Goal: Task Accomplishment & Management: Manage account settings

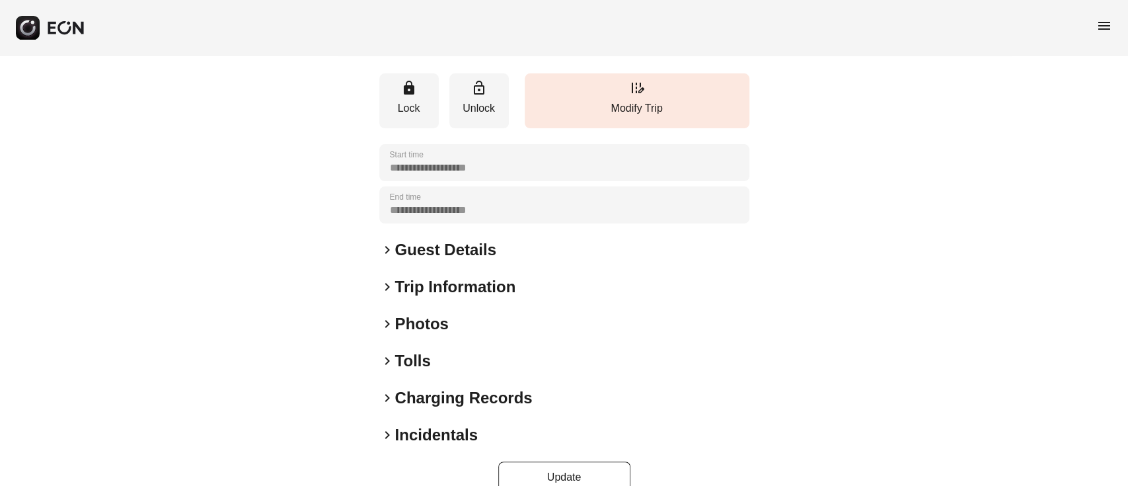
scroll to position [174, 0]
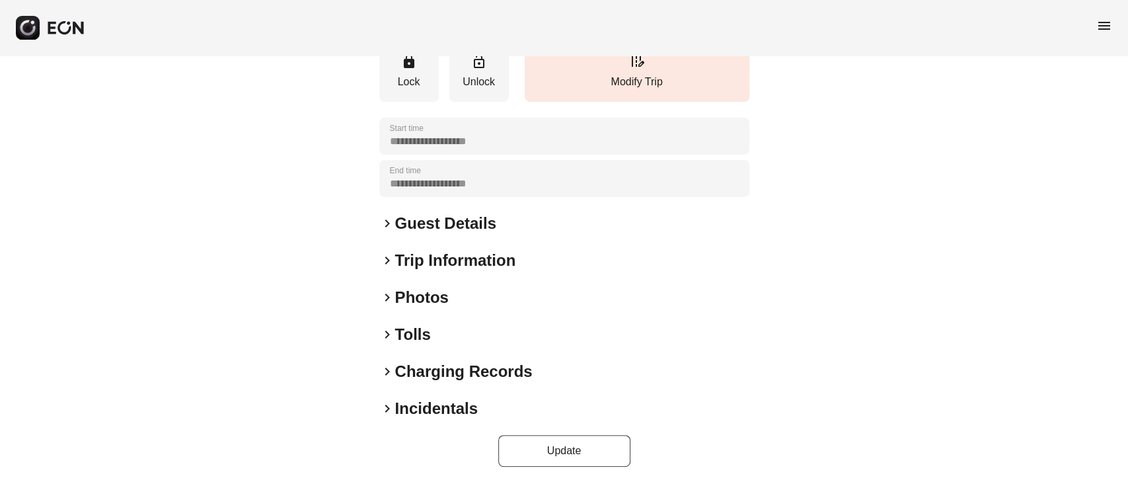
click at [456, 293] on div "keyboard_arrow_right Photos" at bounding box center [564, 297] width 370 height 21
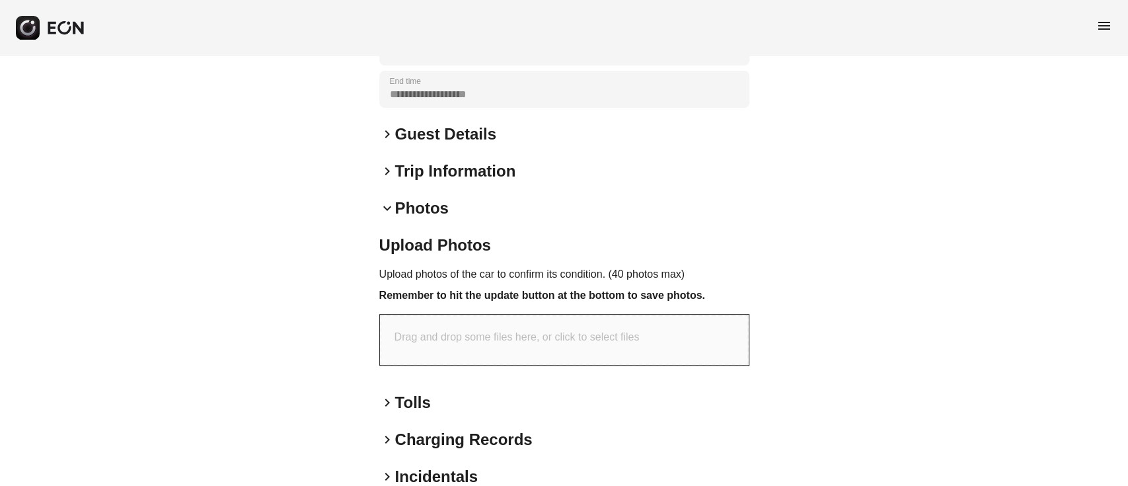
scroll to position [330, 0]
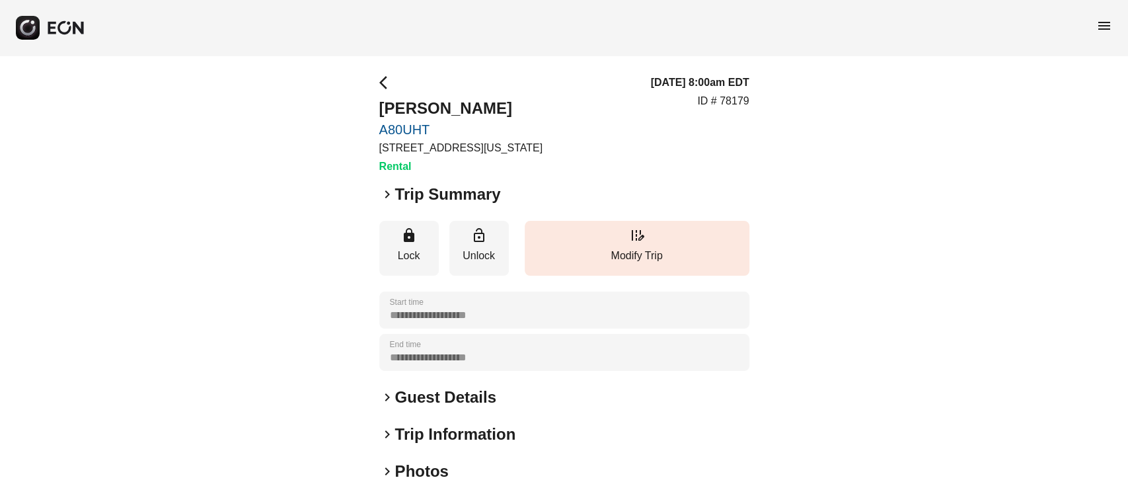
click at [451, 464] on div "keyboard_arrow_right Photos" at bounding box center [564, 470] width 370 height 21
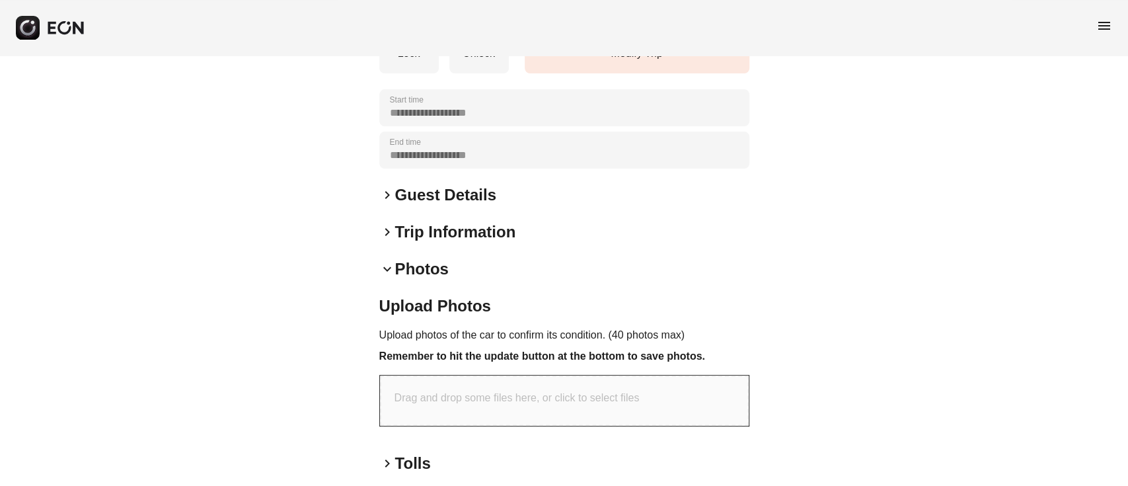
scroll to position [264, 0]
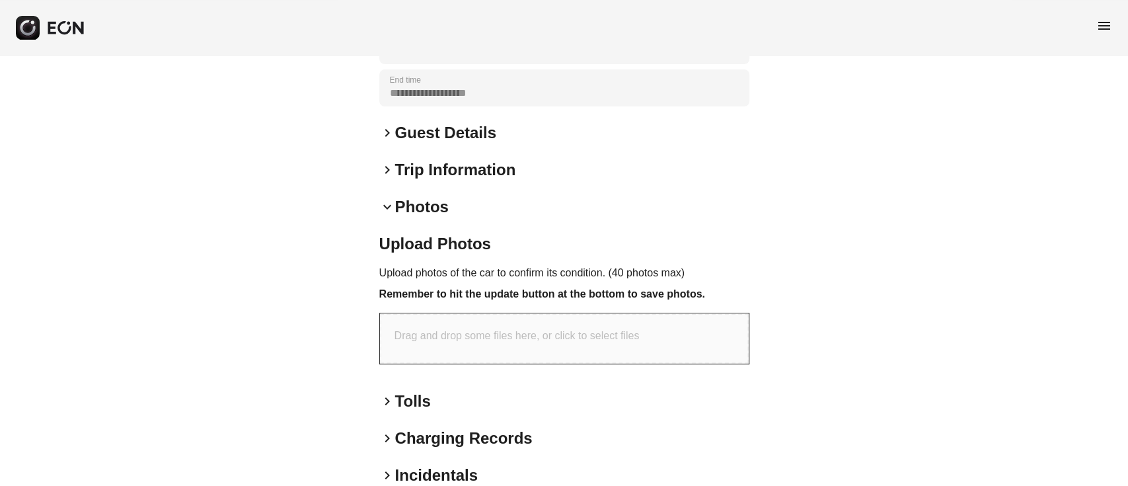
click at [505, 333] on p "Drag and drop some files here, or click to select files" at bounding box center [516, 336] width 245 height 16
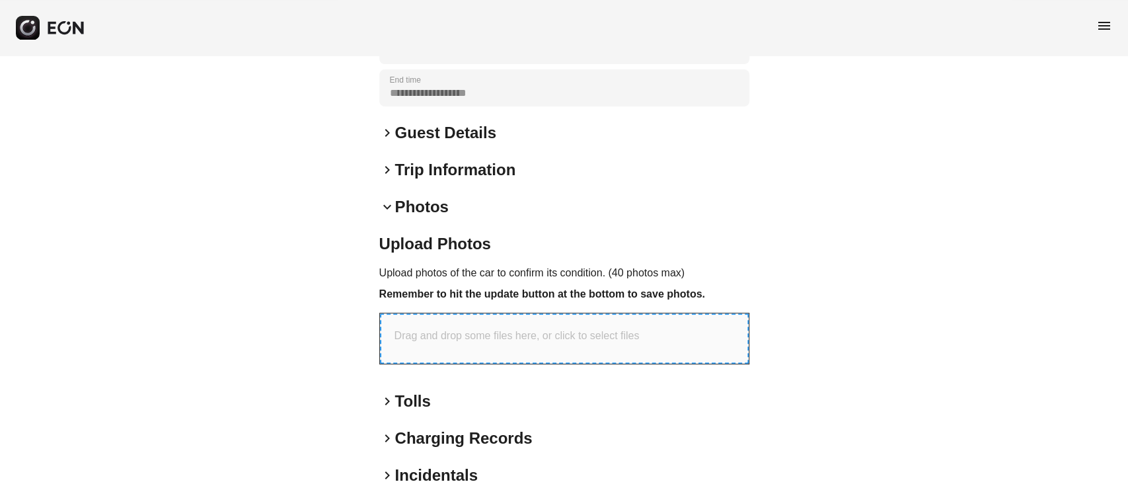
type input "**********"
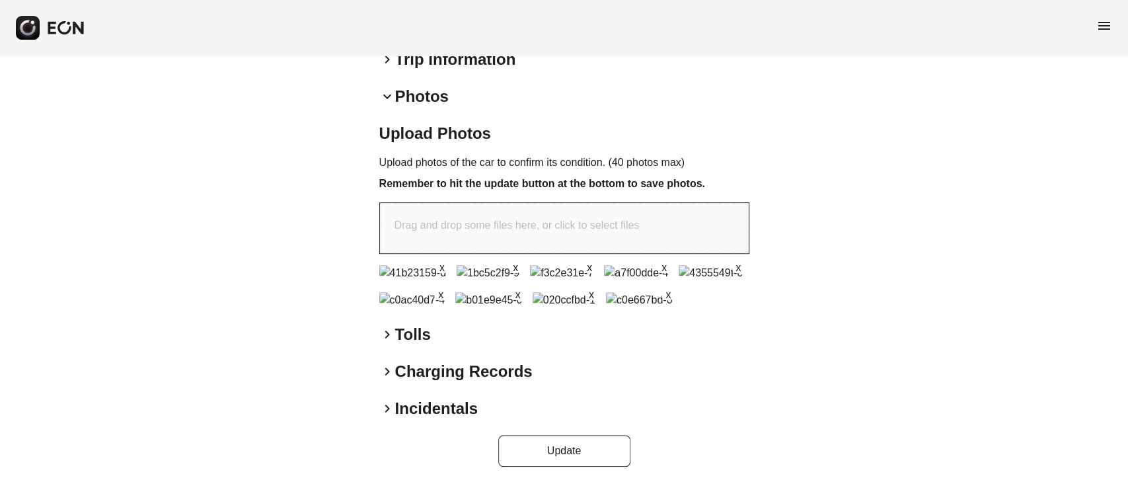
scroll to position [616, 0]
click at [576, 443] on button "Update" at bounding box center [564, 451] width 132 height 32
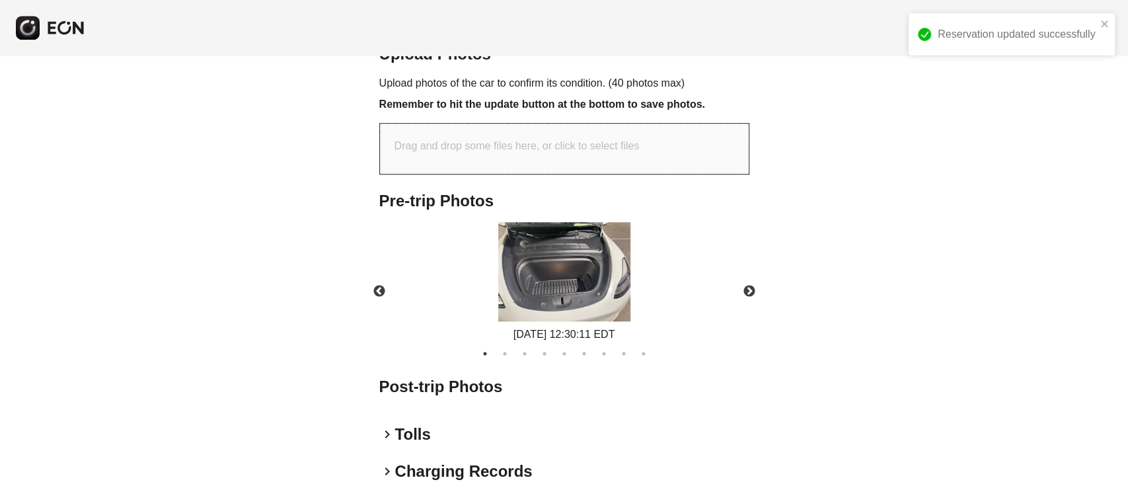
scroll to position [553, 0]
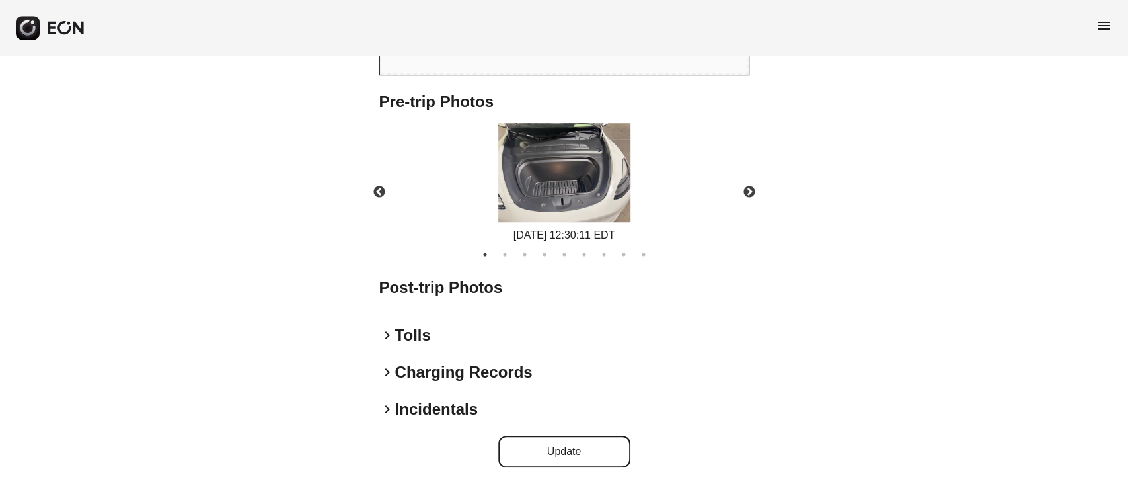
click at [568, 192] on img at bounding box center [564, 172] width 132 height 99
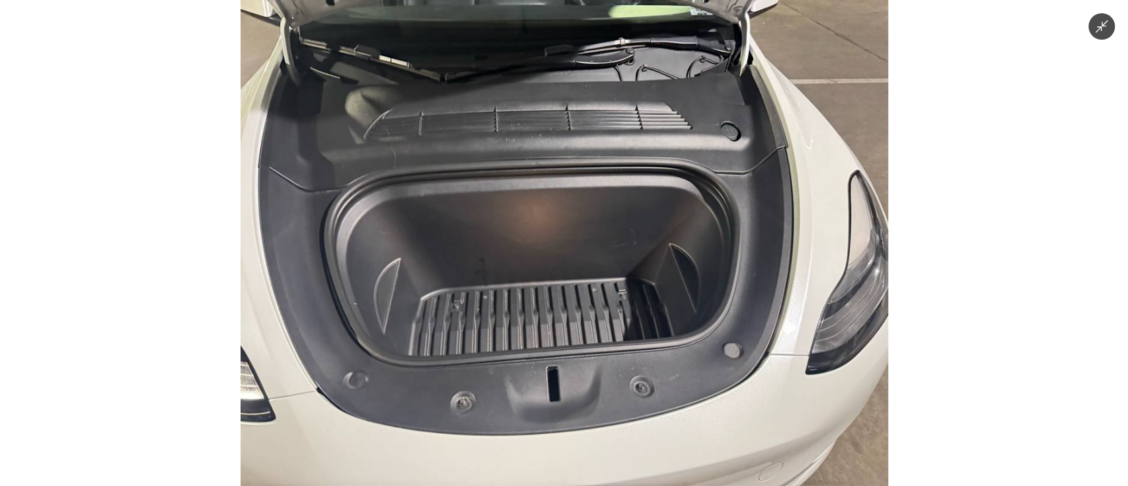
click at [603, 330] on img at bounding box center [563, 243] width 647 height 486
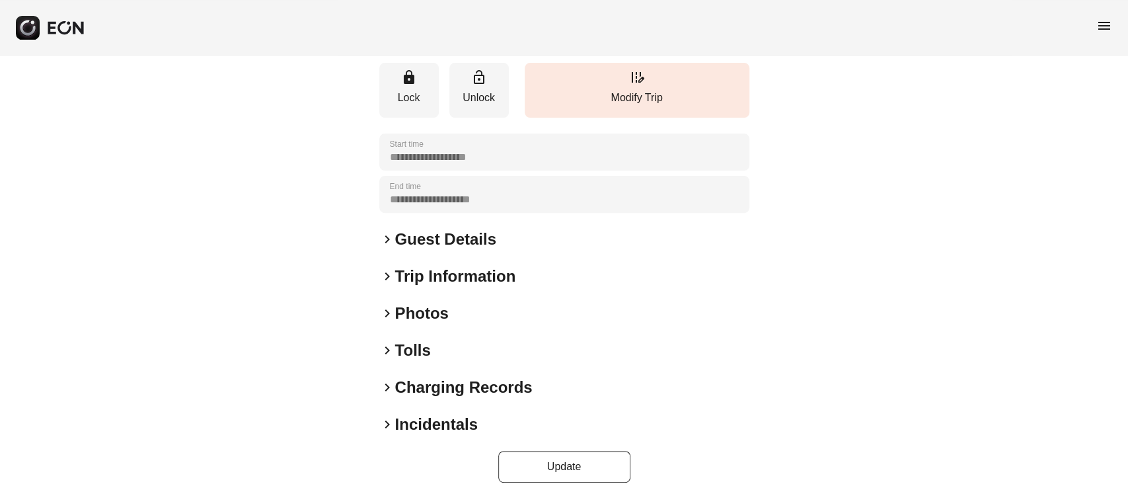
scroll to position [227, 0]
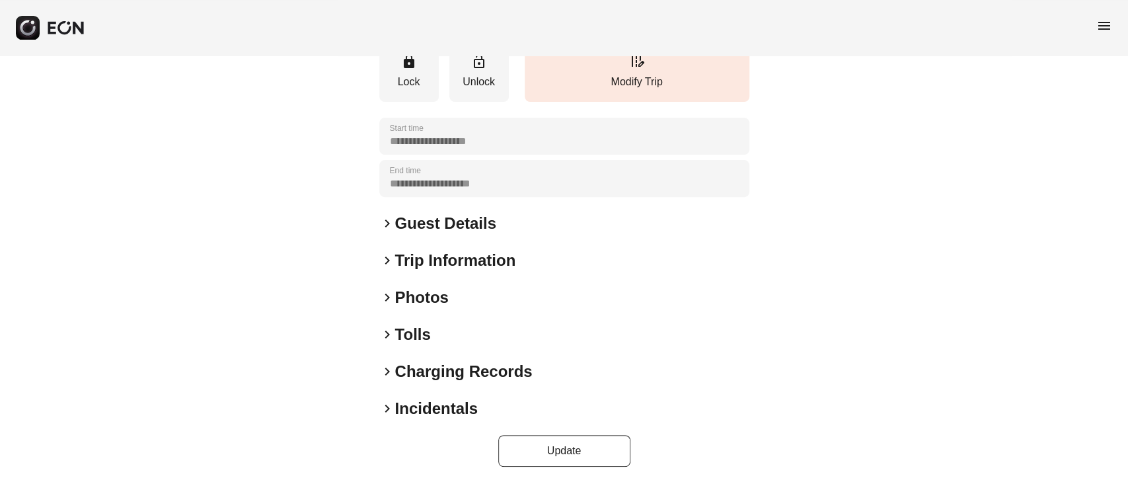
click at [474, 297] on div "keyboard_arrow_right Photos" at bounding box center [564, 297] width 370 height 21
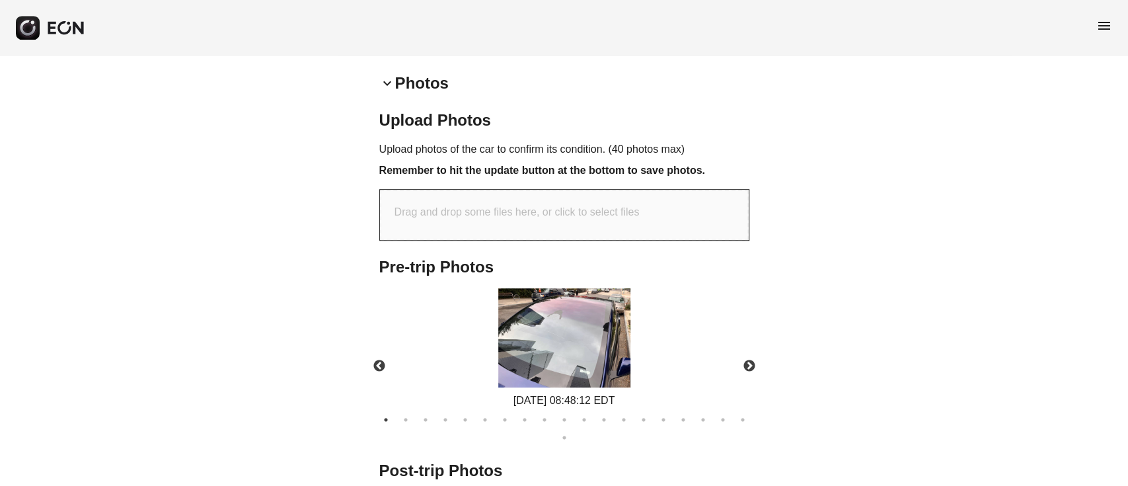
scroll to position [491, 0]
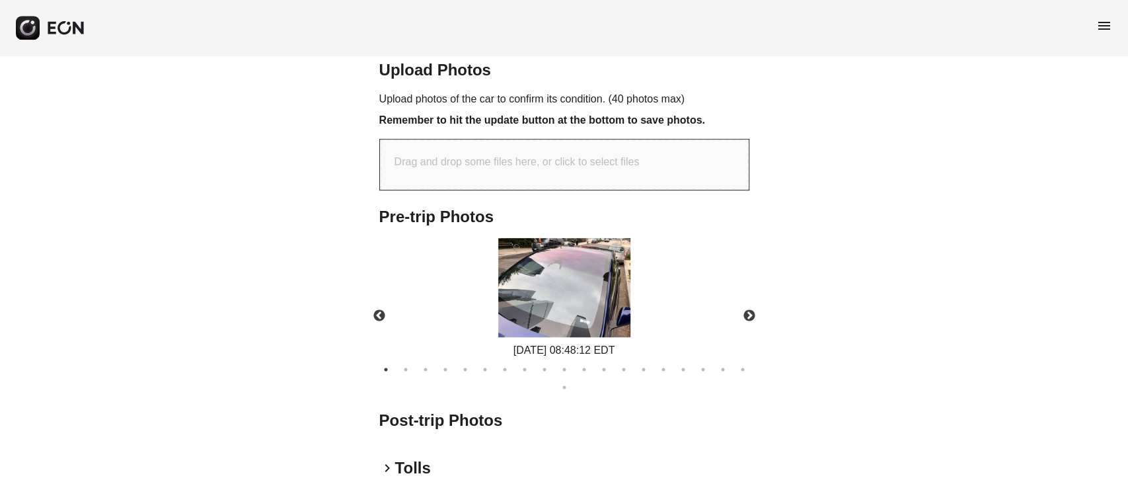
click at [585, 277] on img at bounding box center [564, 287] width 132 height 99
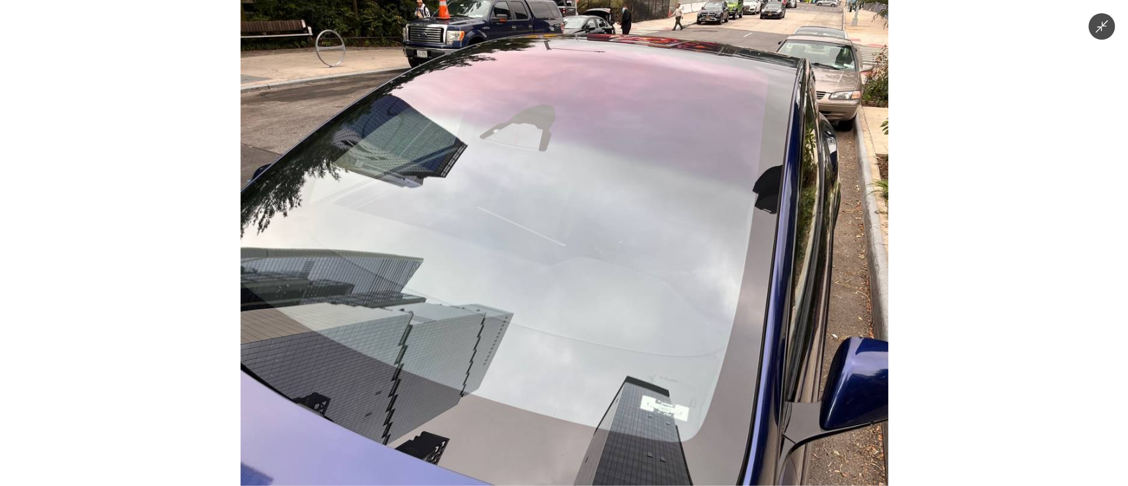
click at [585, 319] on img at bounding box center [563, 243] width 647 height 486
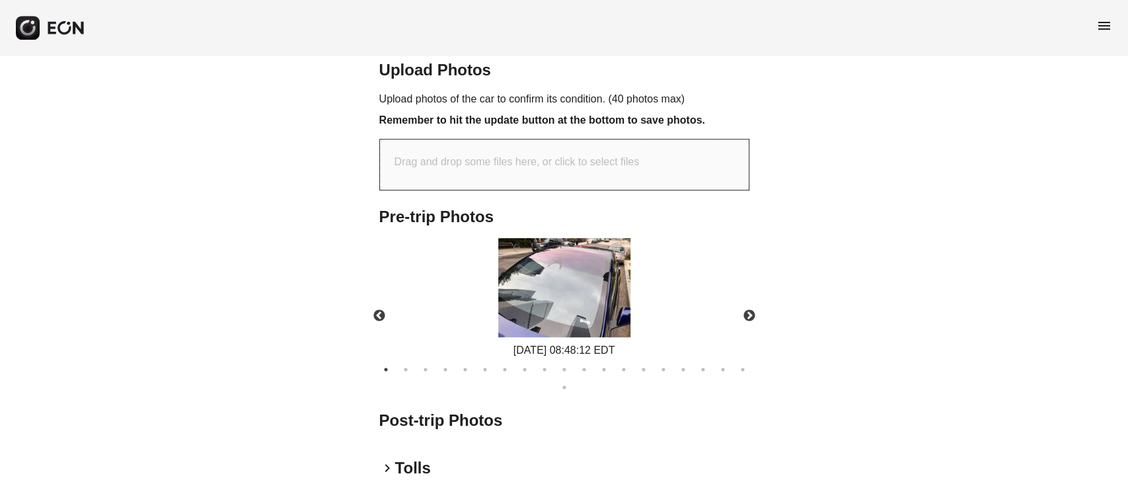
click at [585, 319] on img at bounding box center [564, 287] width 132 height 99
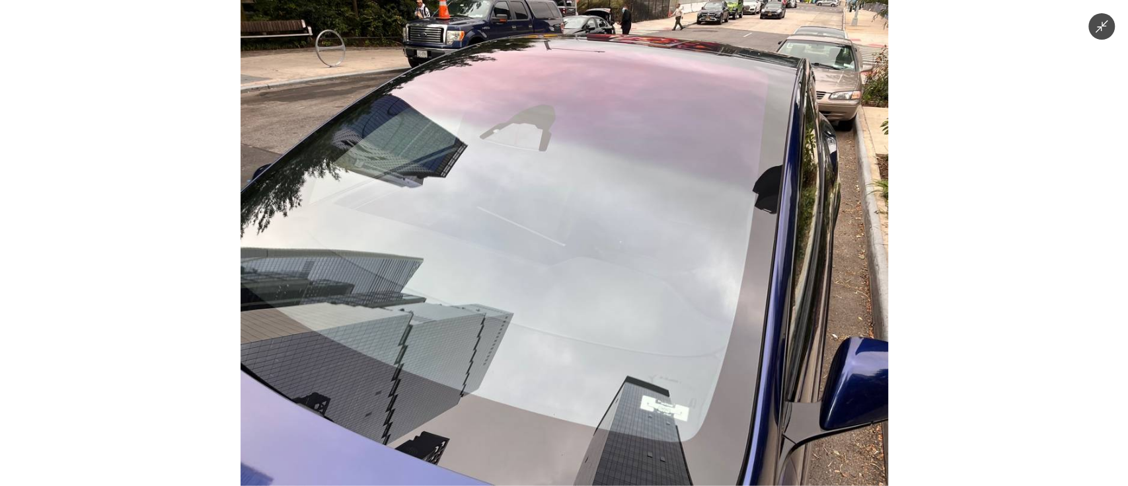
click at [585, 319] on img at bounding box center [563, 243] width 647 height 486
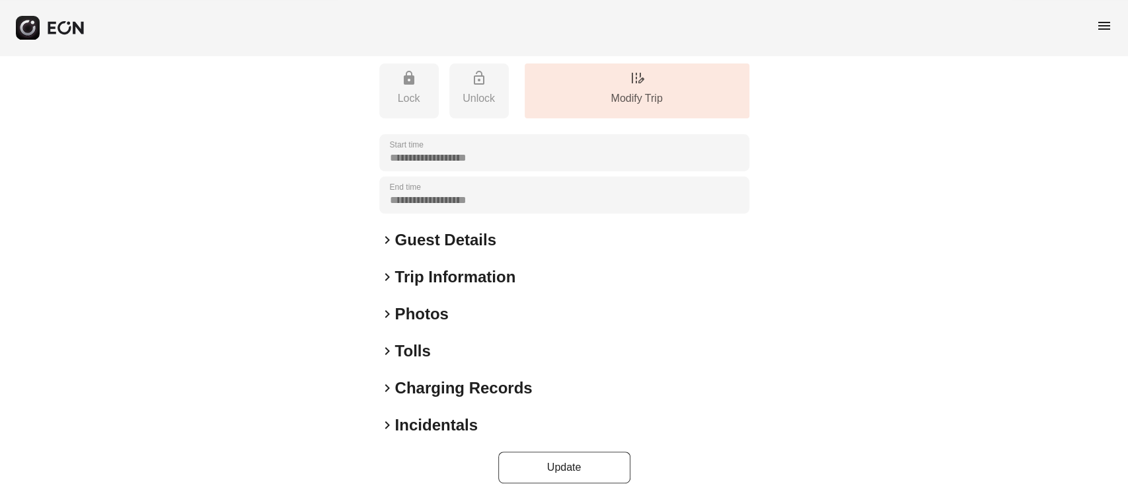
scroll to position [223, 0]
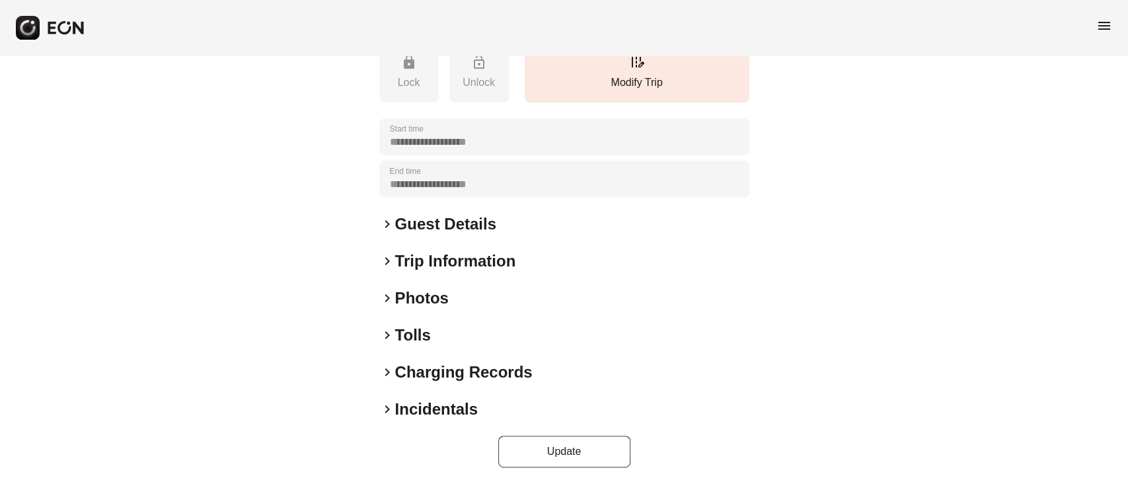
click at [481, 293] on div "keyboard_arrow_right Photos" at bounding box center [564, 297] width 370 height 21
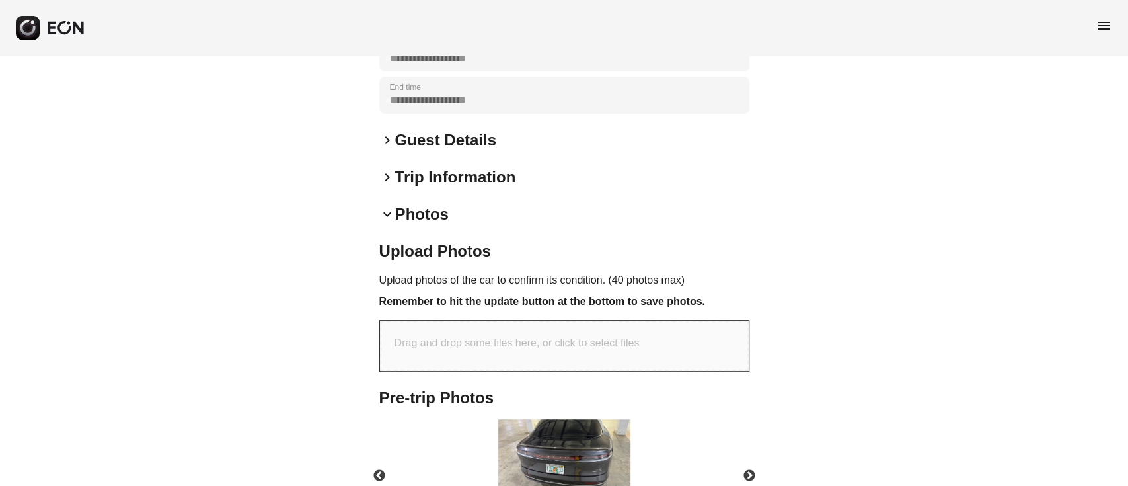
scroll to position [503, 0]
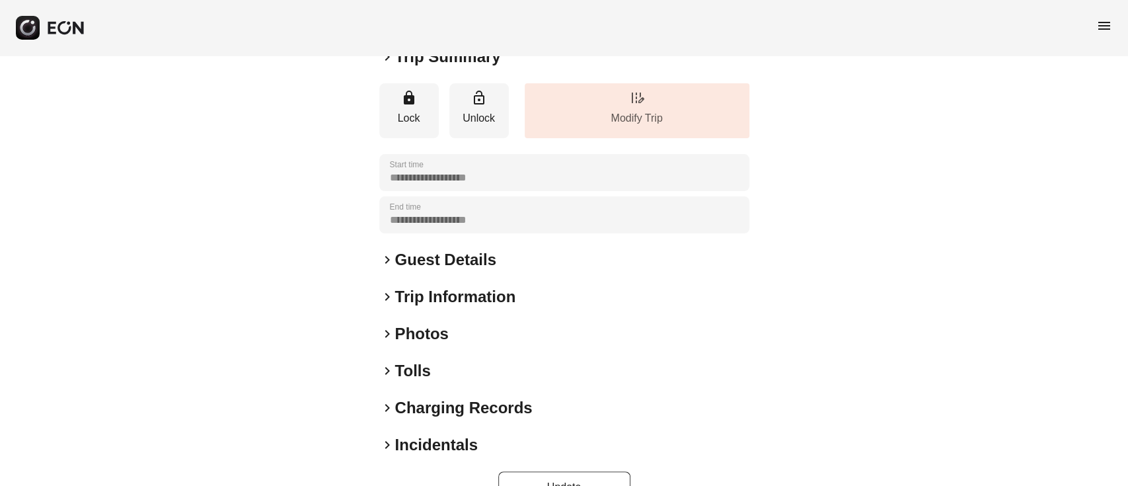
scroll to position [174, 0]
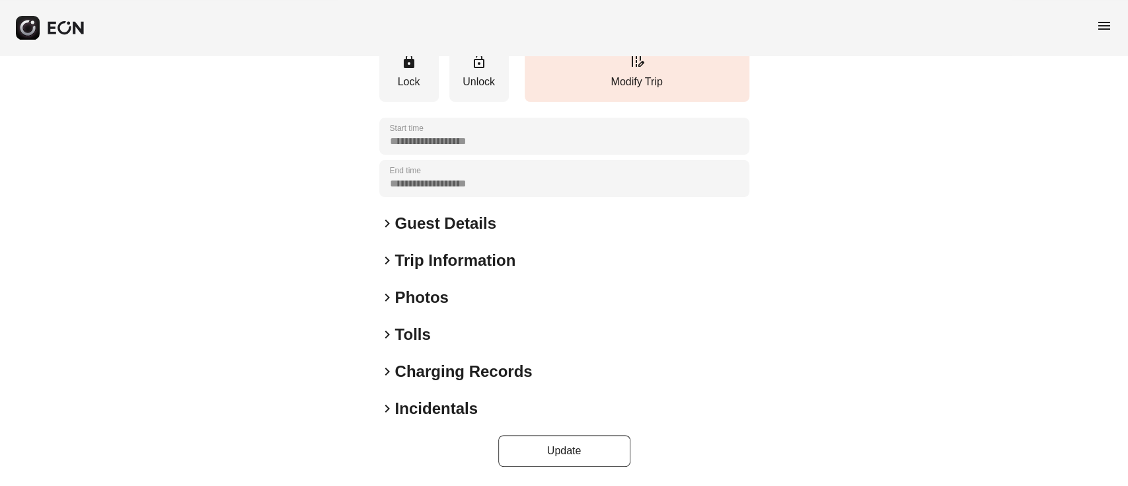
click at [480, 291] on div "keyboard_arrow_right Photos" at bounding box center [564, 297] width 370 height 21
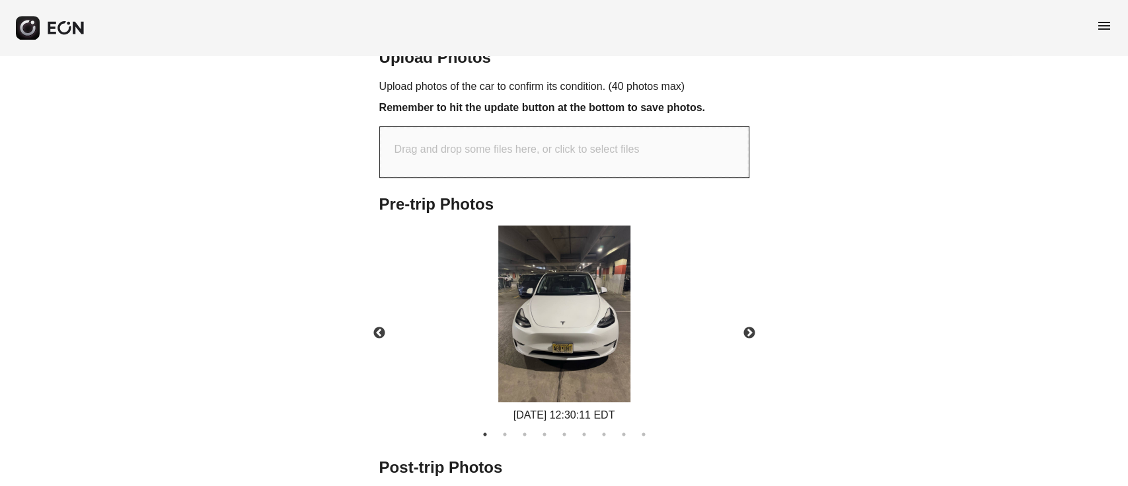
scroll to position [454, 0]
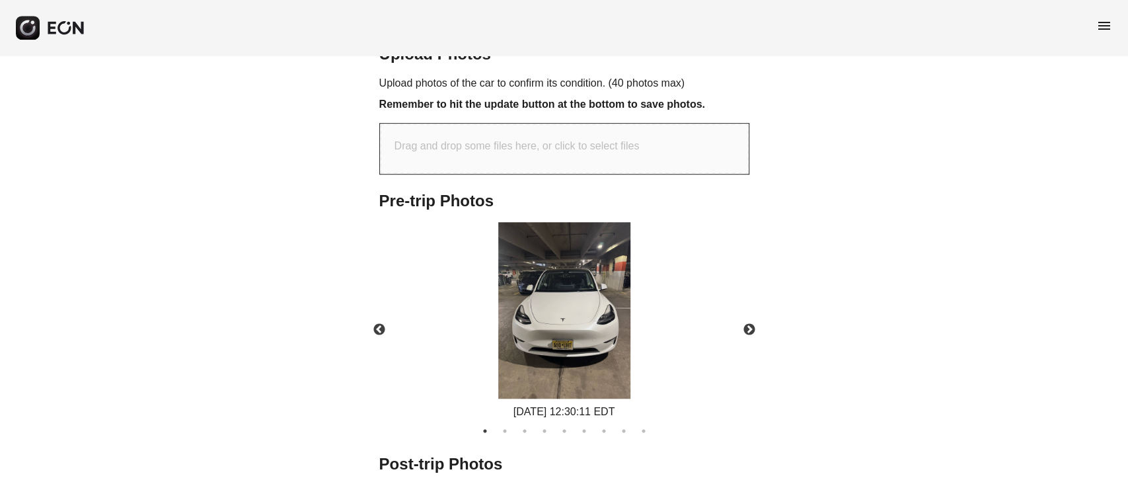
click at [574, 304] on img at bounding box center [564, 310] width 132 height 176
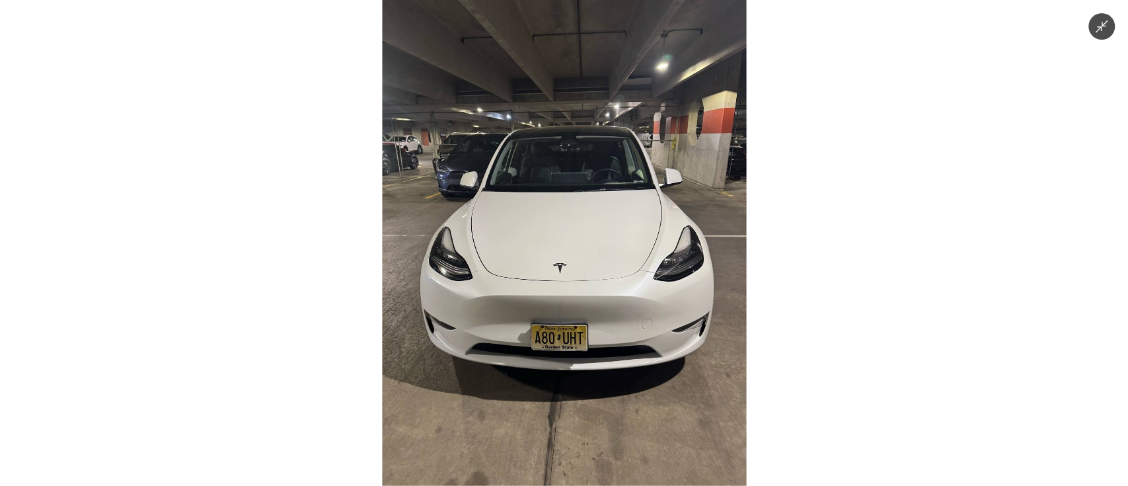
click at [574, 304] on img at bounding box center [564, 243] width 364 height 486
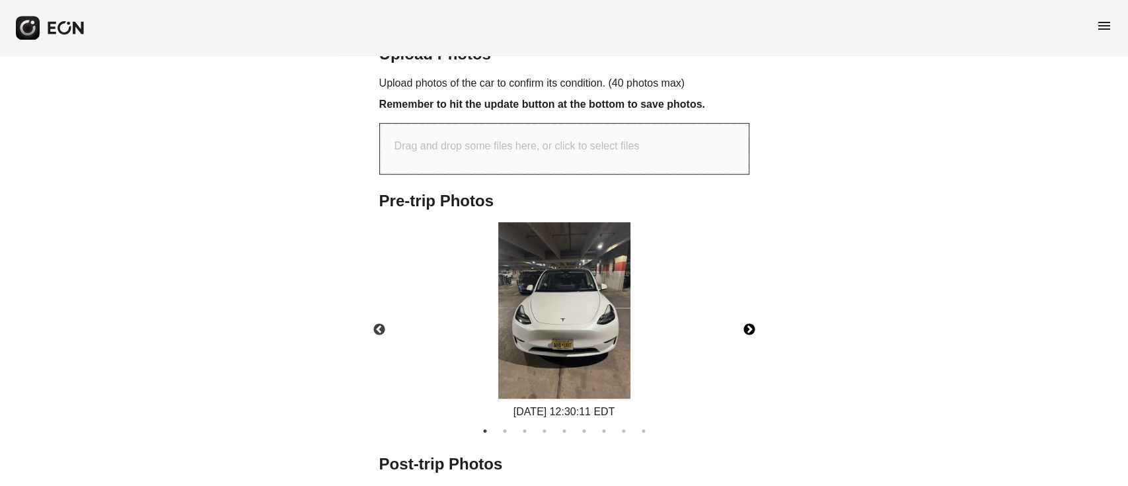
click at [750, 329] on button "Next" at bounding box center [749, 330] width 46 height 46
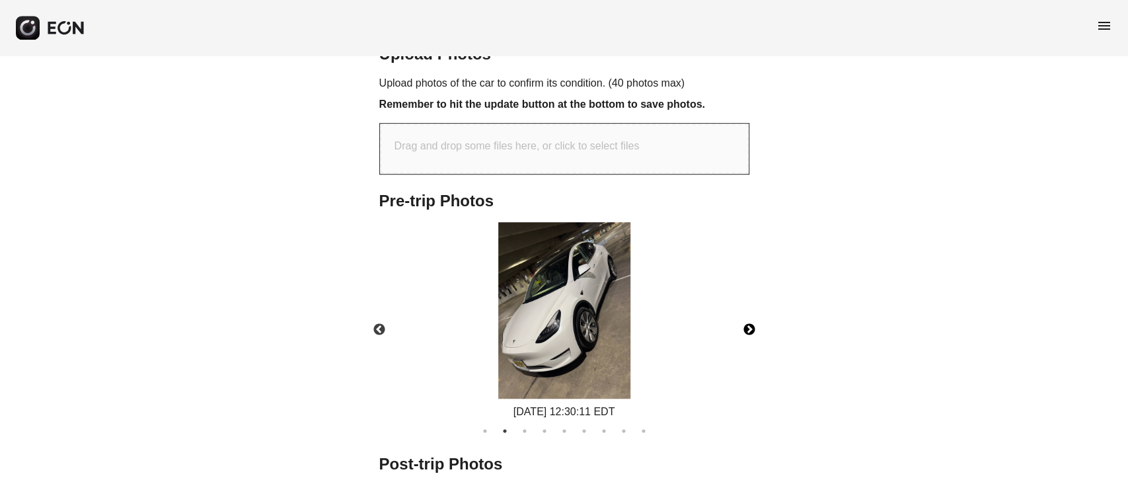
click at [750, 329] on button "Next" at bounding box center [749, 330] width 46 height 46
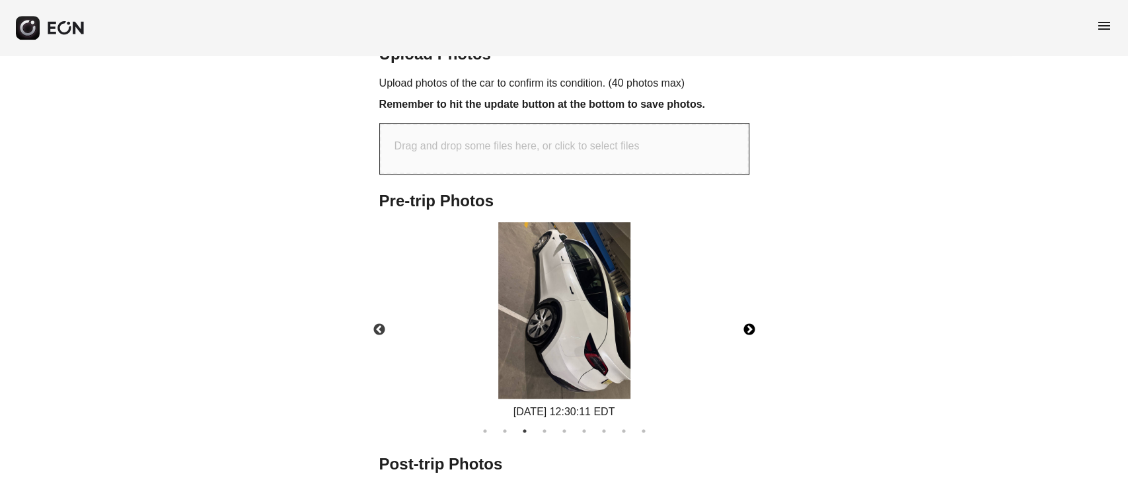
click at [587, 328] on img at bounding box center [564, 310] width 132 height 176
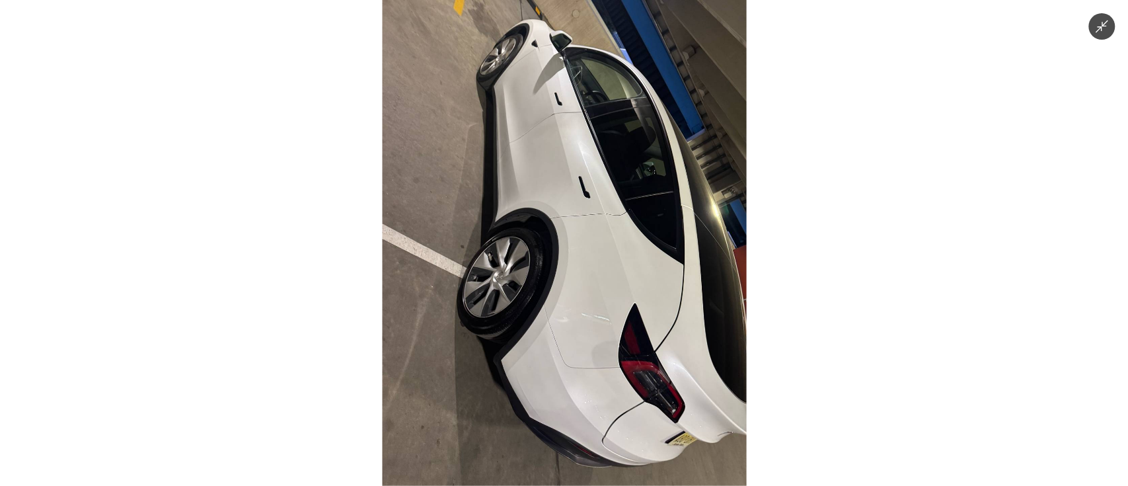
click at [587, 325] on img at bounding box center [564, 243] width 364 height 486
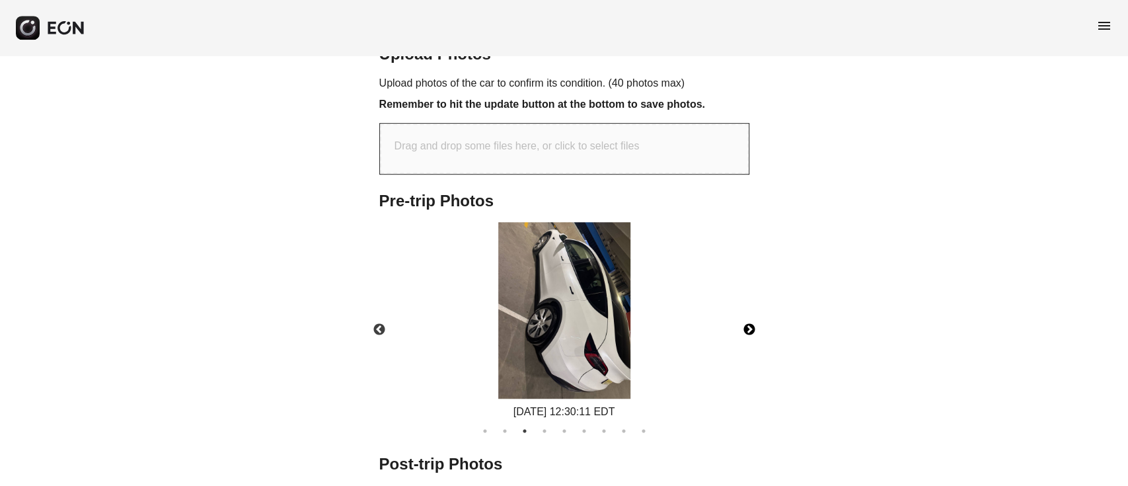
click at [752, 328] on button "Next" at bounding box center [749, 330] width 46 height 46
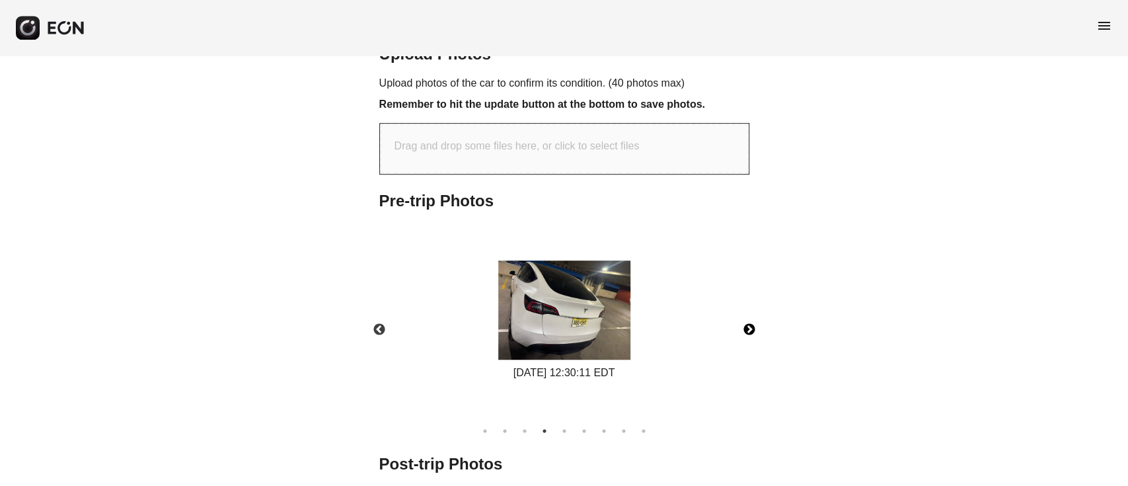
click at [547, 326] on img at bounding box center [564, 309] width 132 height 99
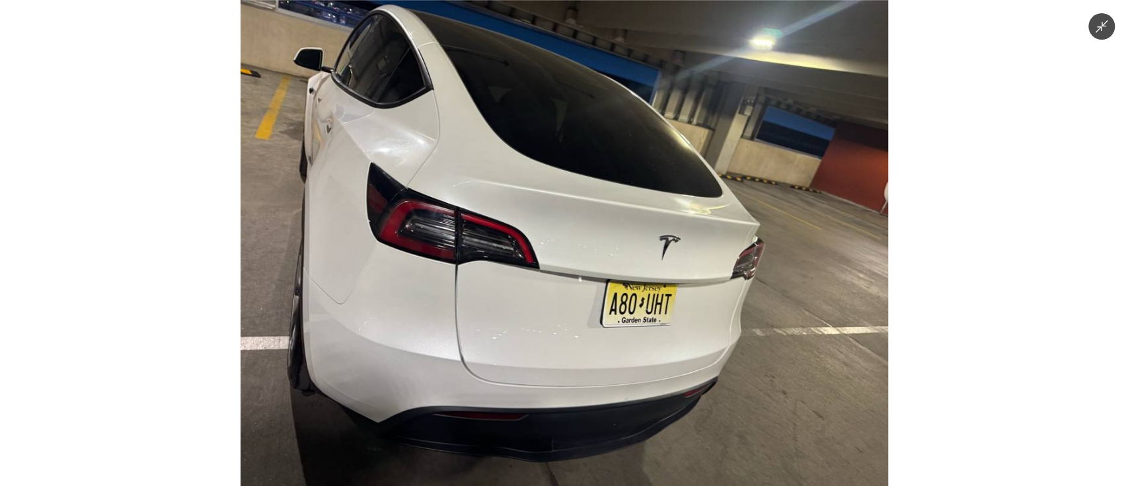
click at [495, 341] on img at bounding box center [563, 243] width 647 height 486
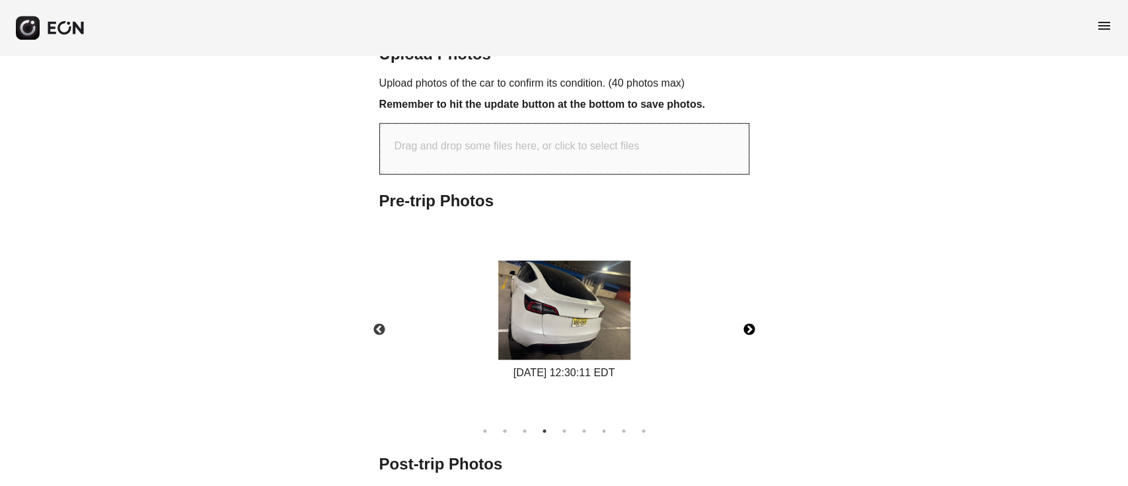
click at [752, 330] on button "Next" at bounding box center [749, 330] width 46 height 46
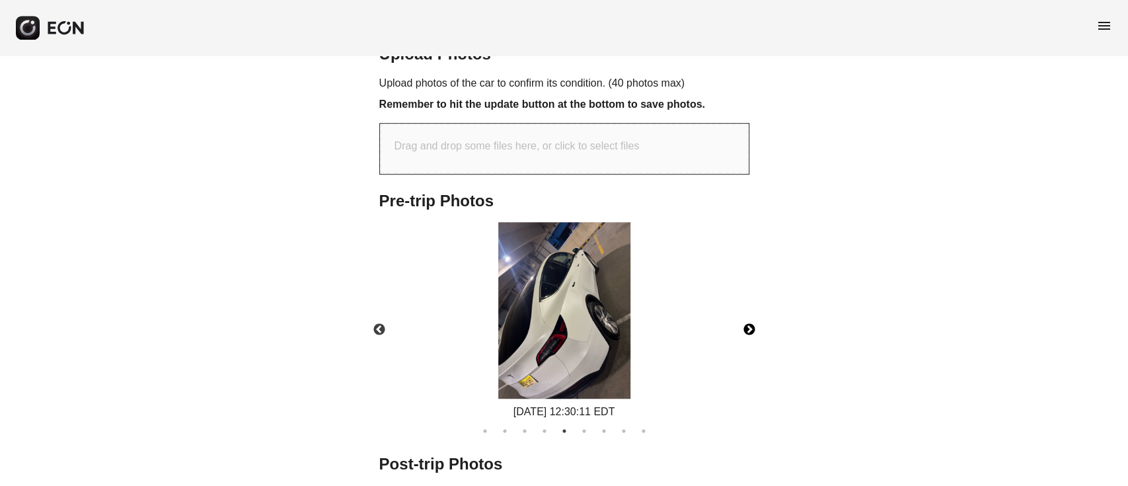
click at [560, 336] on img at bounding box center [564, 310] width 132 height 176
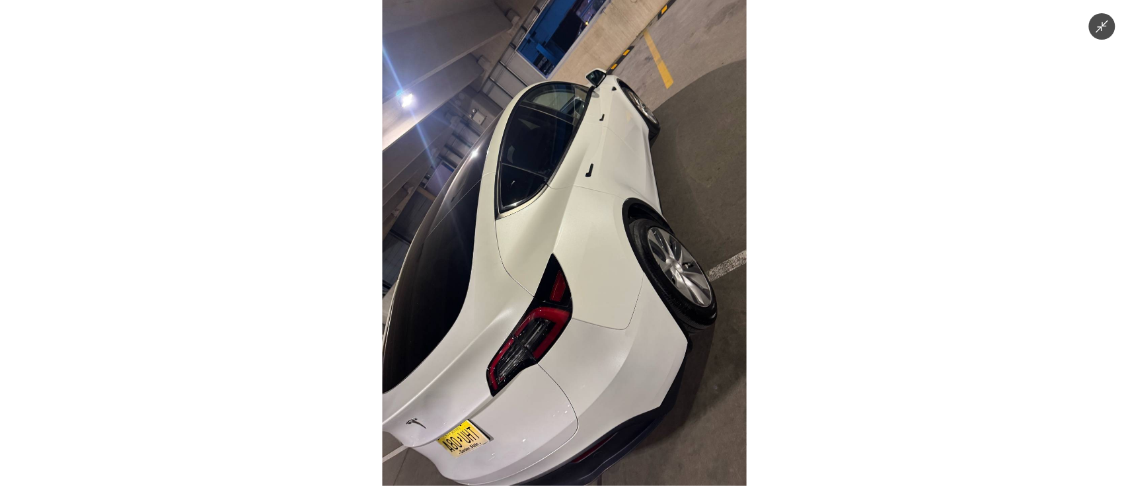
click at [553, 365] on img at bounding box center [564, 243] width 364 height 486
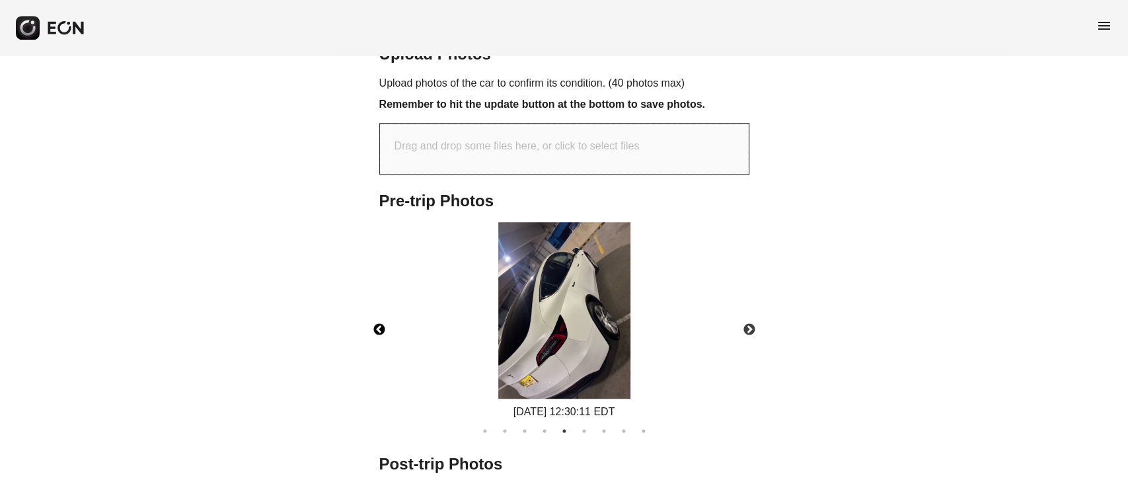
click at [376, 334] on button "Previous" at bounding box center [379, 330] width 46 height 46
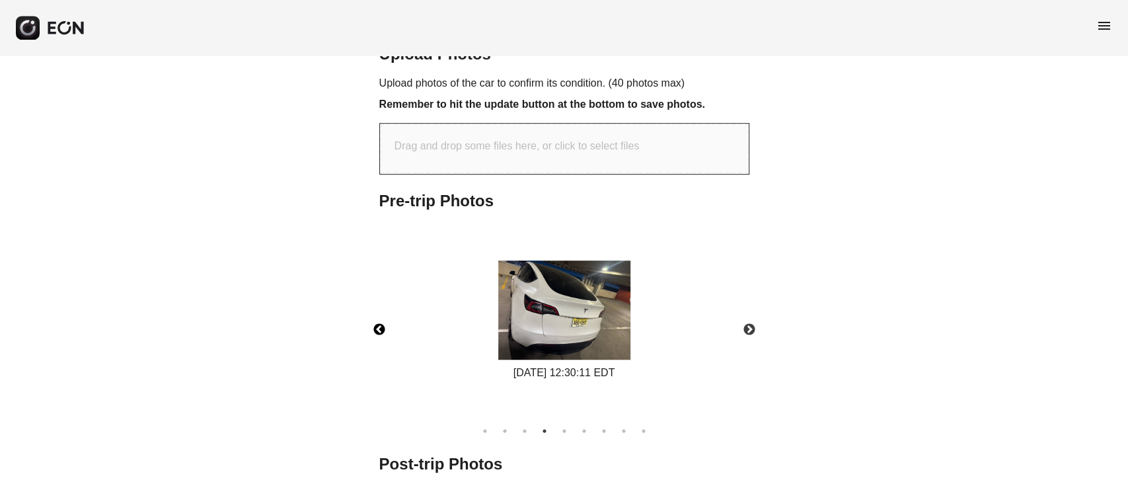
click at [551, 331] on img at bounding box center [564, 309] width 132 height 99
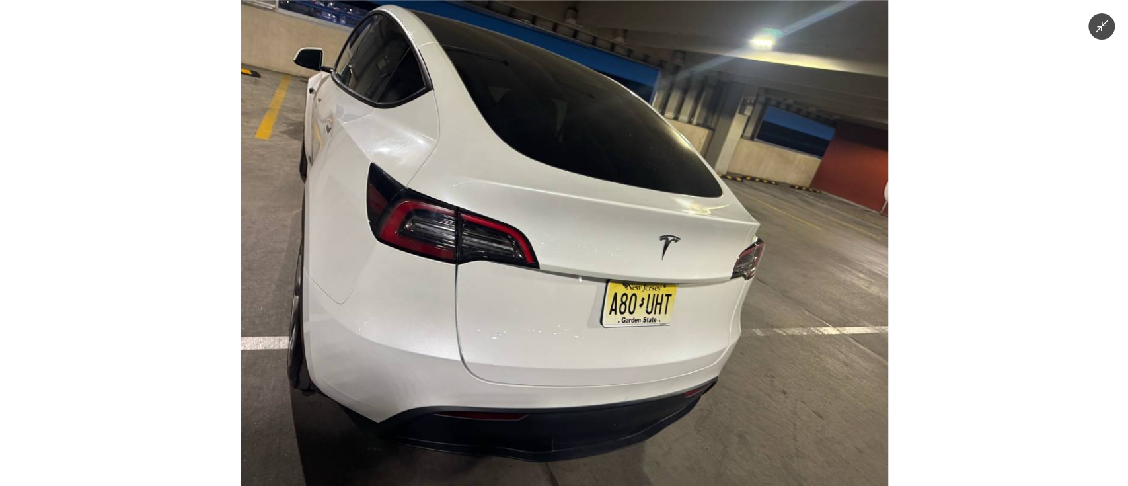
click at [521, 287] on img at bounding box center [563, 243] width 647 height 486
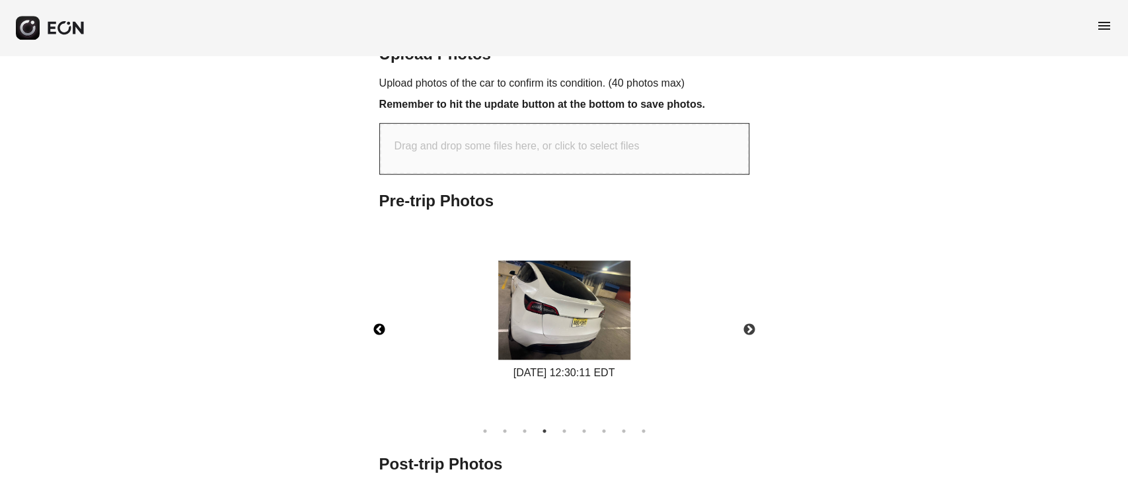
click at [521, 287] on img at bounding box center [564, 309] width 132 height 99
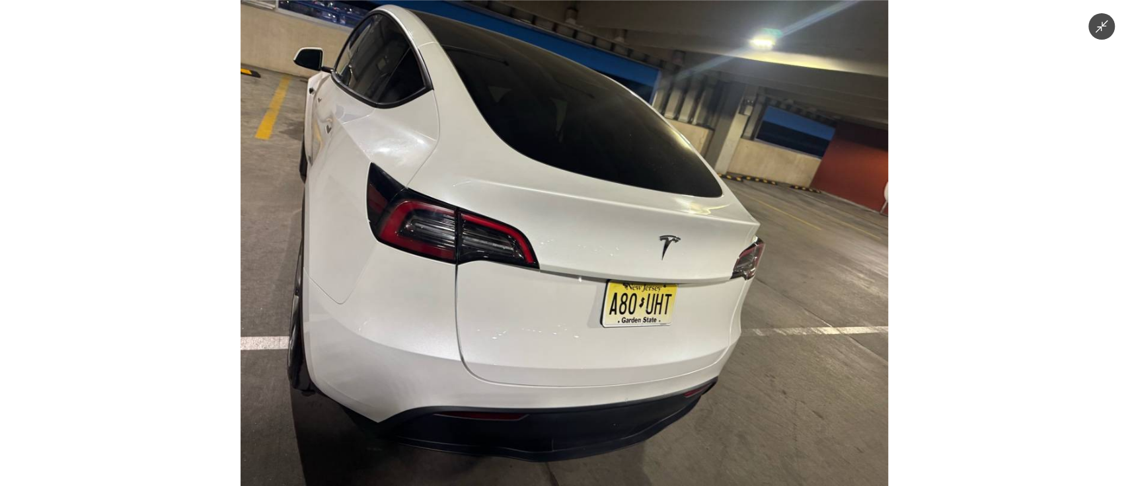
click at [521, 287] on img at bounding box center [563, 243] width 647 height 486
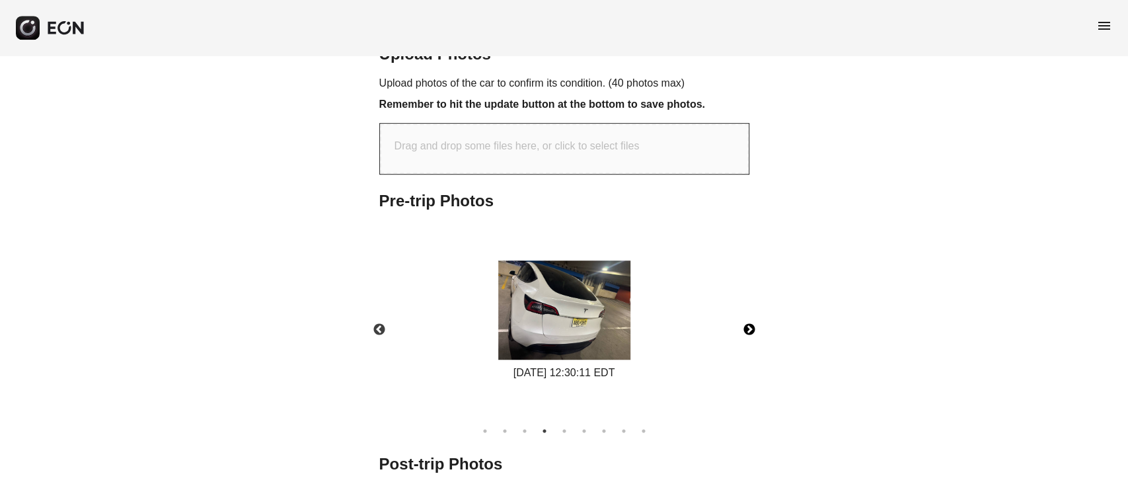
click at [750, 322] on button "Next" at bounding box center [749, 330] width 46 height 46
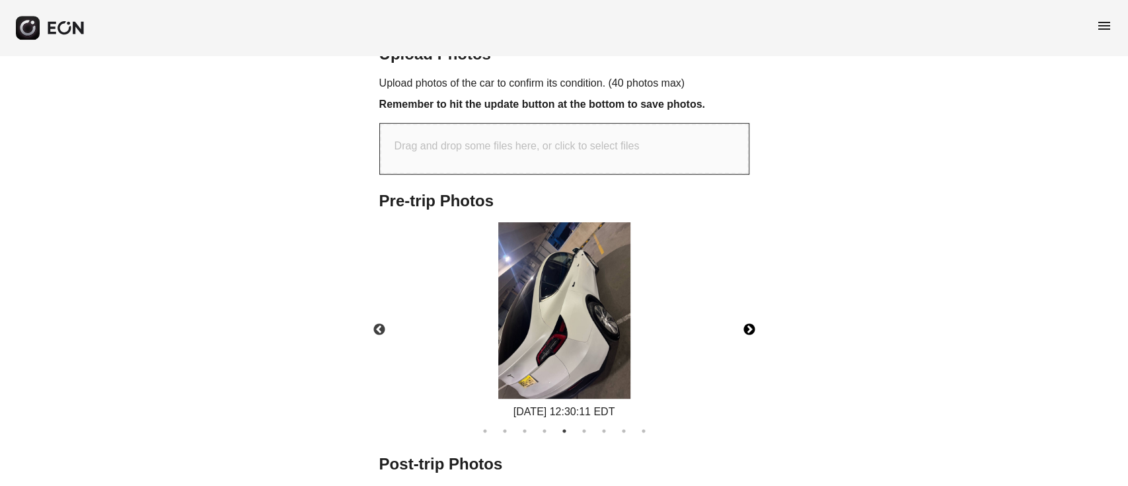
click at [597, 332] on img at bounding box center [564, 310] width 132 height 176
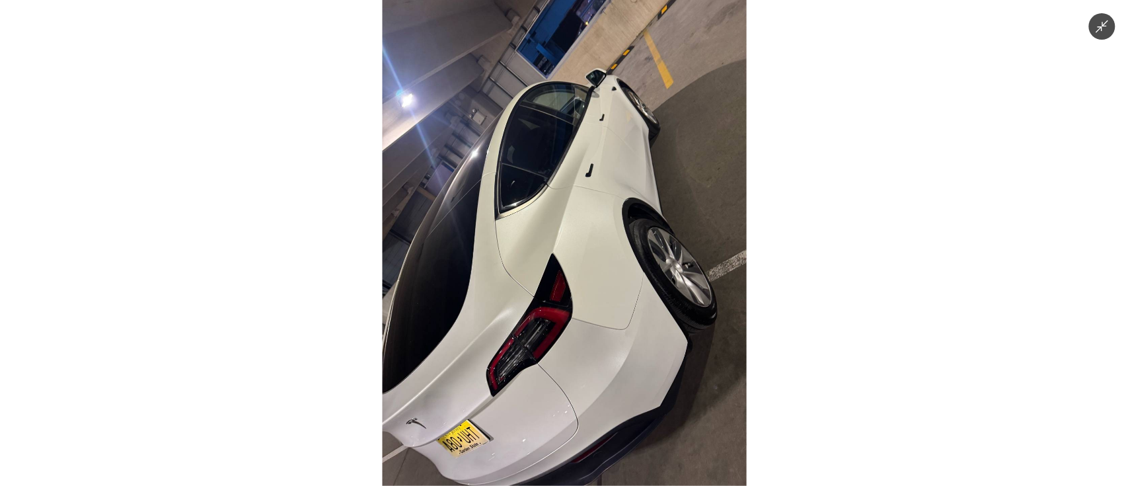
click at [591, 332] on img at bounding box center [564, 243] width 364 height 486
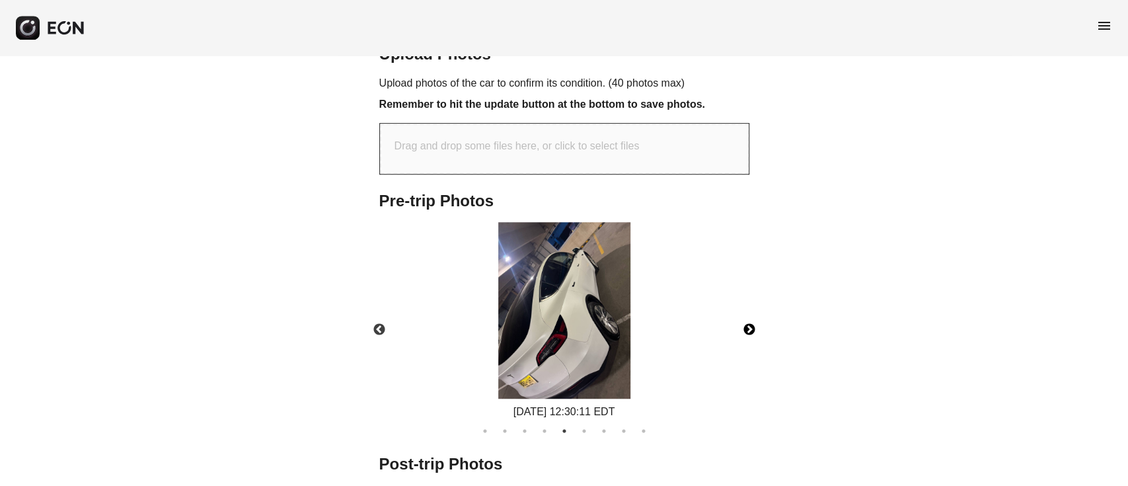
click at [750, 334] on button "Next" at bounding box center [749, 330] width 46 height 46
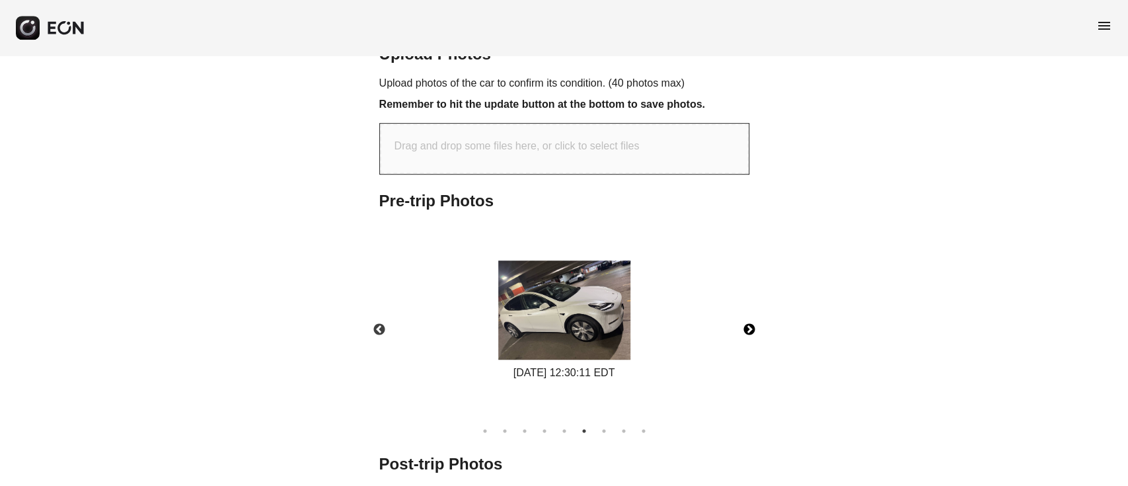
click at [603, 303] on img at bounding box center [564, 309] width 132 height 99
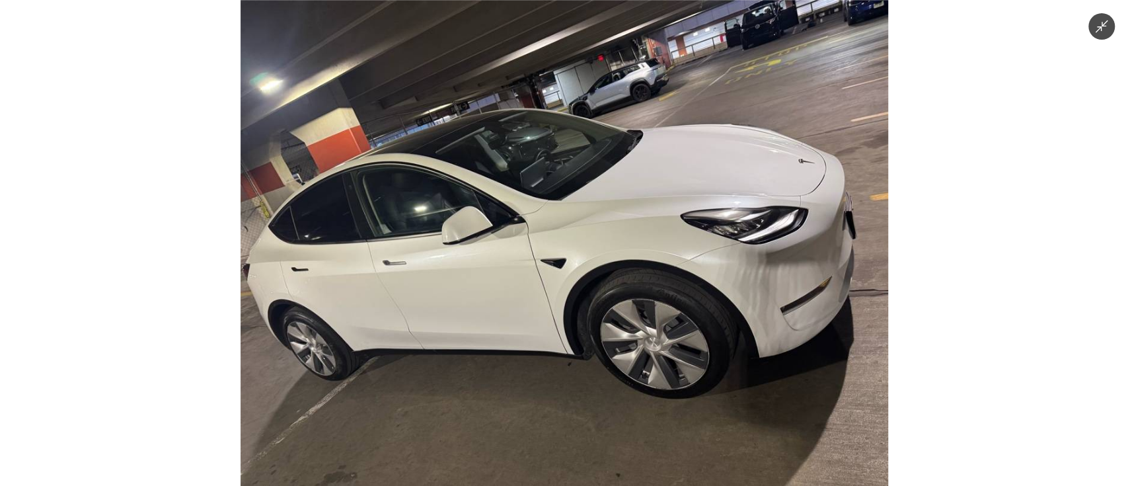
click at [591, 309] on img at bounding box center [563, 243] width 647 height 486
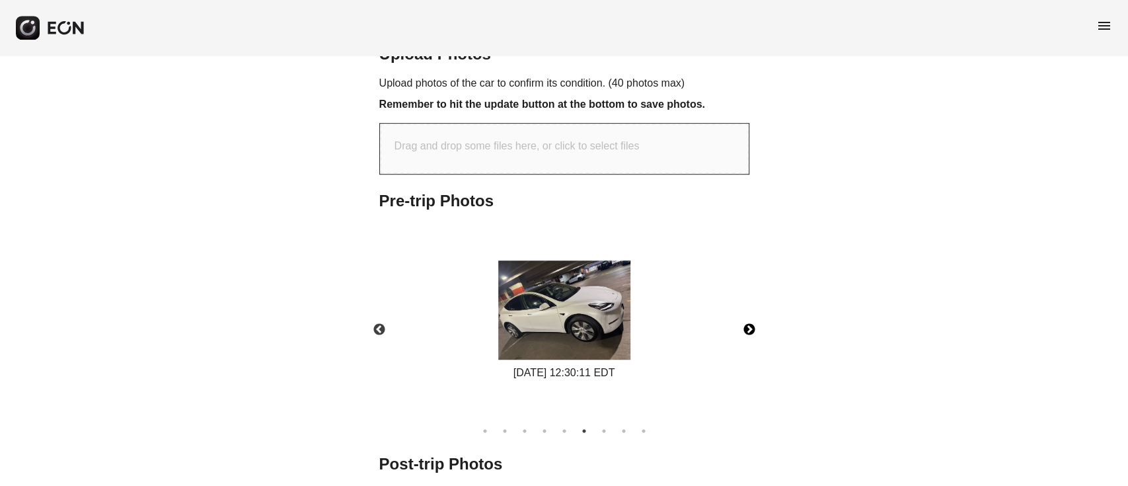
click at [589, 288] on img at bounding box center [564, 309] width 132 height 99
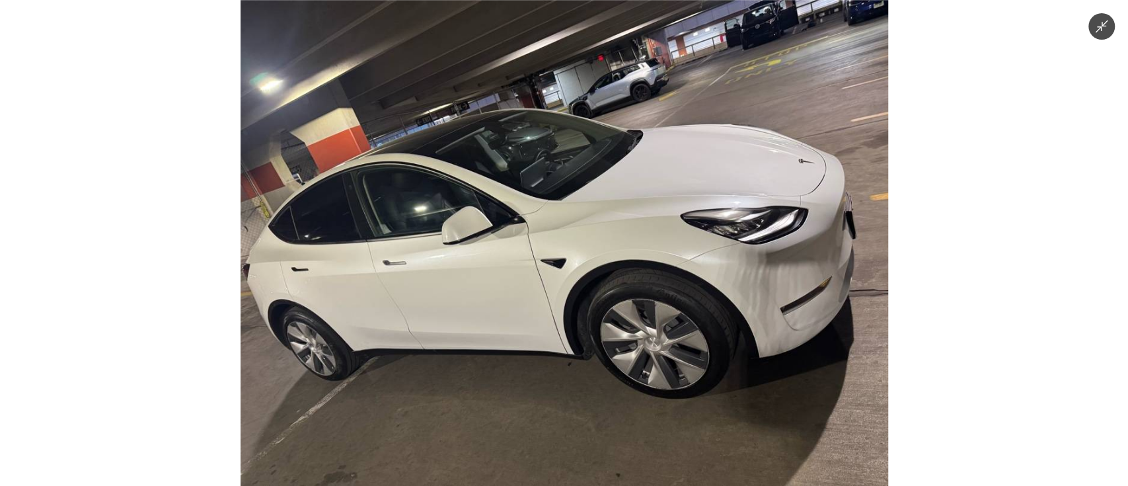
click at [589, 283] on img at bounding box center [563, 243] width 647 height 486
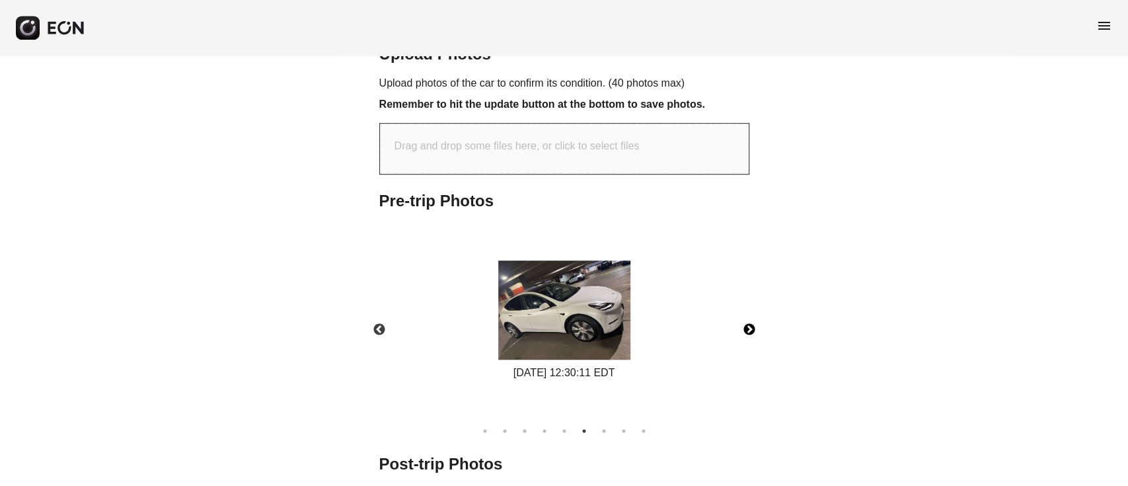
click at [746, 326] on button "Next" at bounding box center [749, 330] width 46 height 46
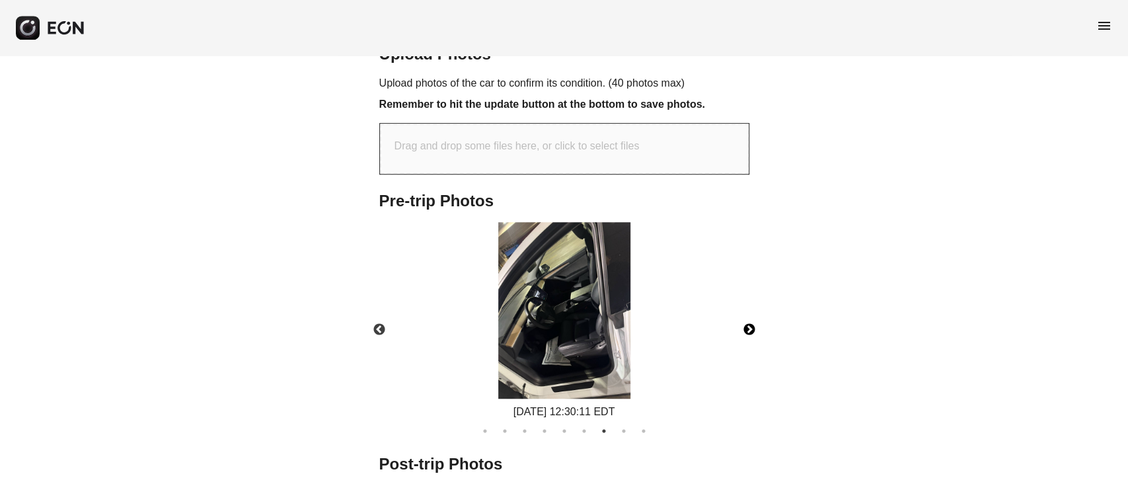
click at [610, 309] on img at bounding box center [564, 310] width 132 height 176
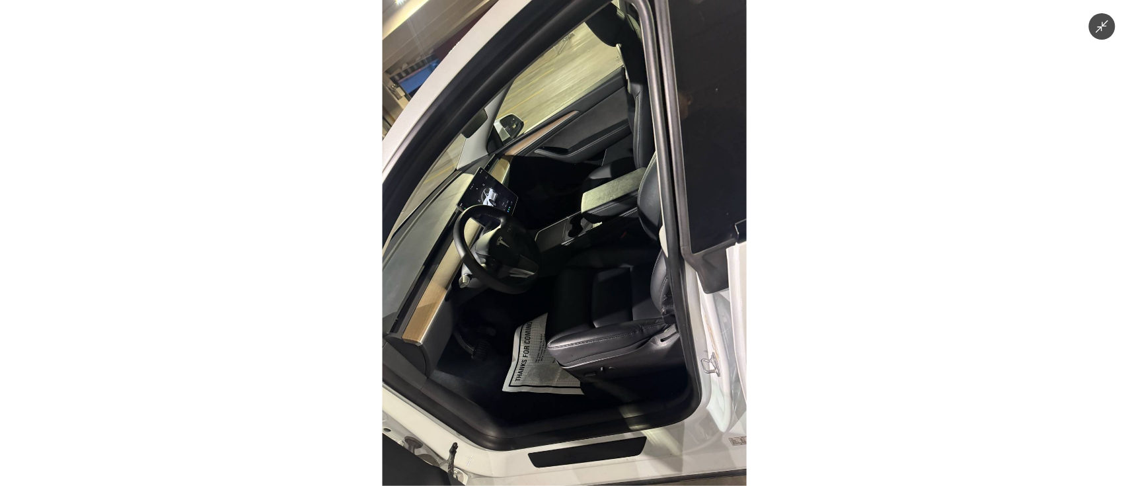
click at [550, 358] on img at bounding box center [564, 243] width 364 height 486
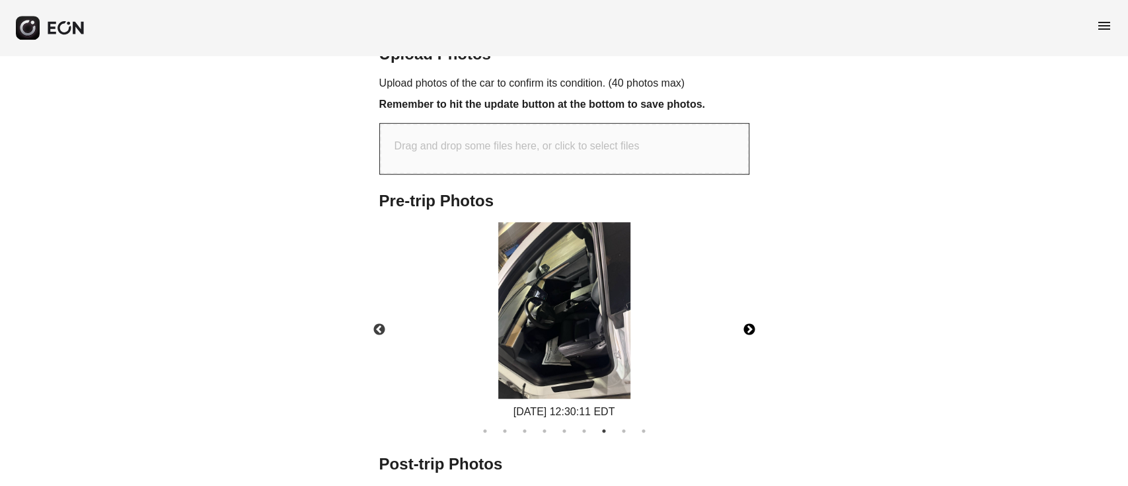
click at [551, 364] on img at bounding box center [564, 310] width 132 height 176
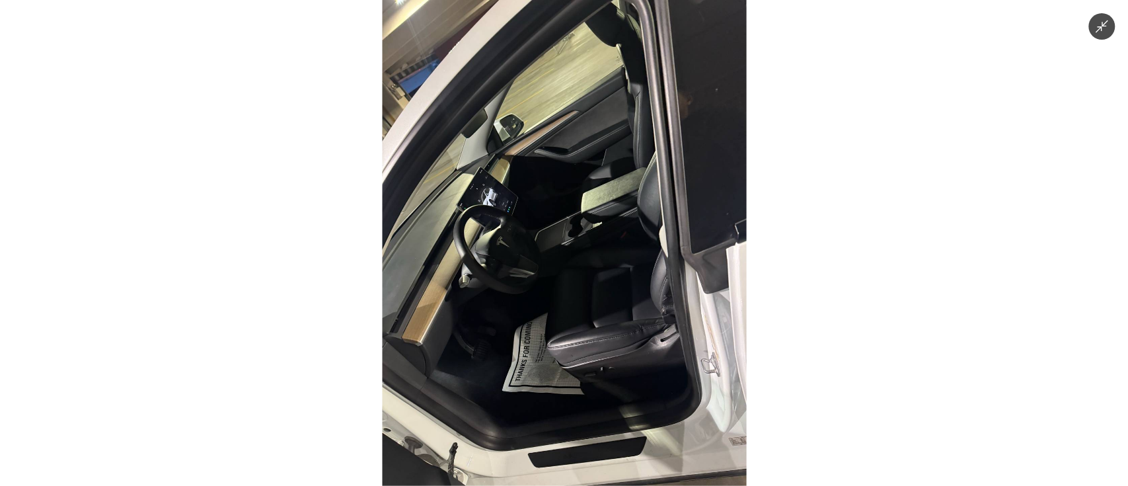
click at [551, 364] on img at bounding box center [564, 243] width 364 height 486
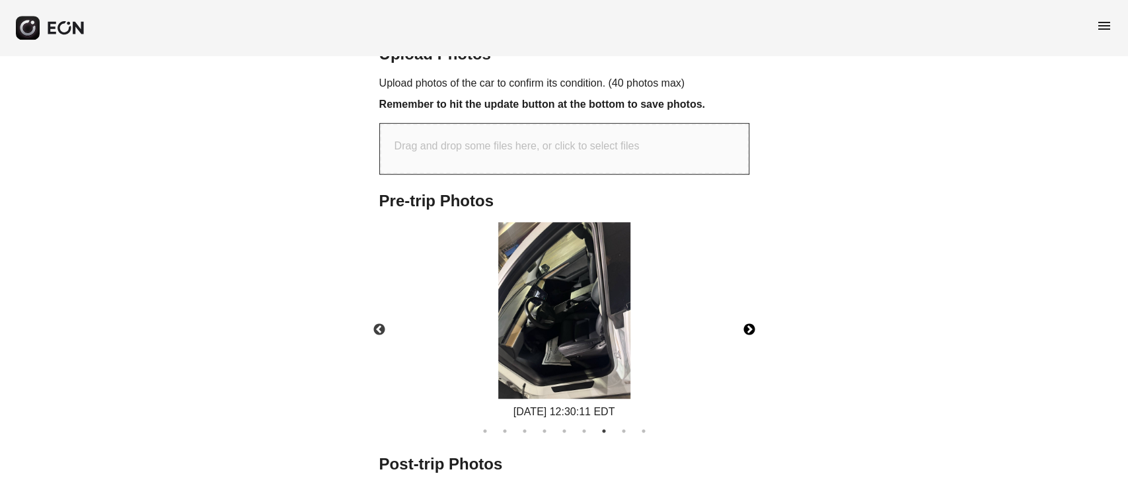
click at [756, 324] on button "Next" at bounding box center [749, 330] width 46 height 46
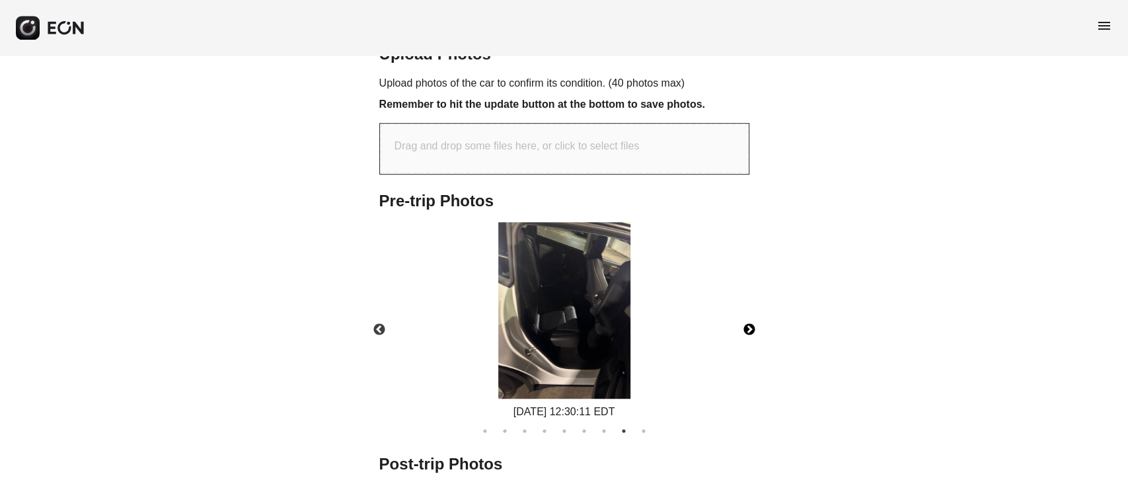
click at [539, 347] on img at bounding box center [564, 310] width 132 height 176
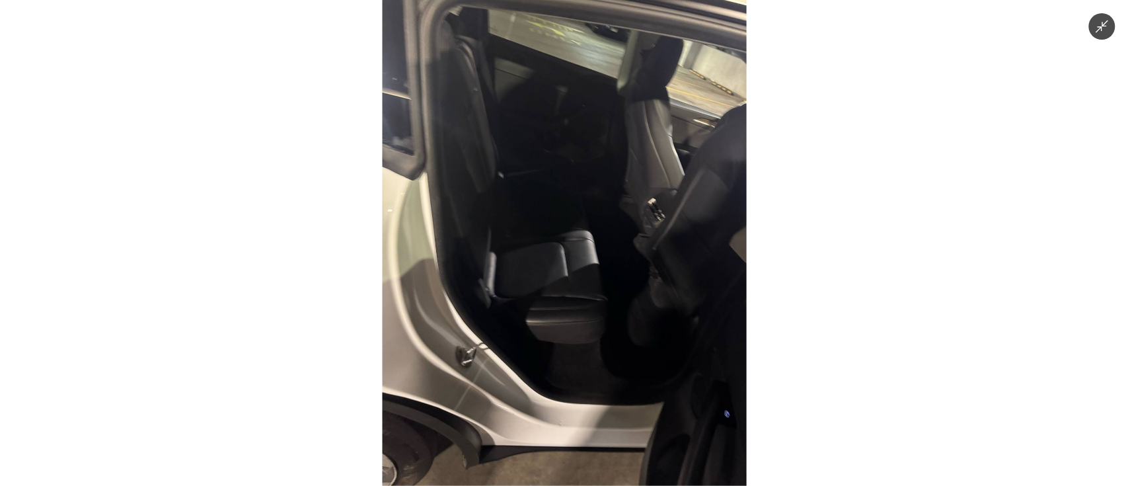
drag, startPoint x: 548, startPoint y: 346, endPoint x: 502, endPoint y: 357, distance: 46.8
click at [544, 347] on img at bounding box center [564, 243] width 364 height 486
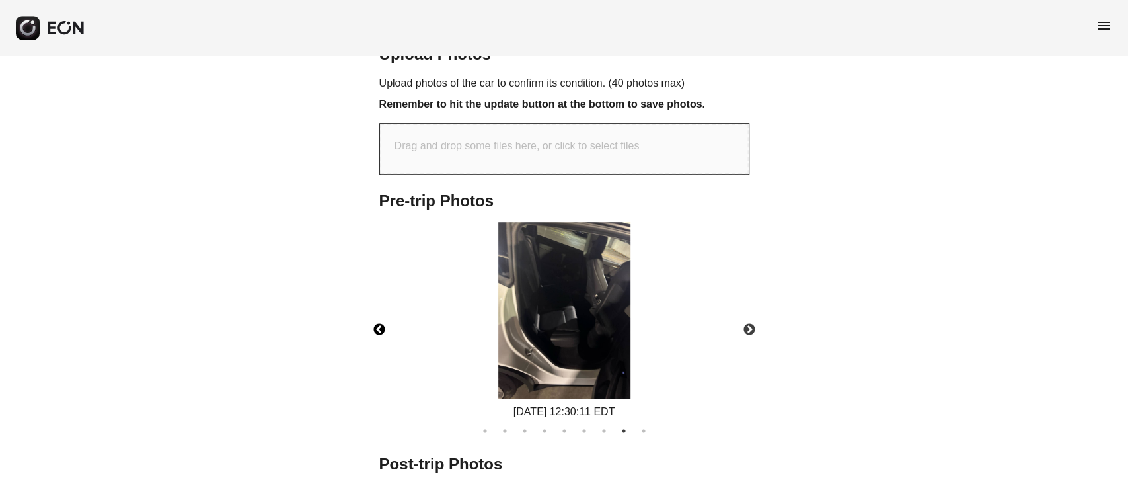
click at [373, 332] on button "Previous" at bounding box center [379, 330] width 46 height 46
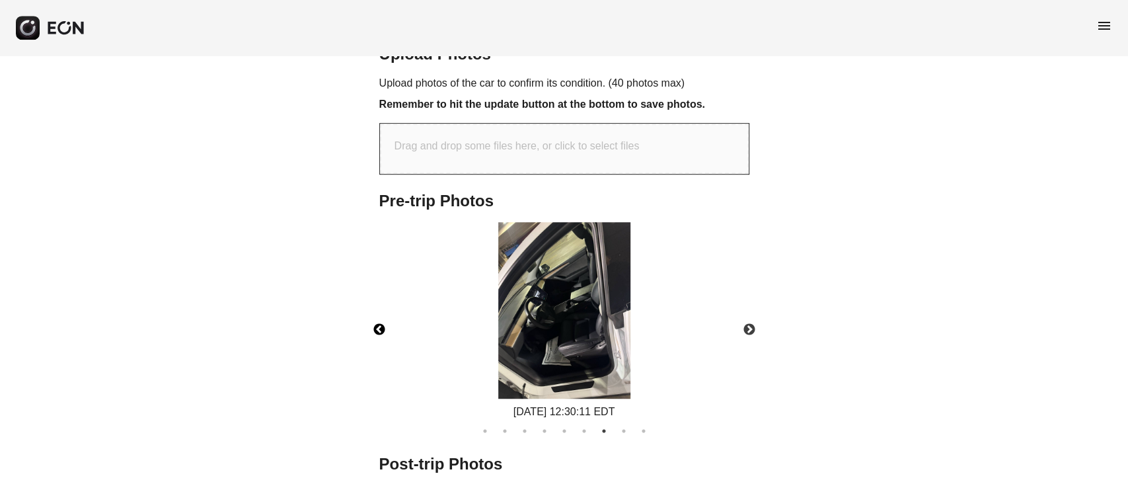
click at [578, 318] on img at bounding box center [564, 310] width 132 height 176
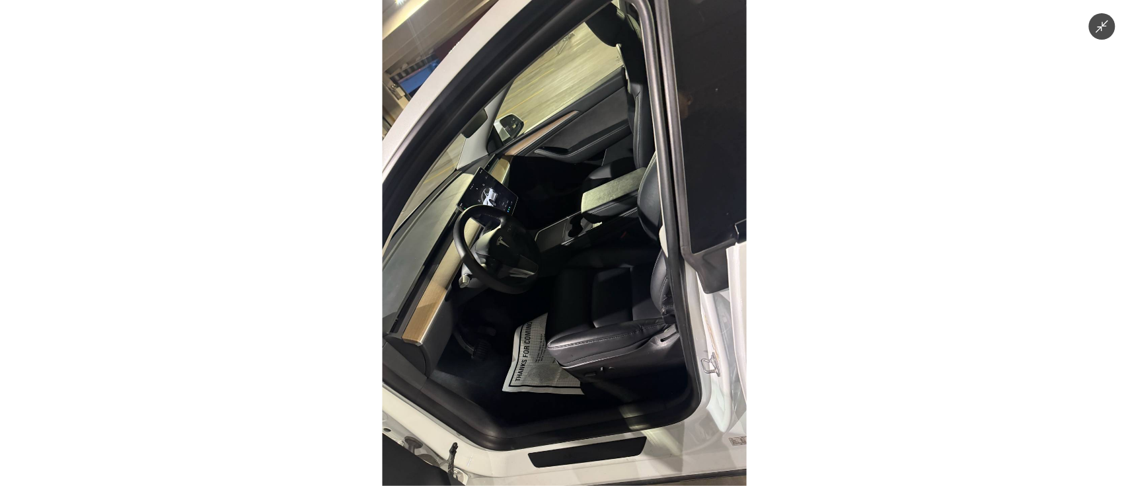
click at [552, 346] on img at bounding box center [564, 243] width 364 height 486
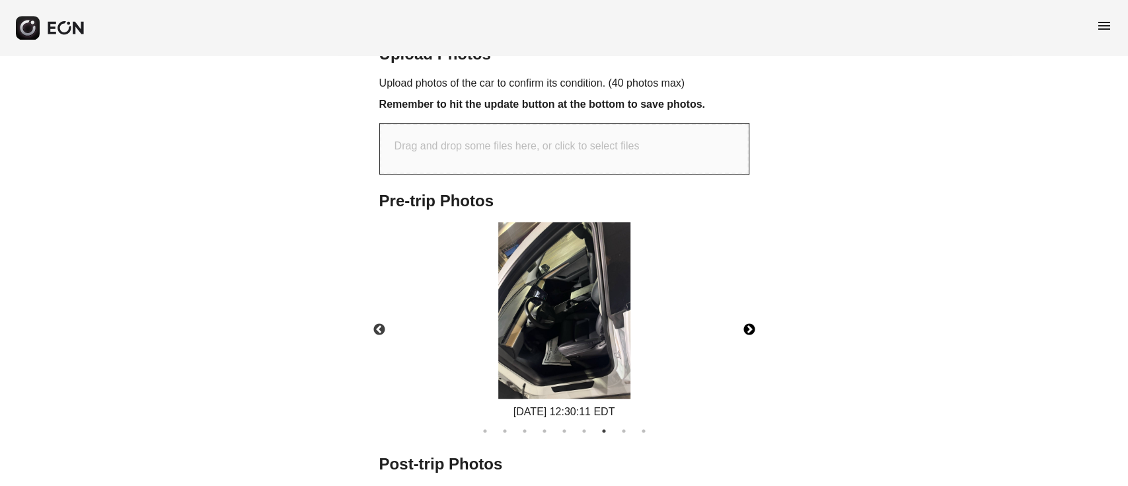
click at [747, 318] on button "Next" at bounding box center [749, 330] width 46 height 46
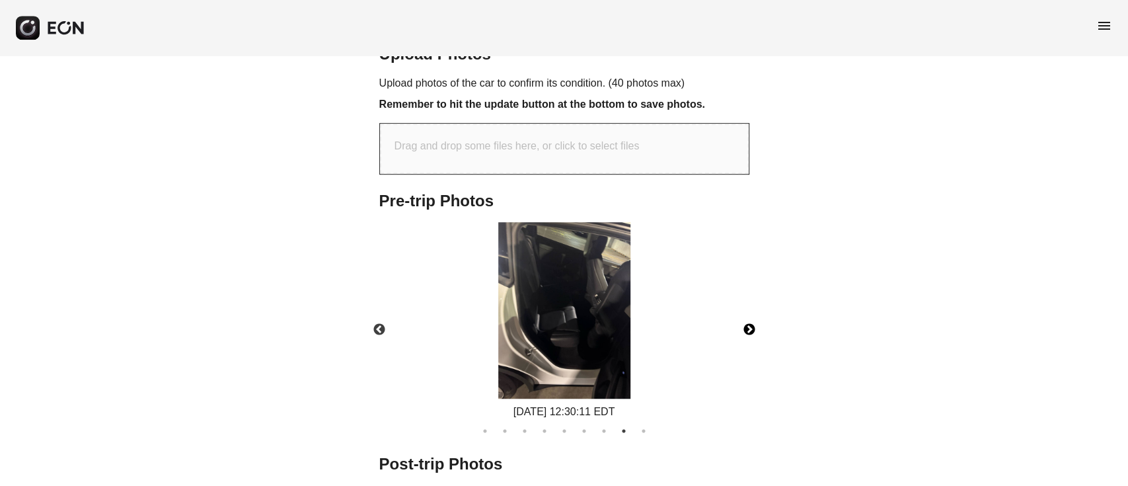
click at [747, 325] on button "Next" at bounding box center [749, 330] width 46 height 46
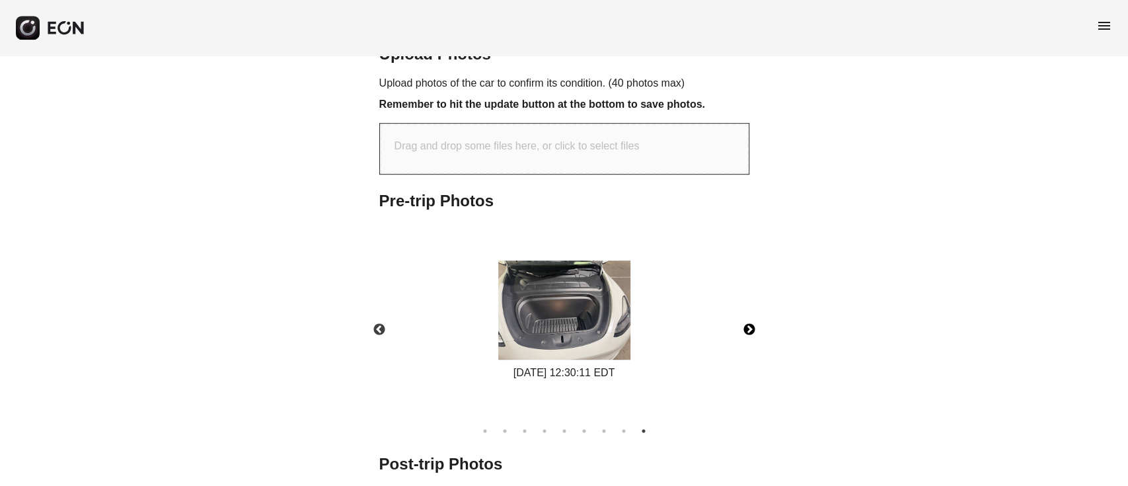
click at [594, 340] on img at bounding box center [564, 309] width 132 height 99
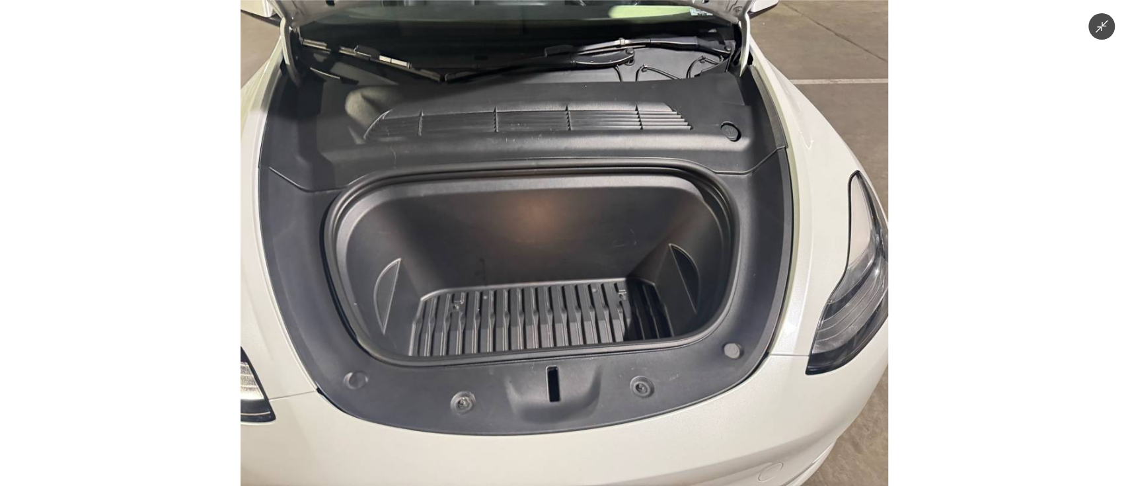
click at [585, 325] on img at bounding box center [563, 243] width 647 height 486
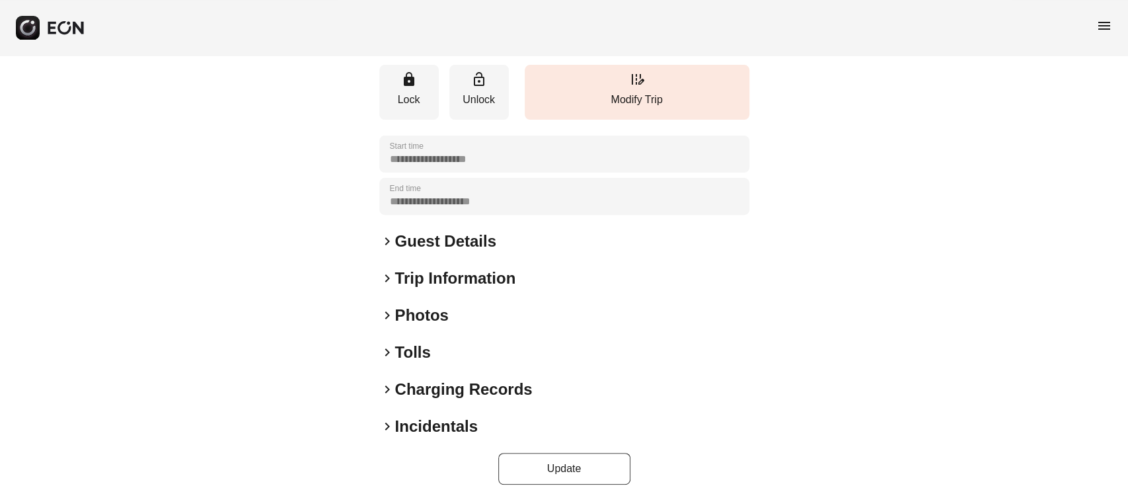
scroll to position [227, 0]
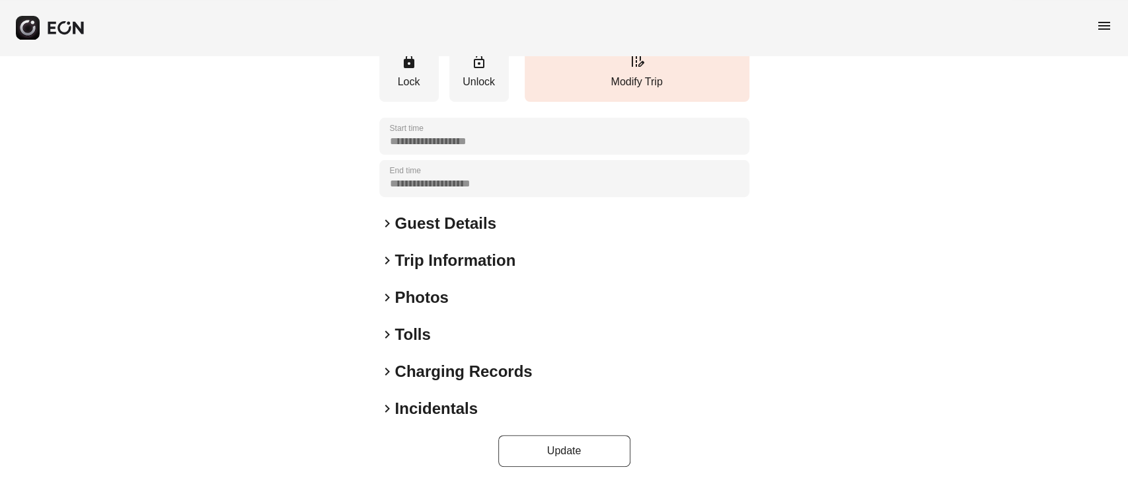
click at [485, 291] on div "keyboard_arrow_right Photos" at bounding box center [564, 297] width 370 height 21
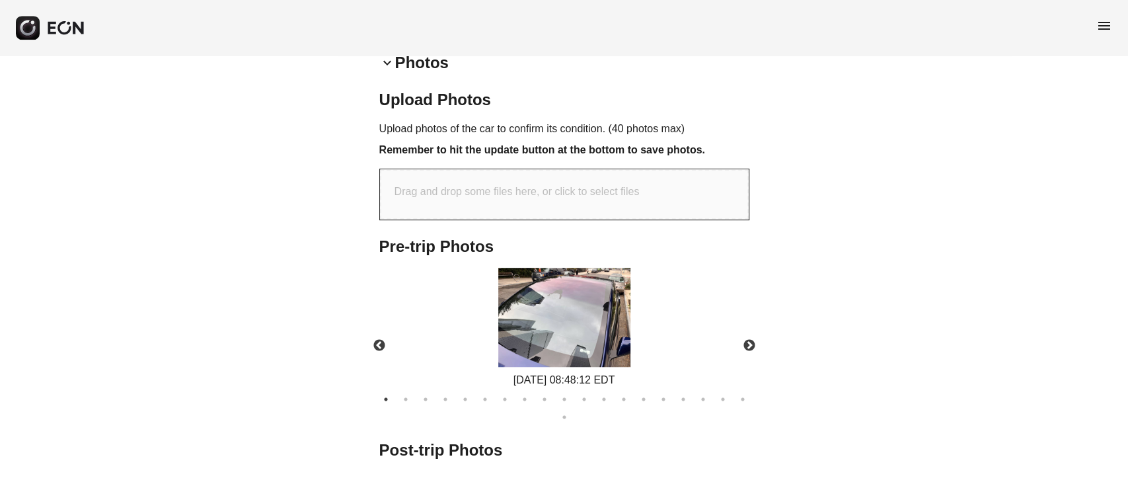
scroll to position [491, 0]
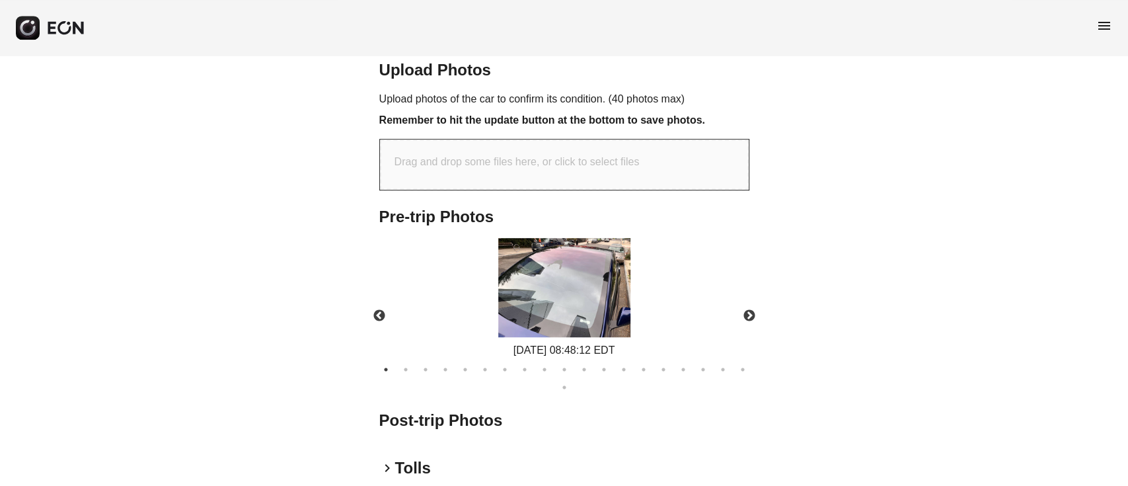
click at [579, 303] on img at bounding box center [564, 287] width 132 height 99
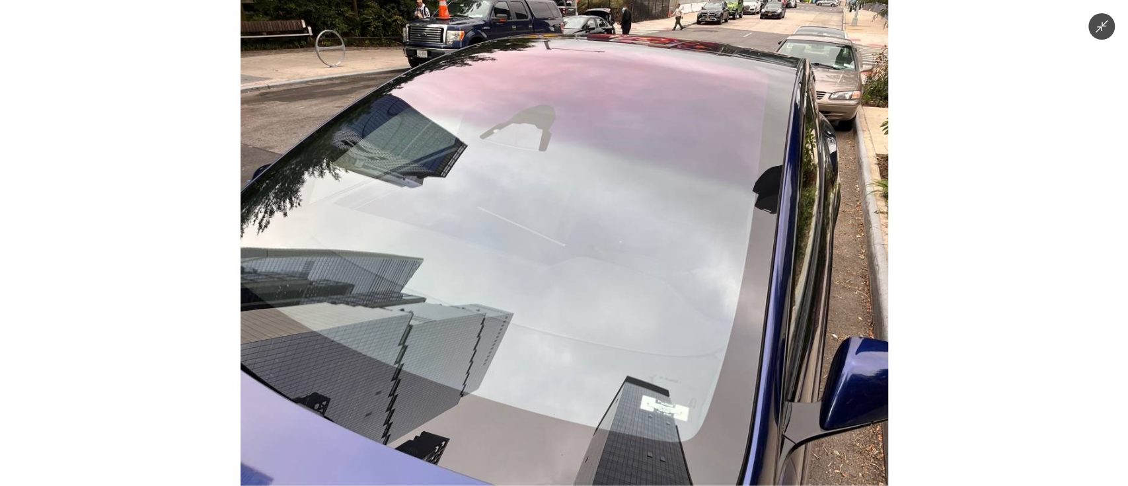
click at [579, 303] on img at bounding box center [563, 243] width 647 height 486
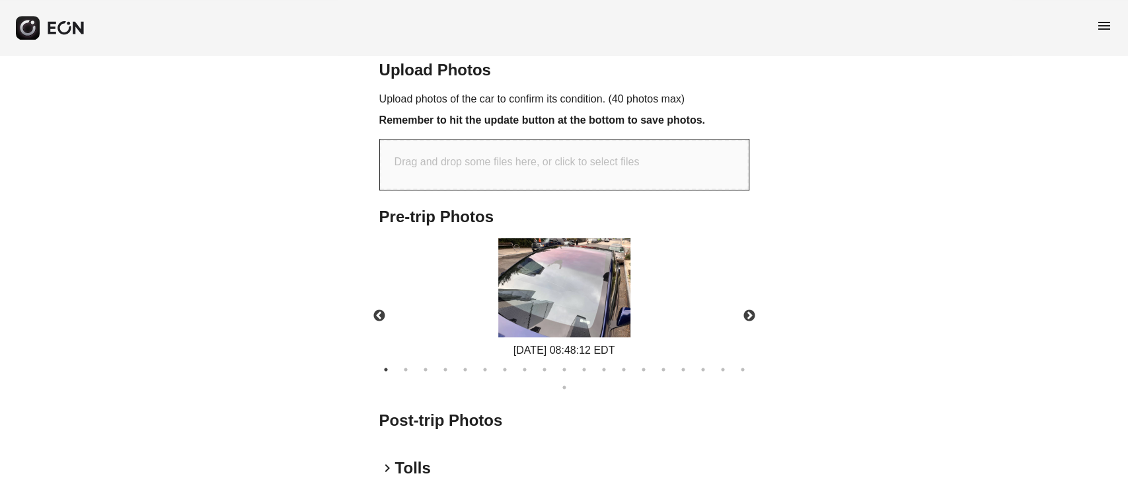
click at [579, 303] on img at bounding box center [564, 287] width 132 height 99
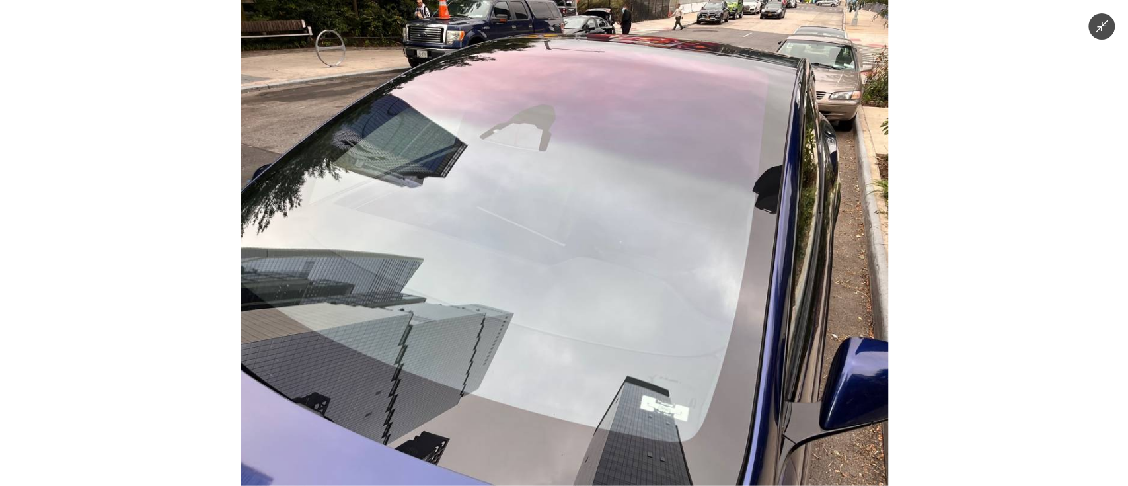
click at [552, 182] on img at bounding box center [563, 243] width 647 height 486
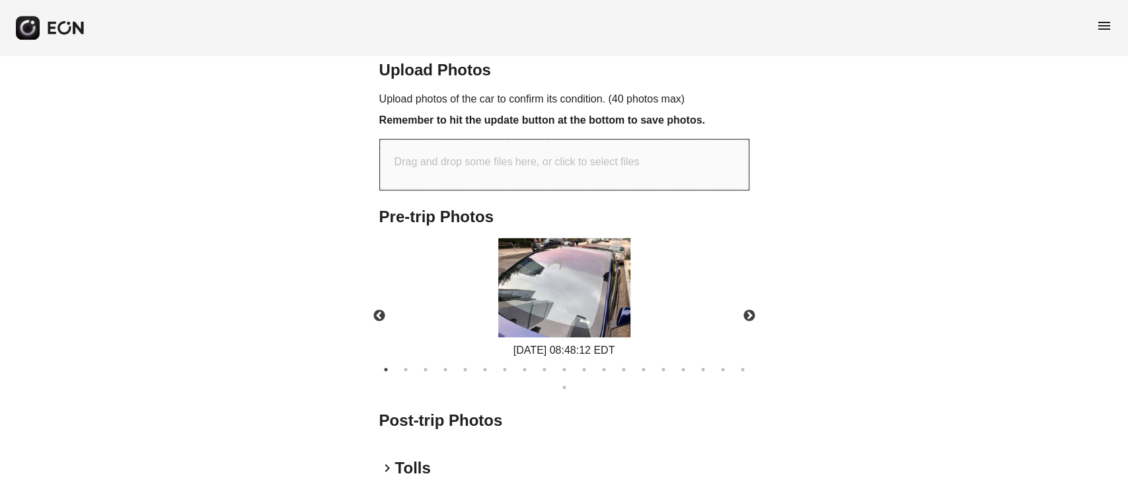
click at [542, 240] on img at bounding box center [564, 287] width 132 height 99
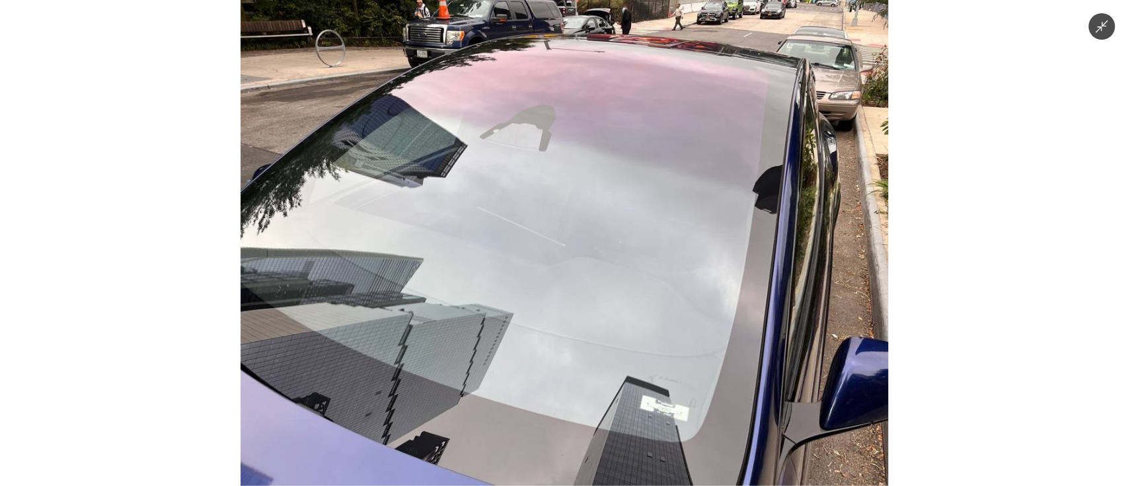
click at [532, 245] on img at bounding box center [563, 243] width 647 height 486
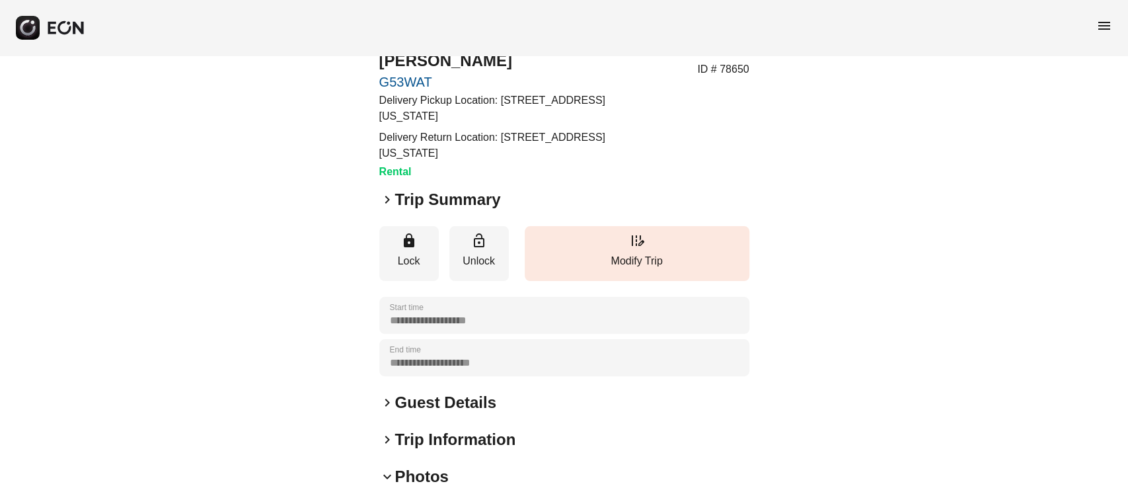
scroll to position [0, 0]
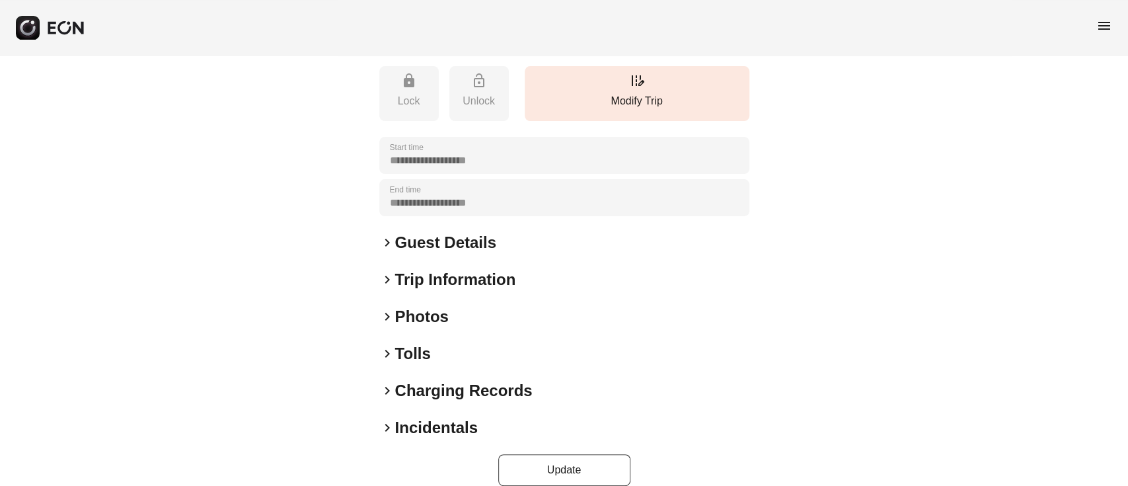
scroll to position [223, 0]
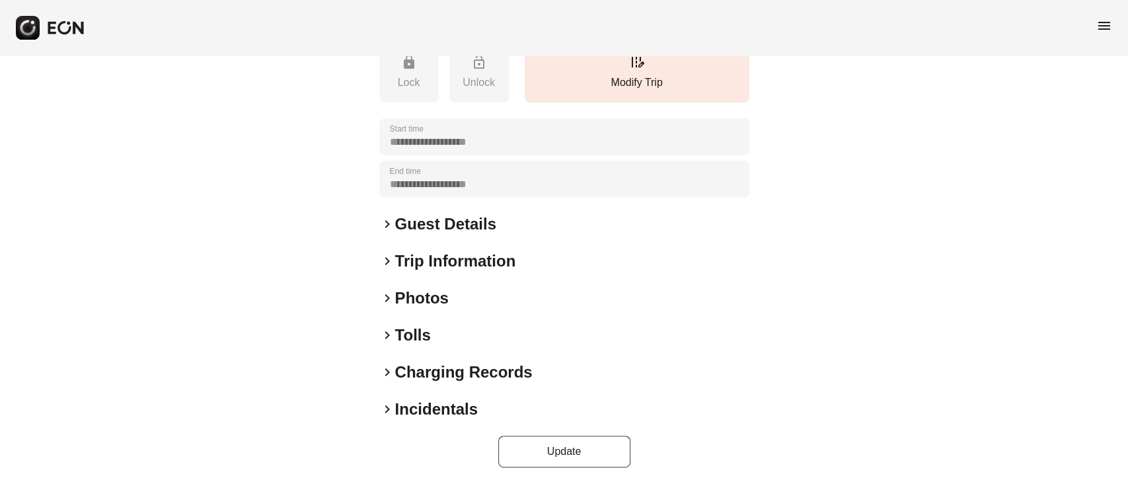
click at [475, 293] on div "keyboard_arrow_right Photos" at bounding box center [564, 297] width 370 height 21
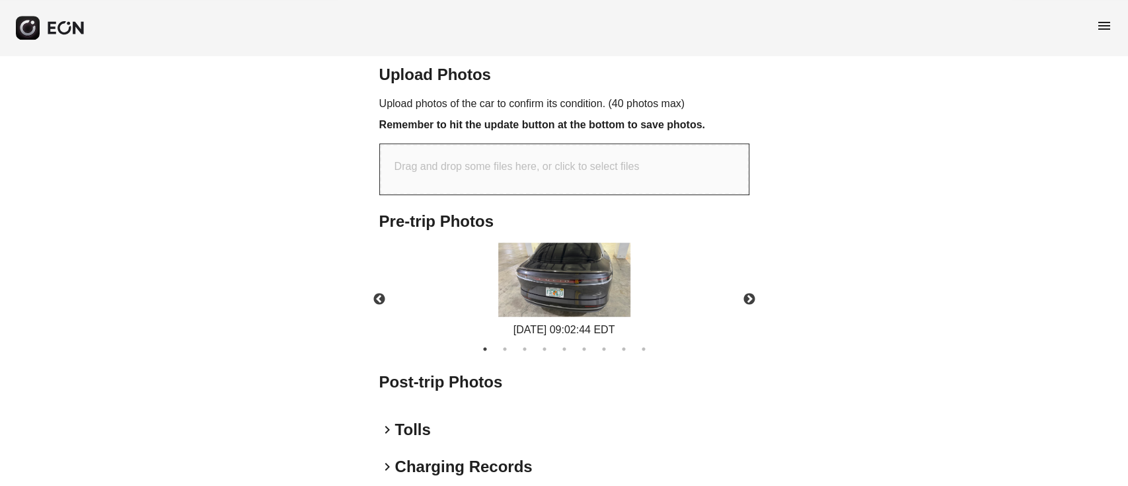
scroll to position [488, 0]
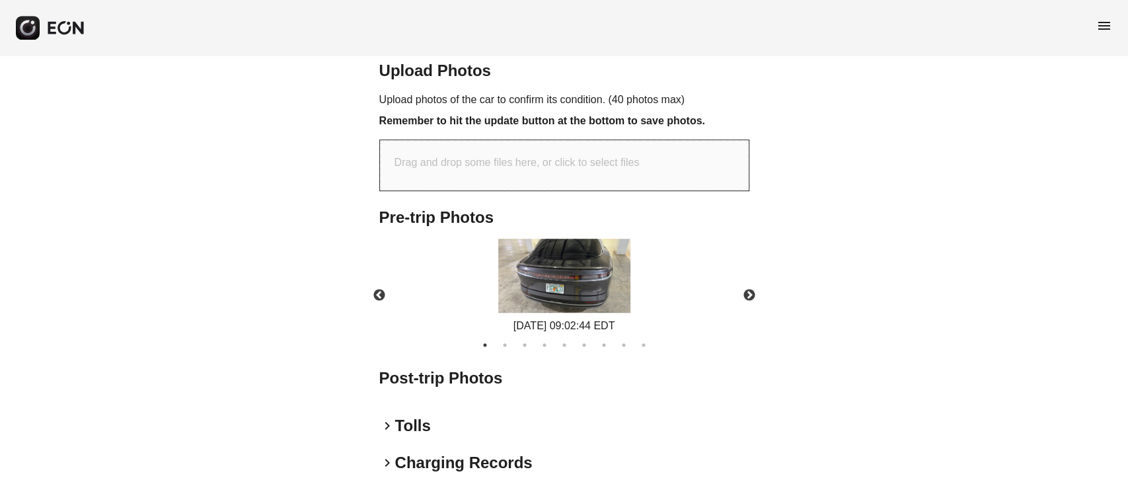
click at [576, 285] on img at bounding box center [564, 275] width 132 height 75
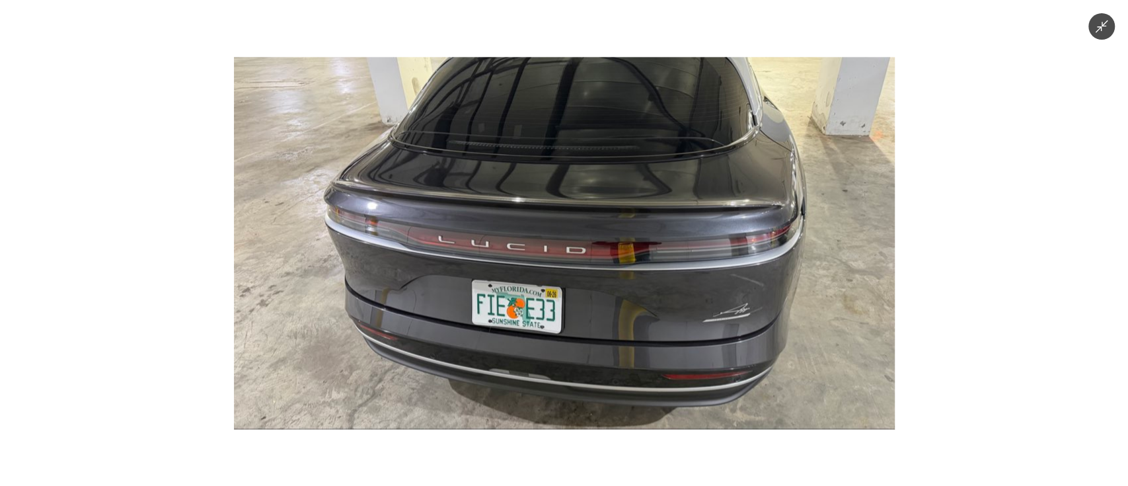
click at [576, 285] on img at bounding box center [563, 243] width 661 height 372
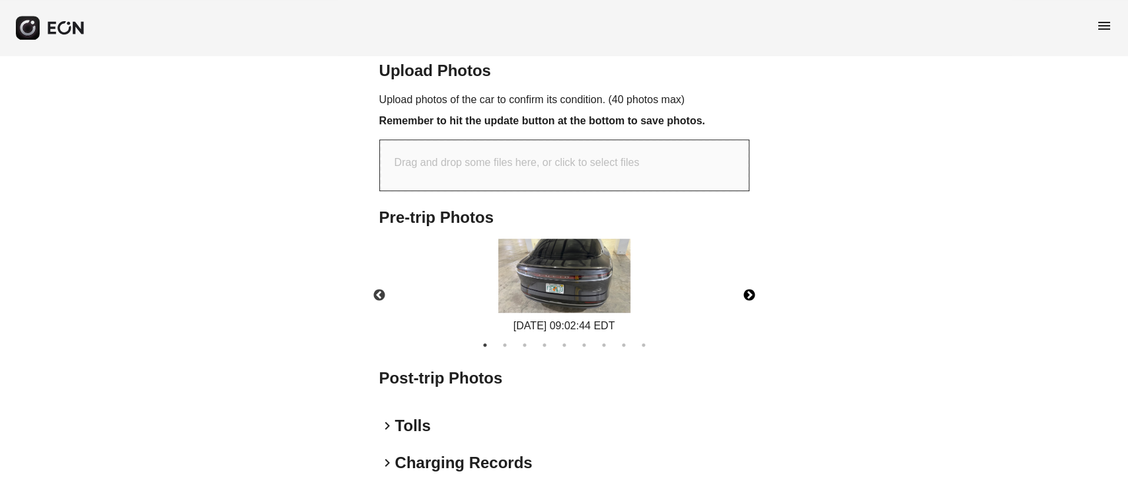
click at [741, 288] on button "Next" at bounding box center [749, 295] width 46 height 46
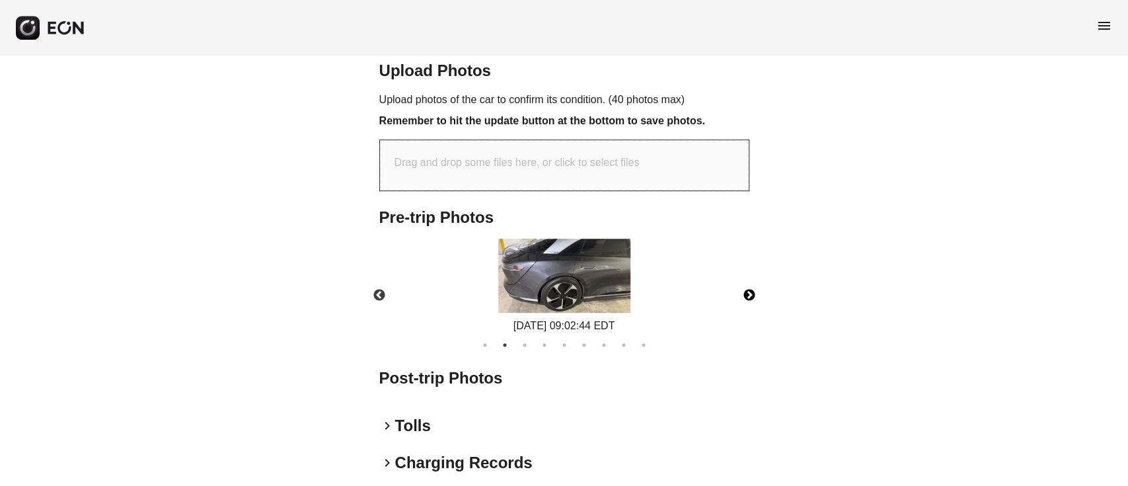
click at [595, 291] on img at bounding box center [564, 275] width 132 height 75
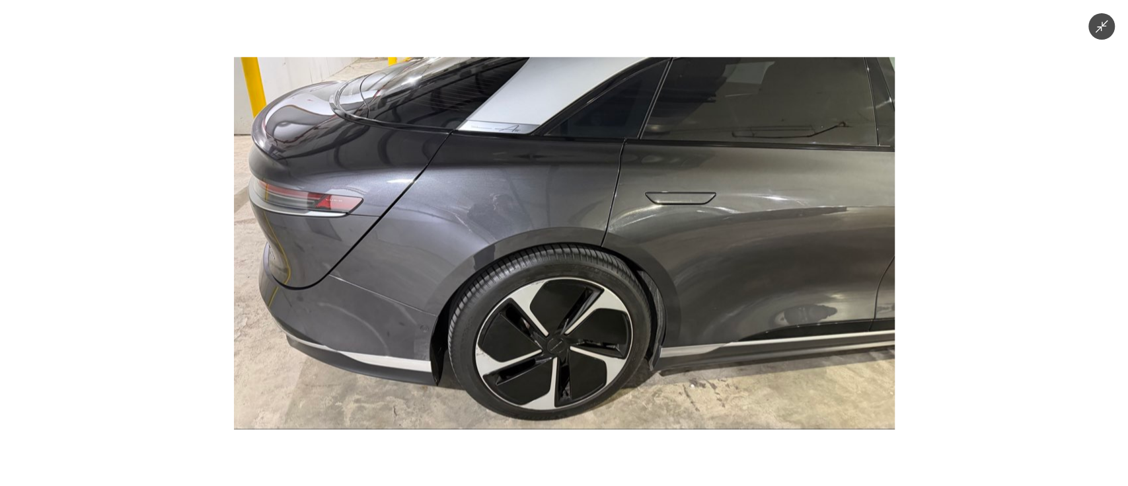
click at [597, 290] on img at bounding box center [563, 243] width 661 height 372
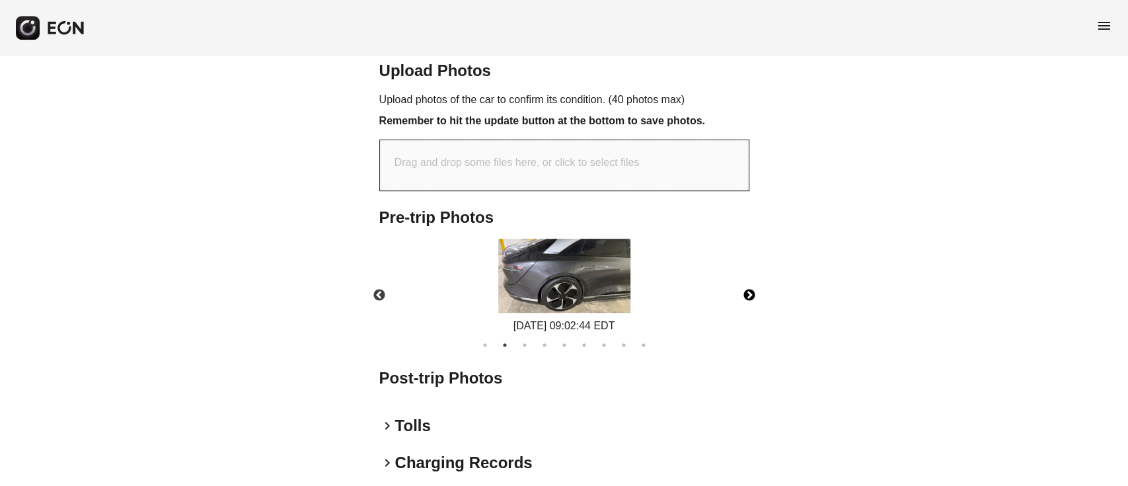
click at [746, 289] on button "Next" at bounding box center [749, 295] width 46 height 46
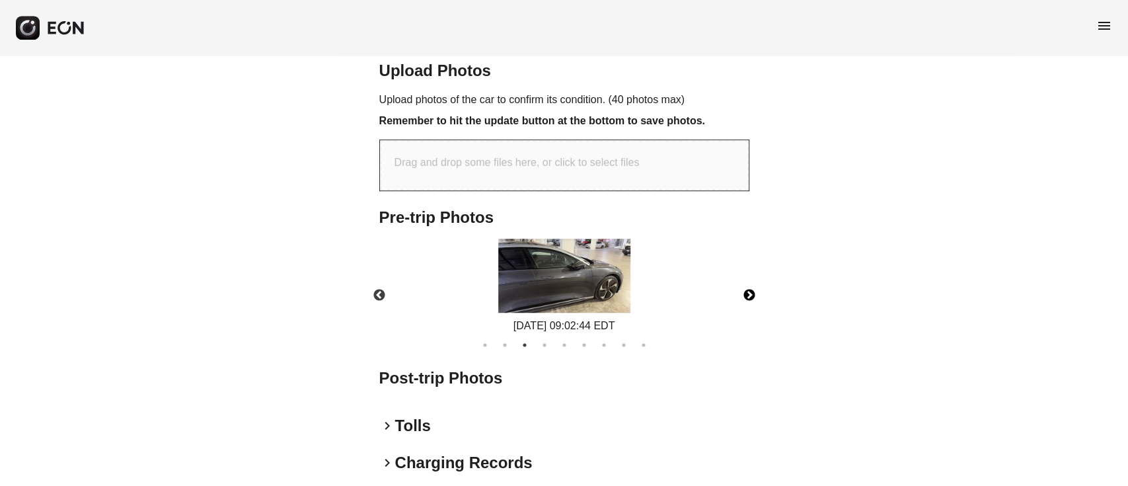
click at [592, 293] on img at bounding box center [564, 275] width 132 height 75
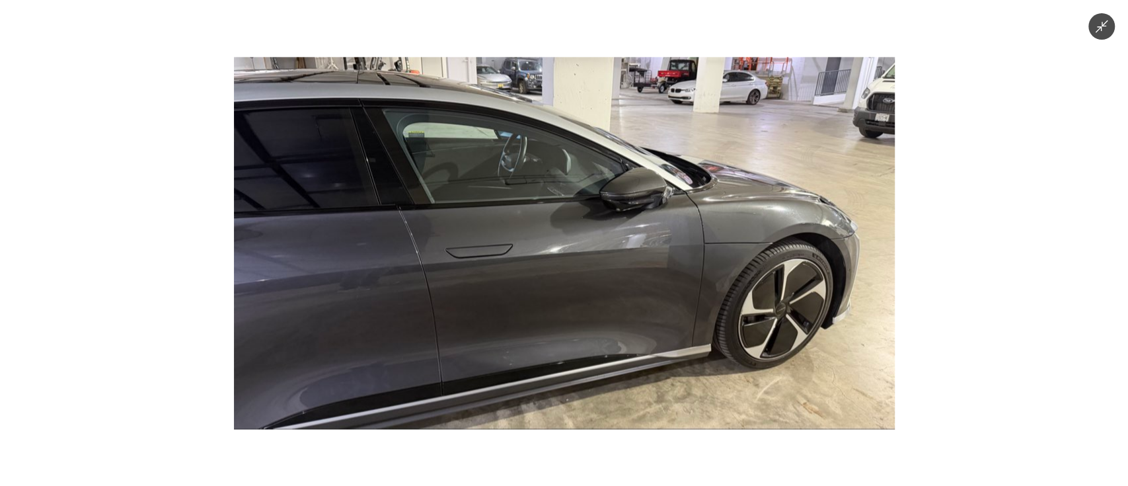
click at [592, 293] on img at bounding box center [563, 243] width 661 height 372
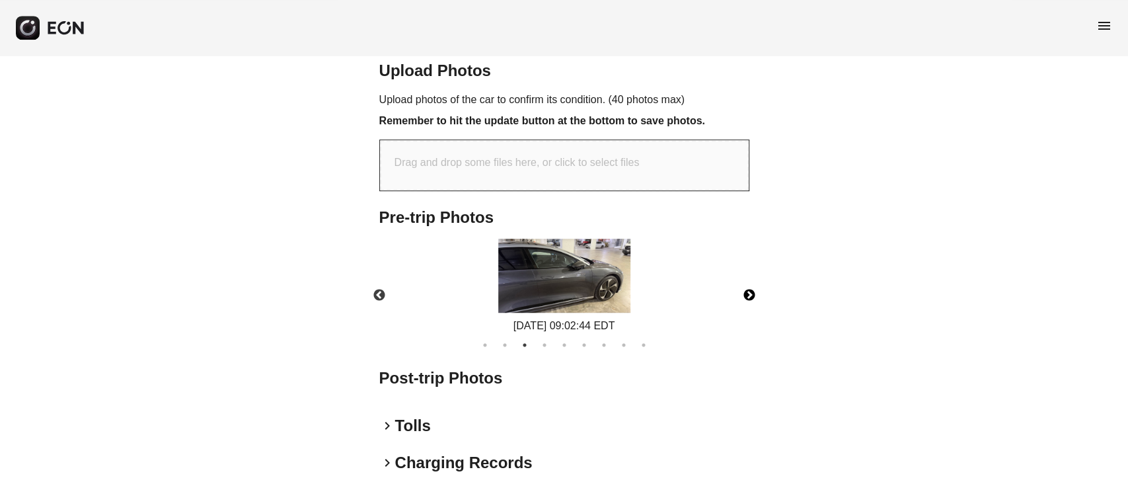
click at [745, 298] on button "Next" at bounding box center [749, 295] width 46 height 46
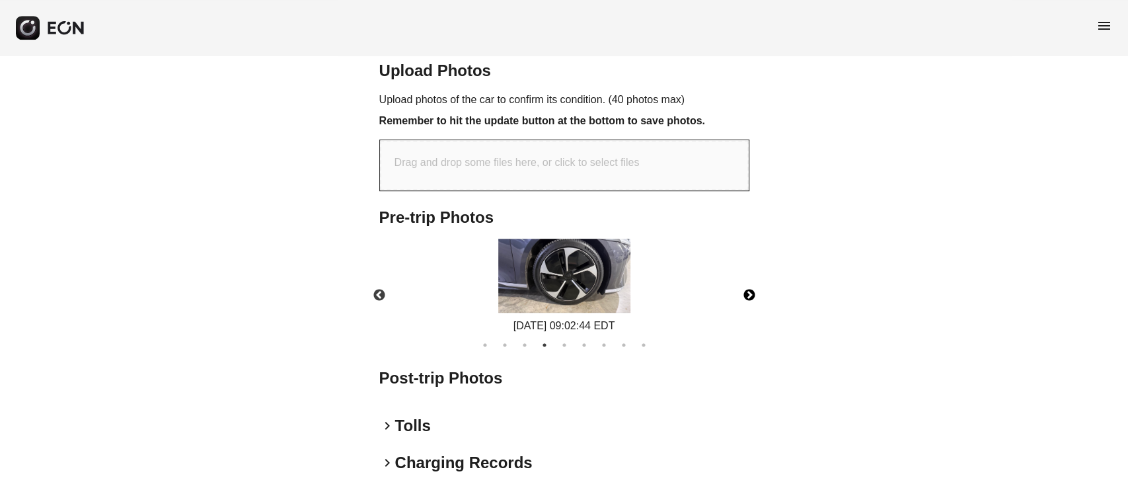
click at [608, 270] on img at bounding box center [564, 275] width 132 height 75
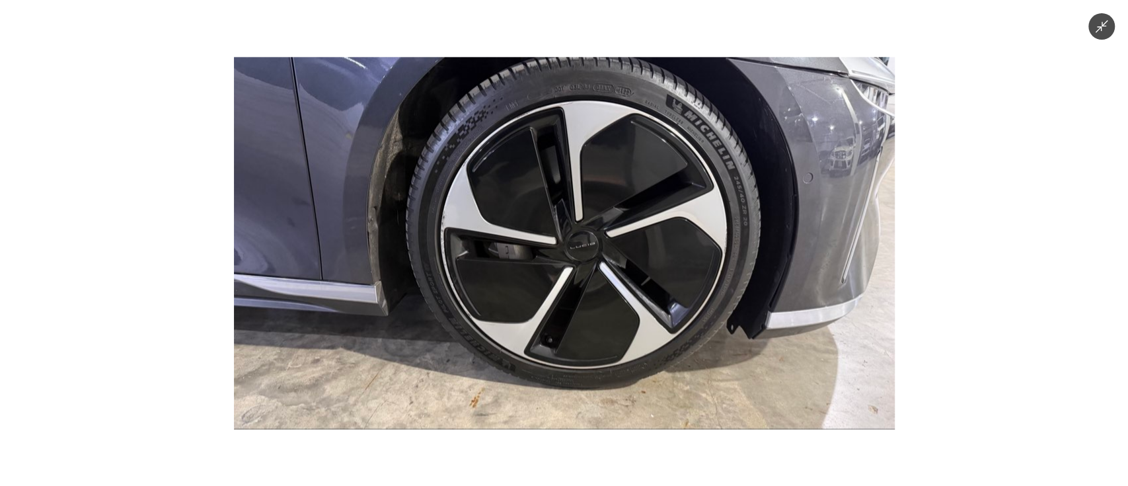
click at [608, 270] on img at bounding box center [563, 243] width 661 height 372
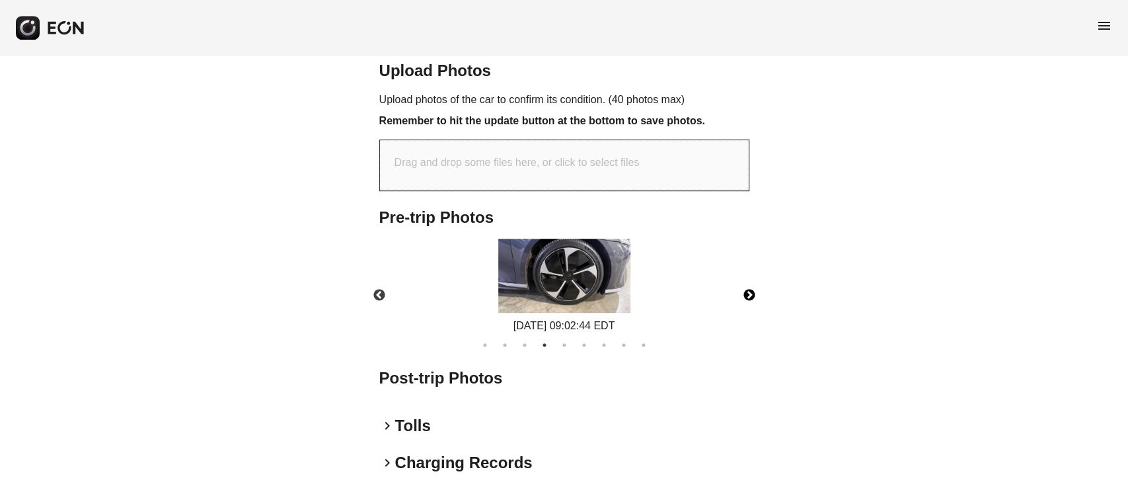
click at [745, 298] on button "Next" at bounding box center [749, 295] width 46 height 46
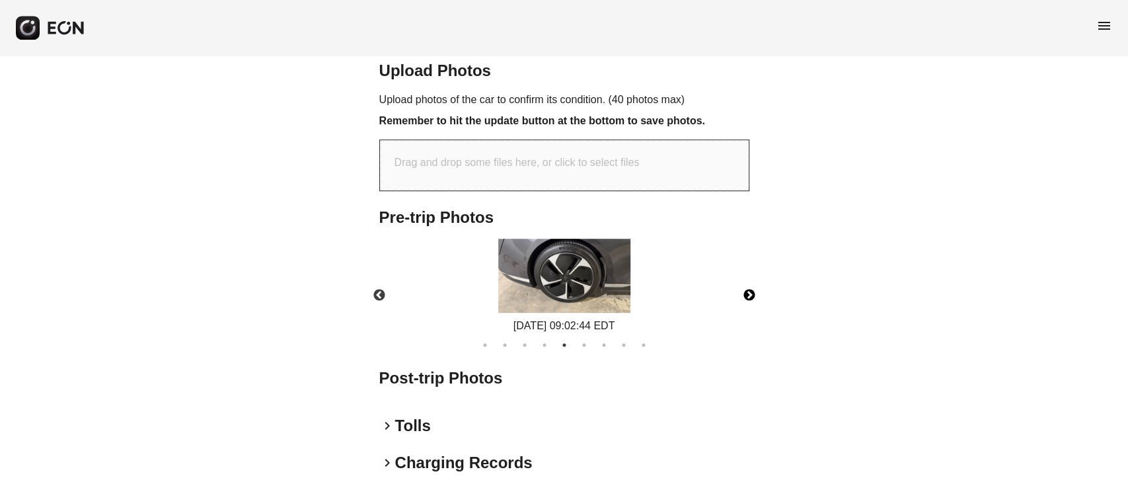
click at [551, 282] on img at bounding box center [564, 275] width 132 height 75
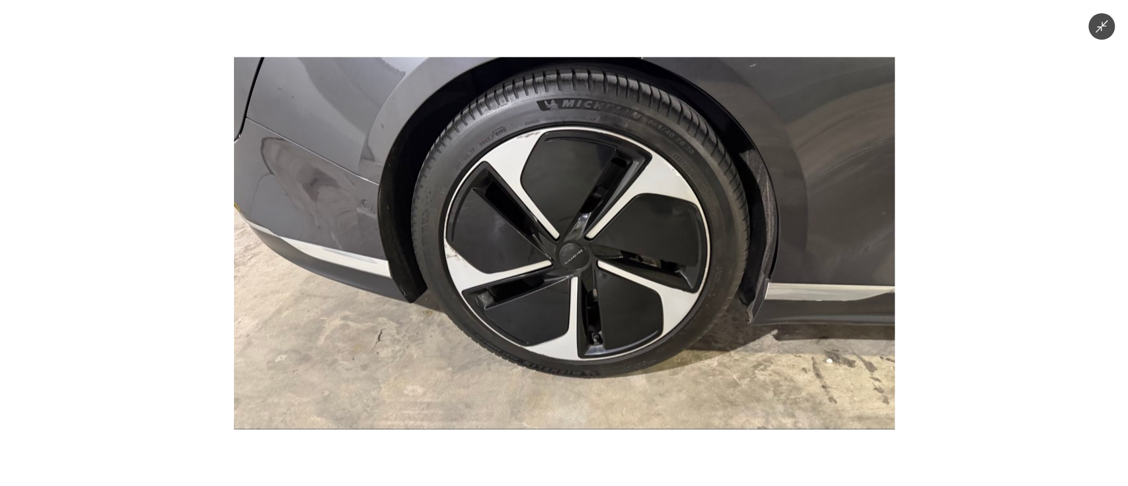
click at [554, 281] on img at bounding box center [563, 243] width 661 height 372
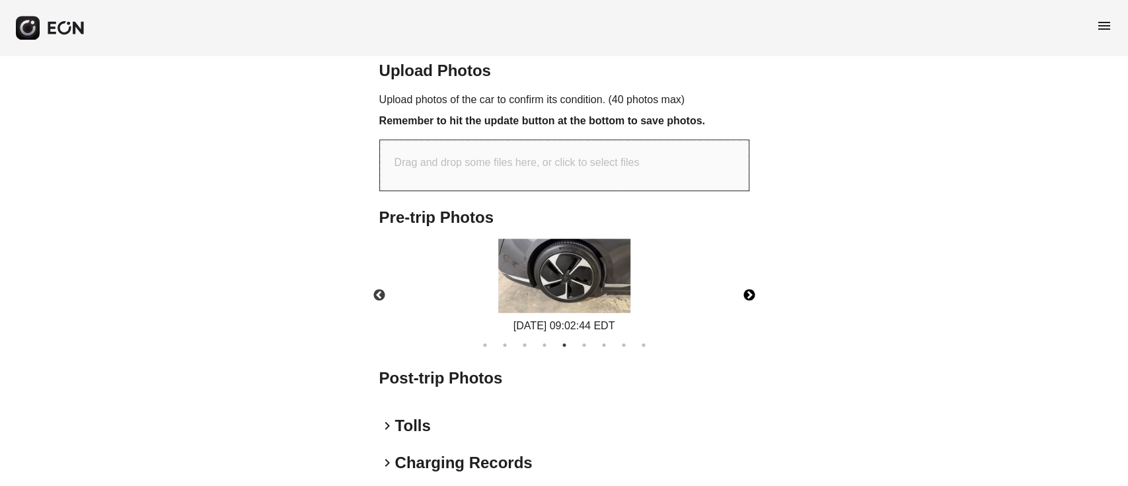
click at [510, 285] on img at bounding box center [564, 275] width 132 height 75
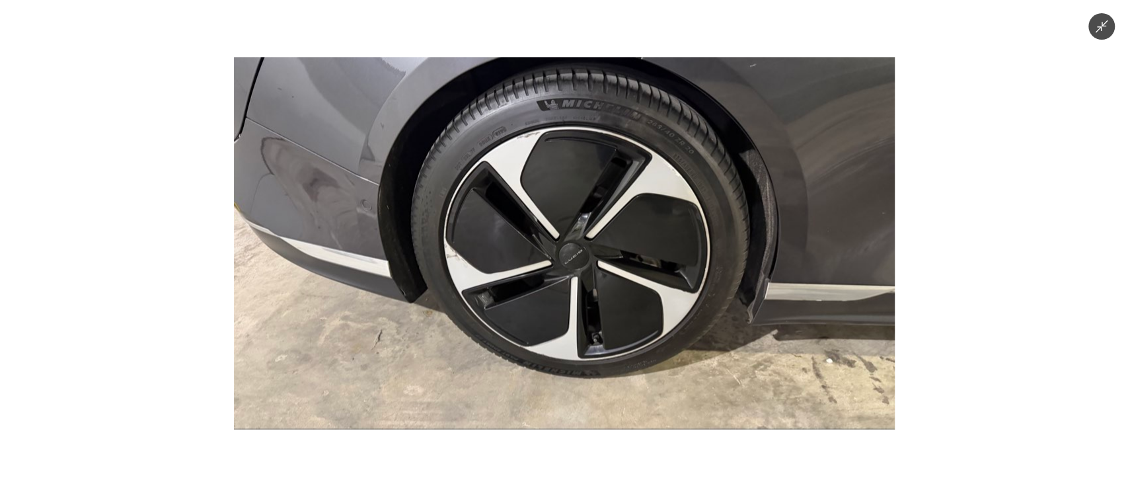
click at [584, 288] on img at bounding box center [563, 243] width 661 height 372
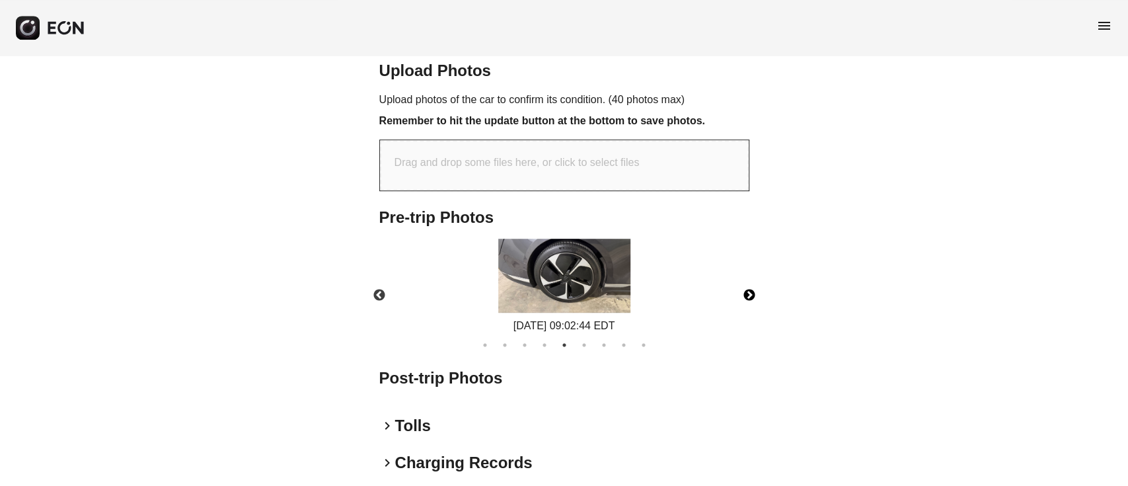
click at [749, 301] on button "Next" at bounding box center [749, 295] width 46 height 46
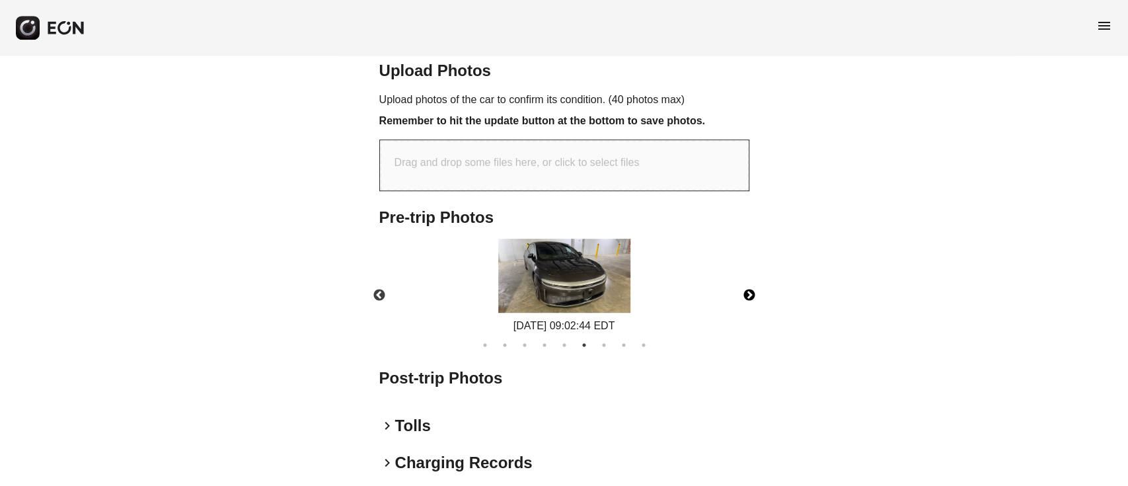
click at [624, 291] on img at bounding box center [564, 275] width 132 height 75
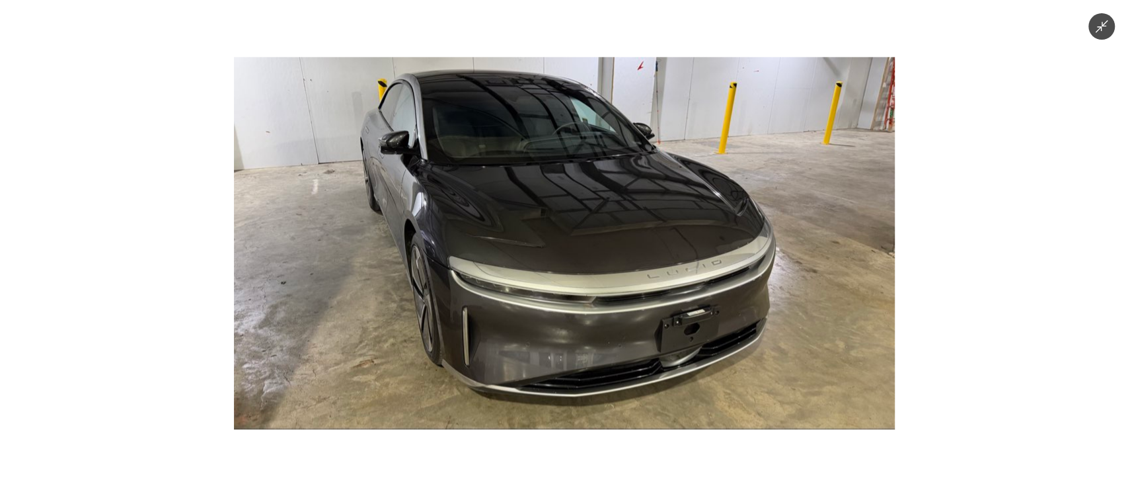
click at [624, 291] on img at bounding box center [563, 243] width 661 height 372
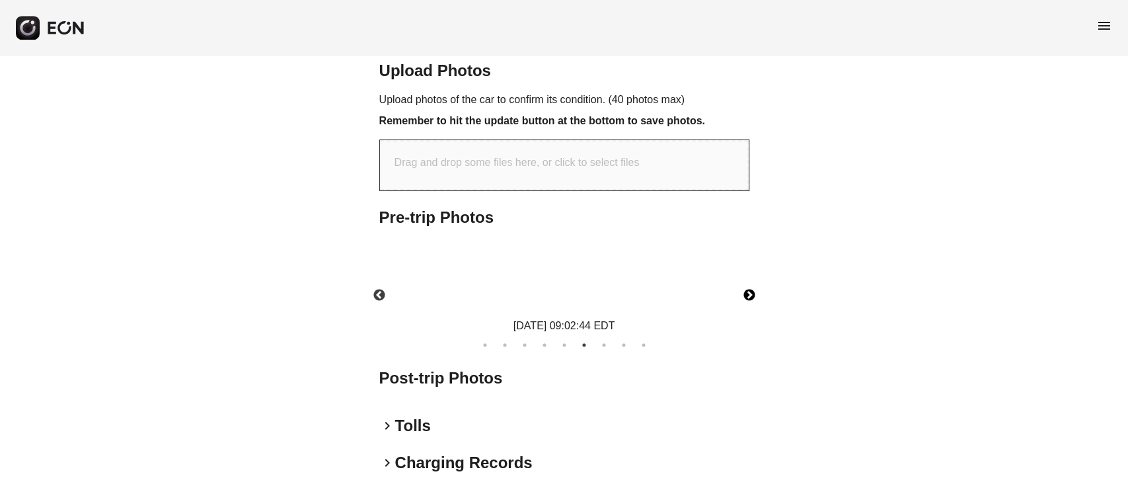
click at [624, 291] on img at bounding box center [564, 275] width 132 height 75
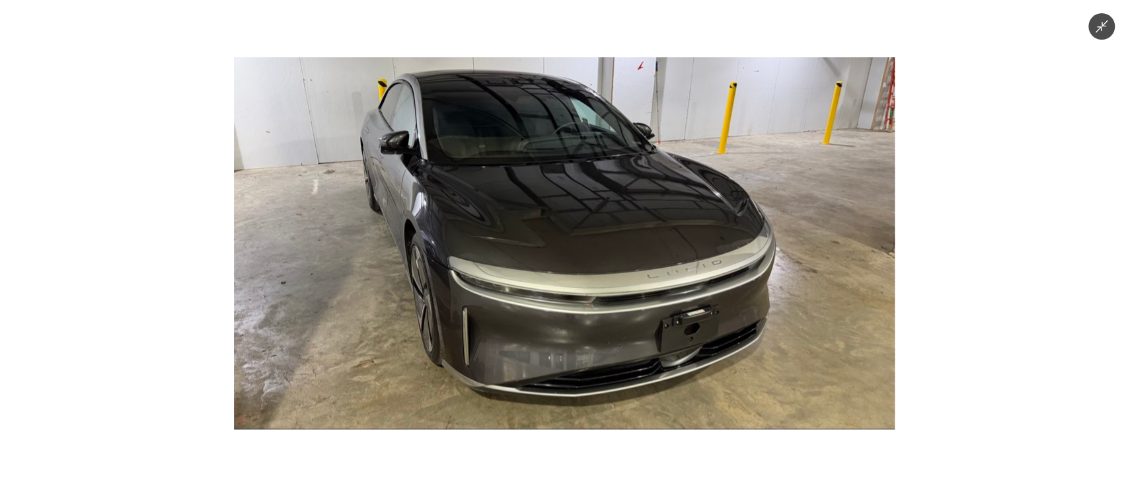
click at [624, 291] on img at bounding box center [563, 243] width 661 height 372
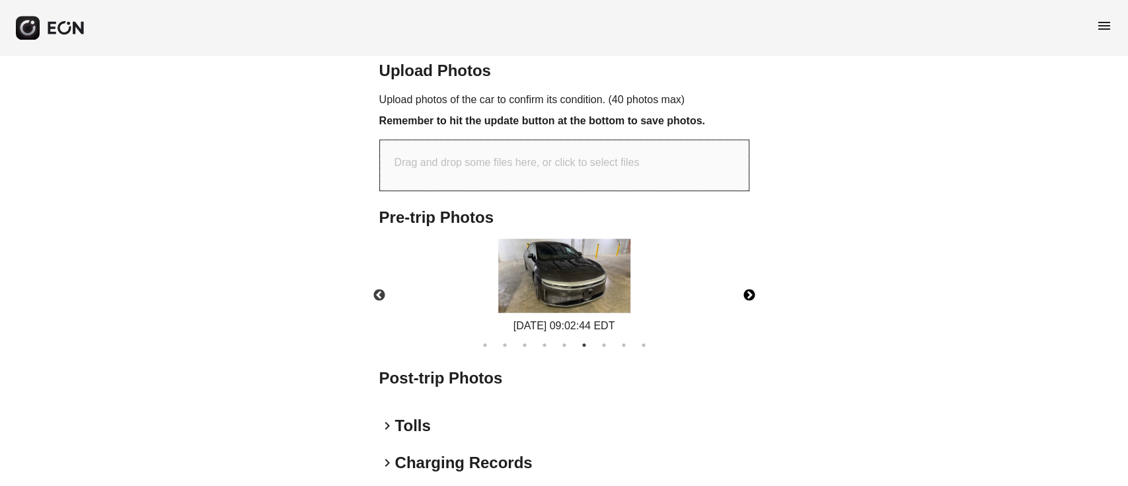
click at [600, 282] on img at bounding box center [564, 275] width 132 height 75
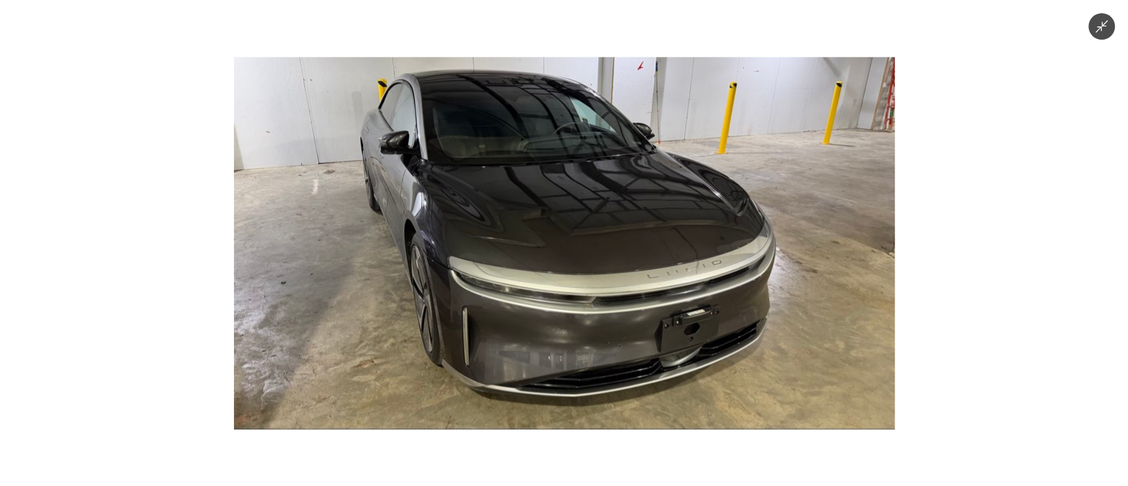
click at [600, 282] on img at bounding box center [563, 243] width 661 height 372
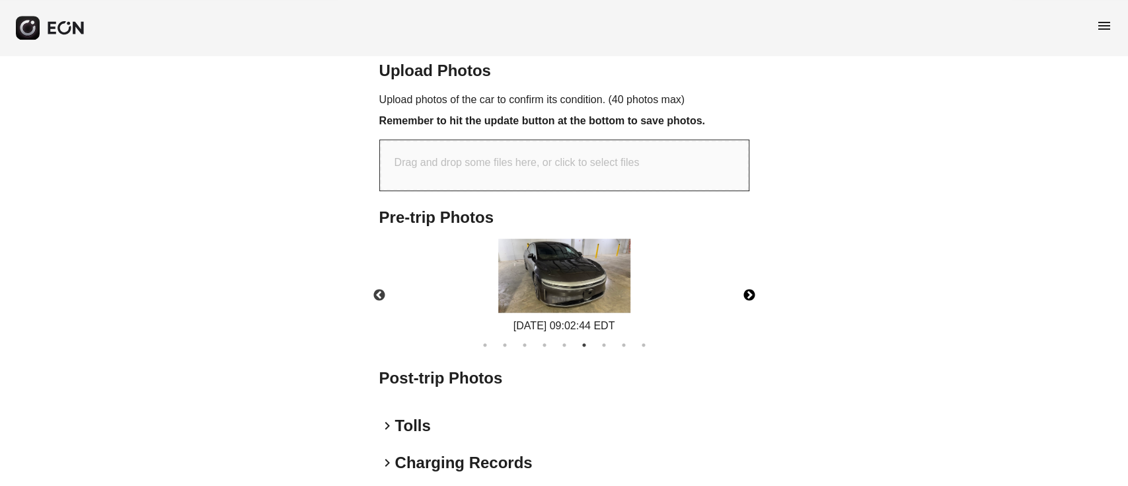
click at [752, 295] on button "Next" at bounding box center [749, 295] width 46 height 46
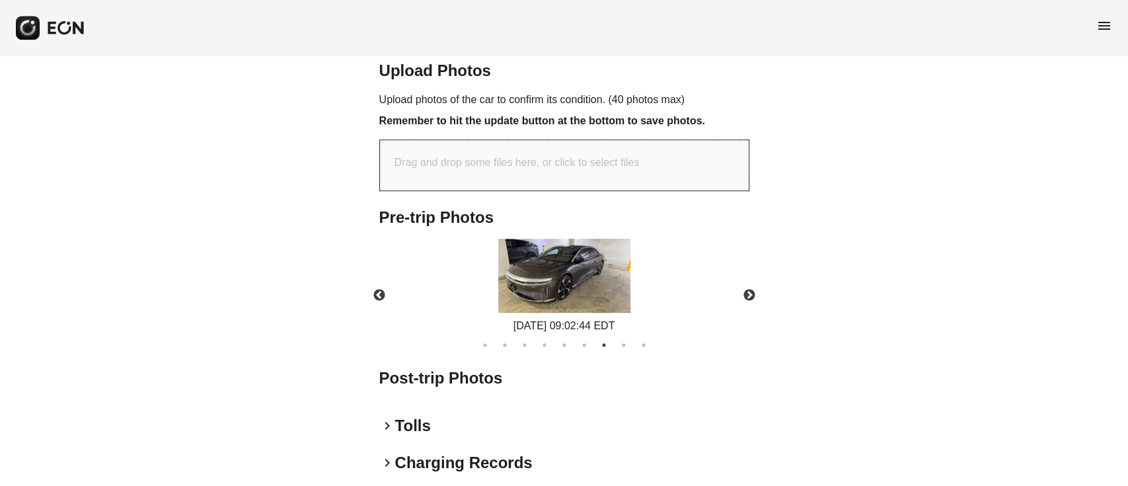
click at [630, 295] on div "10/11/2025 09:02:44 EDT" at bounding box center [564, 286] width 145 height 96
click at [577, 289] on img at bounding box center [564, 275] width 132 height 75
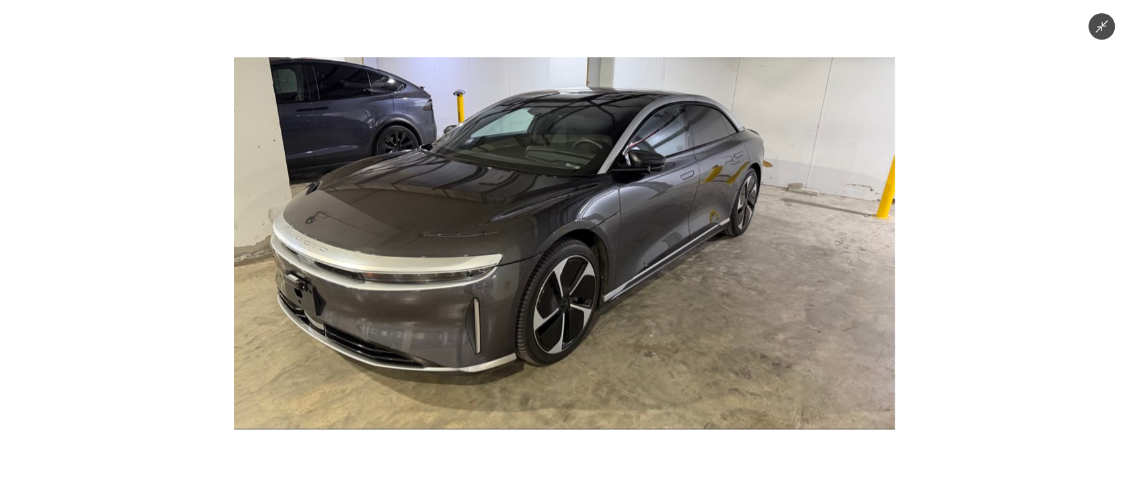
click at [577, 289] on img at bounding box center [563, 243] width 661 height 372
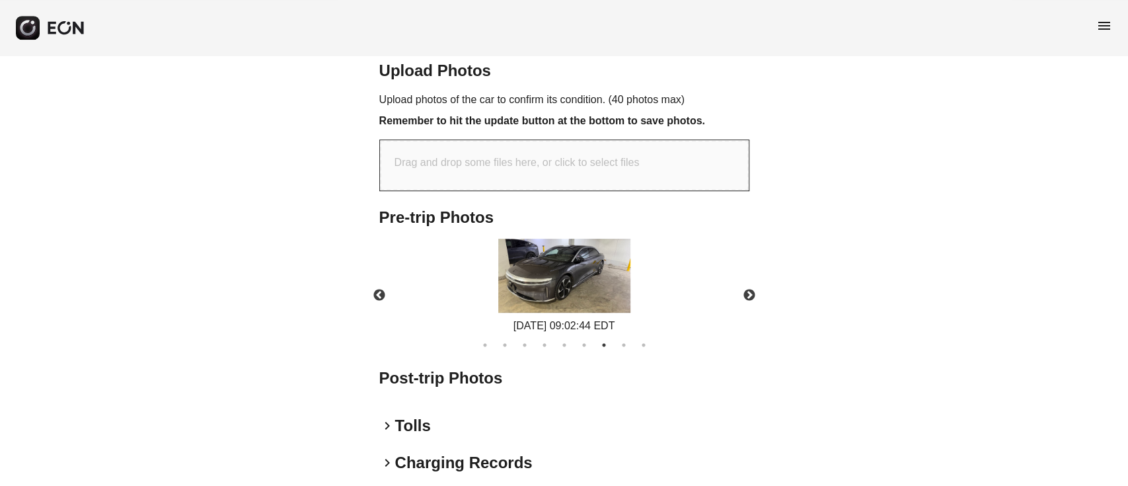
click at [577, 289] on img at bounding box center [564, 275] width 132 height 75
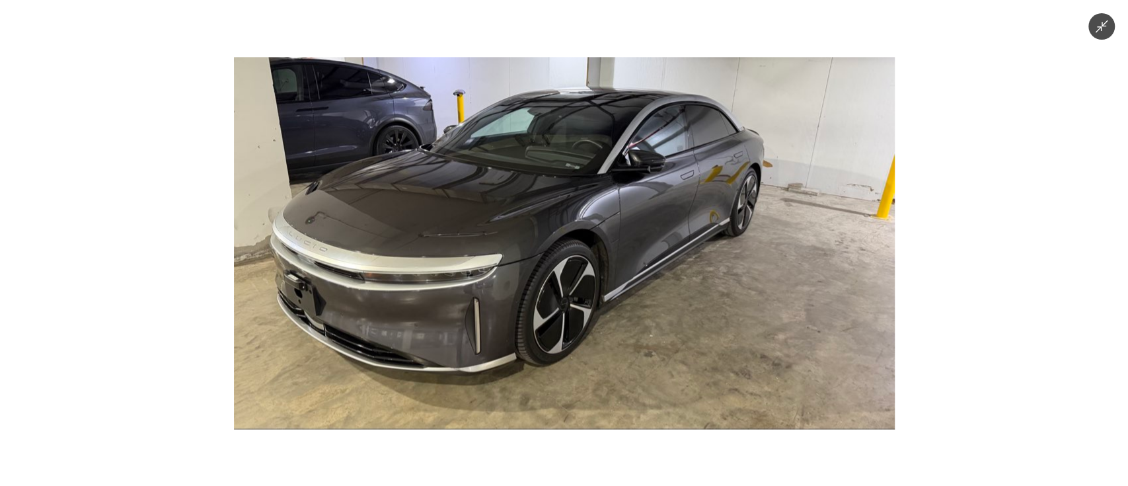
click at [577, 289] on img at bounding box center [563, 243] width 661 height 372
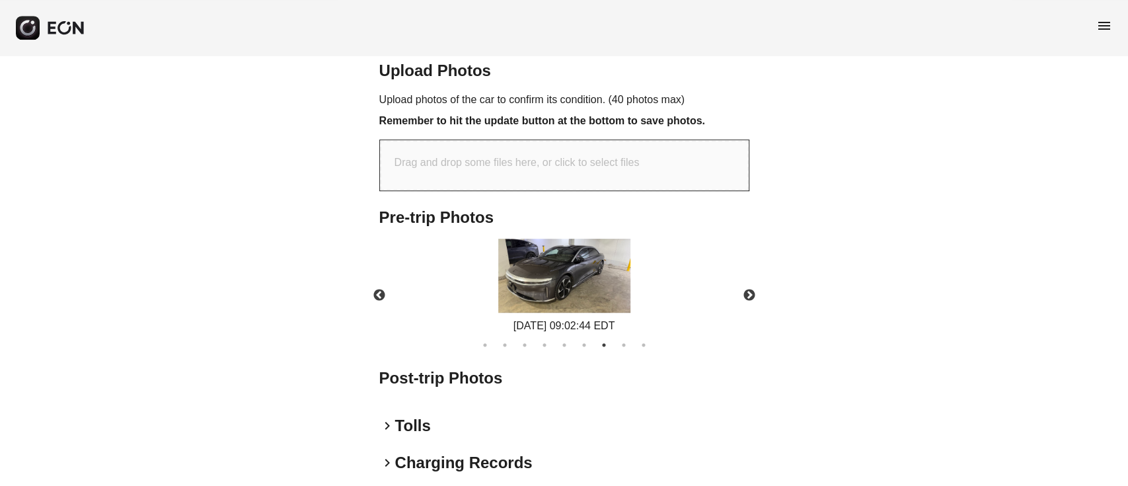
click at [577, 289] on img at bounding box center [564, 275] width 132 height 75
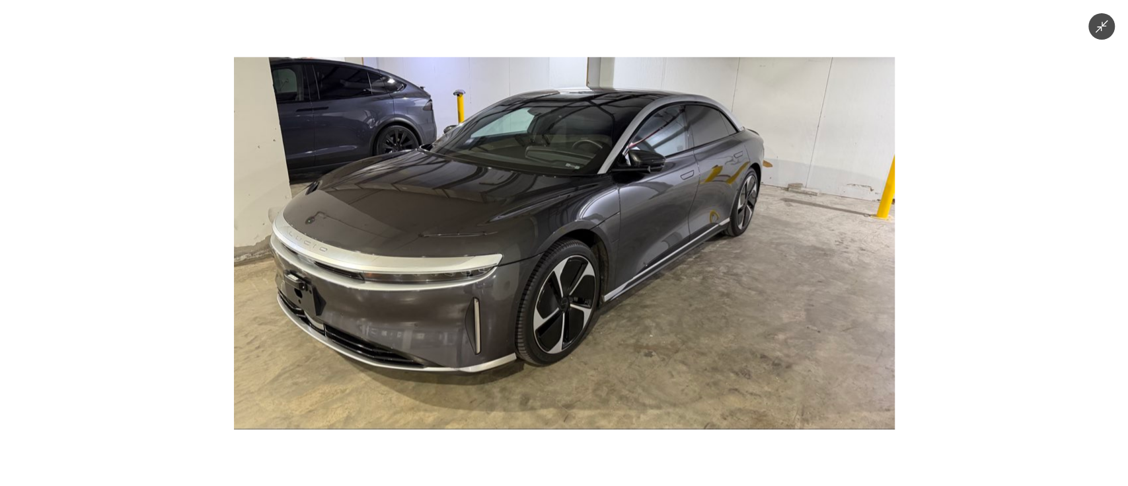
click at [577, 289] on img at bounding box center [563, 243] width 661 height 372
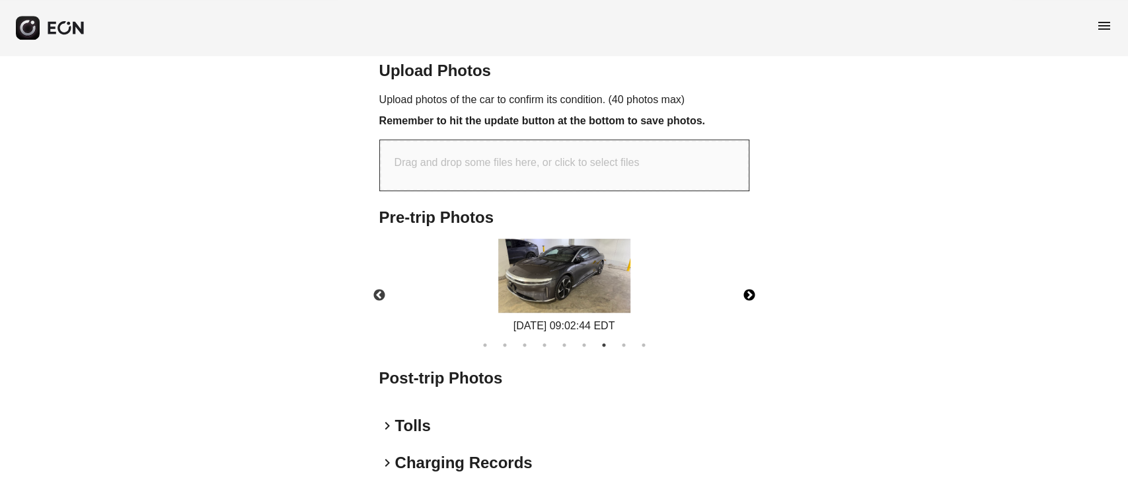
click at [751, 299] on button "Next" at bounding box center [749, 295] width 46 height 46
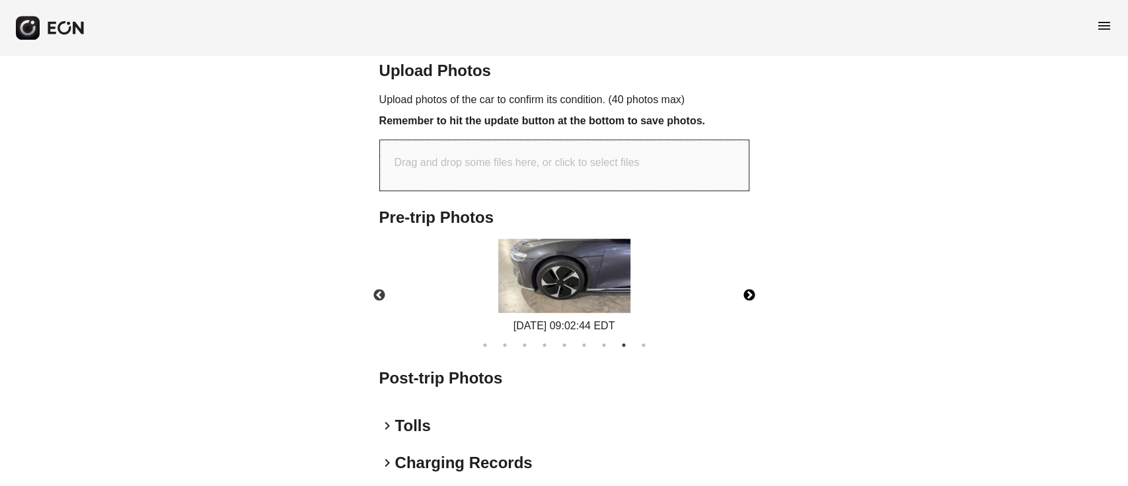
click at [587, 288] on img at bounding box center [564, 275] width 132 height 75
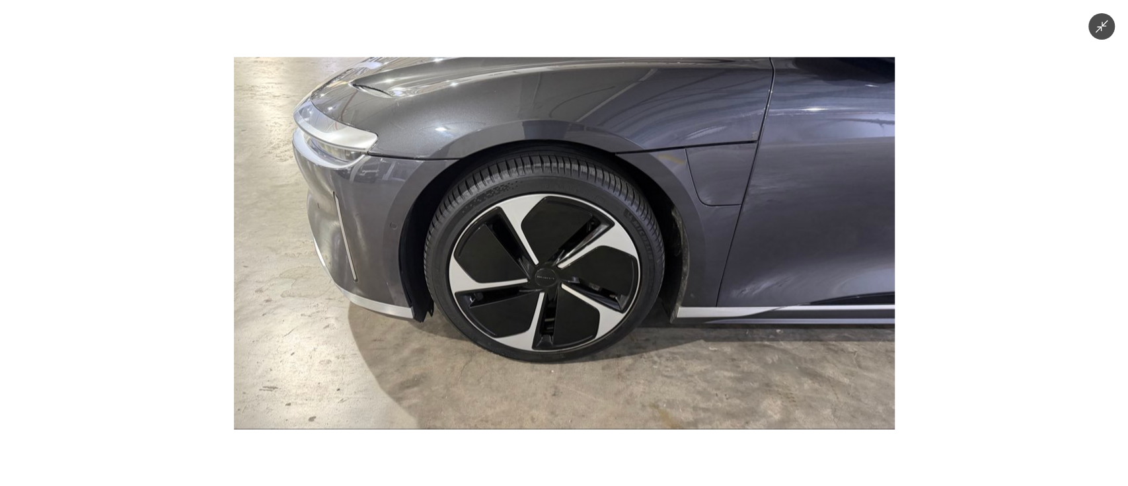
click at [587, 288] on img at bounding box center [563, 243] width 661 height 372
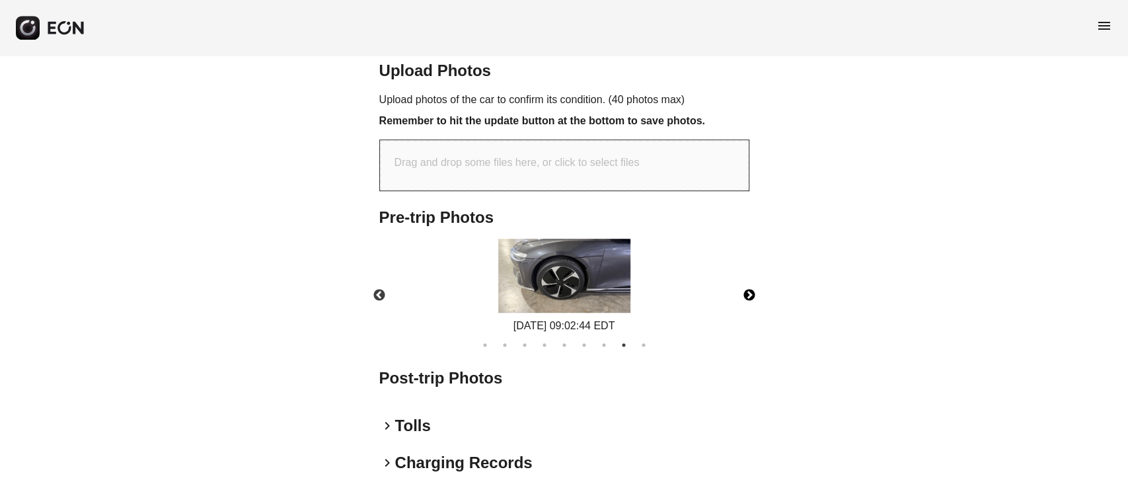
click at [753, 297] on button "Next" at bounding box center [749, 295] width 46 height 46
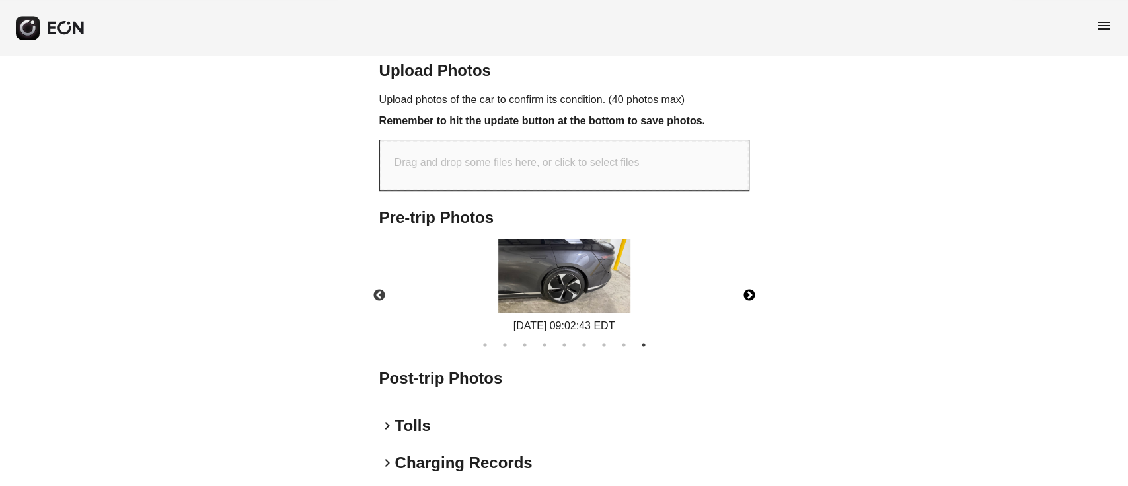
click at [597, 285] on img at bounding box center [564, 275] width 132 height 75
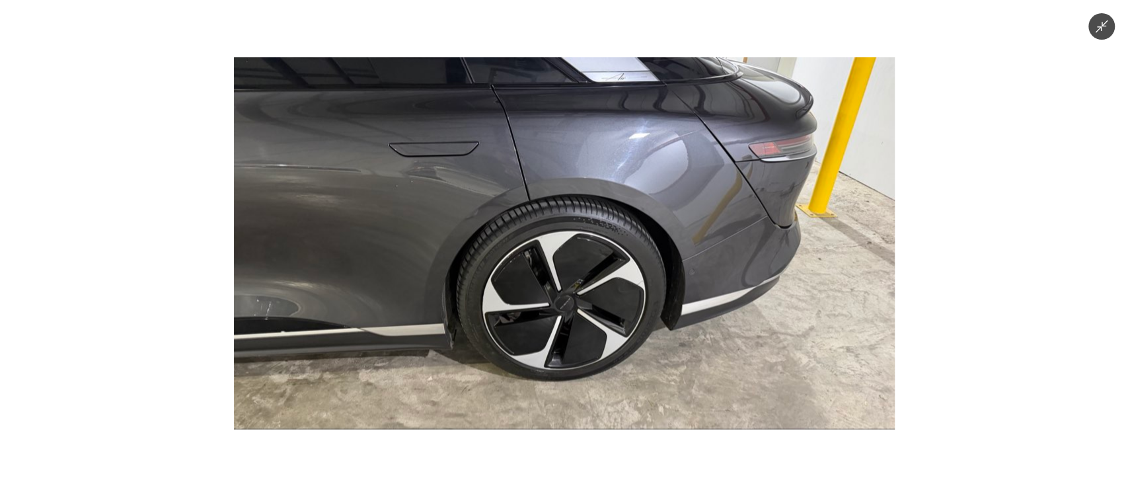
click at [597, 285] on img at bounding box center [563, 243] width 661 height 372
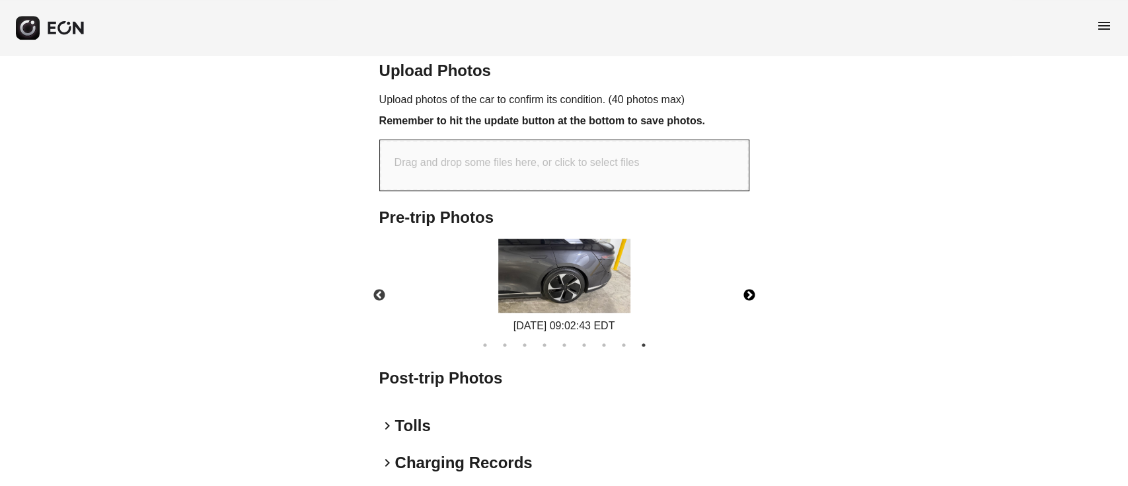
click at [597, 285] on img at bounding box center [564, 275] width 132 height 75
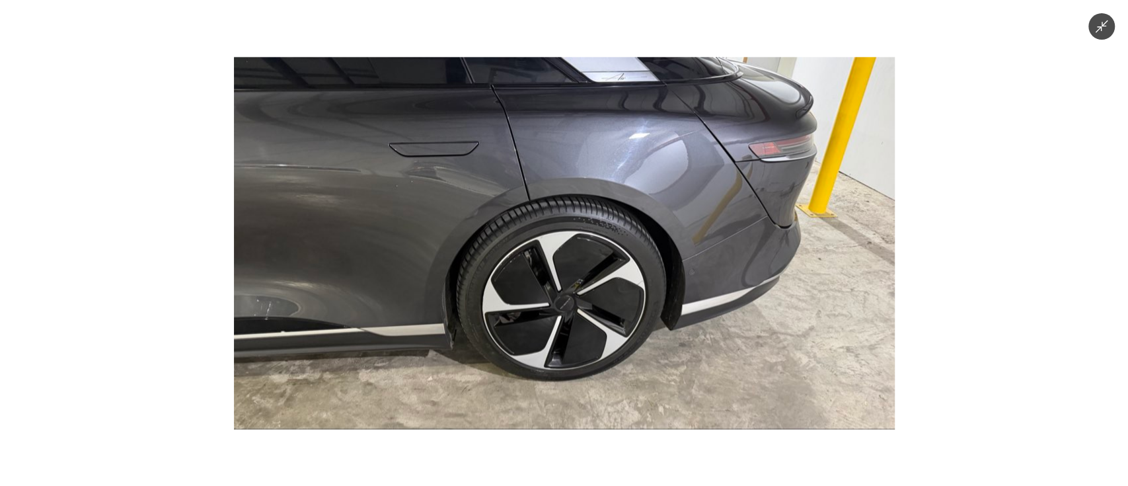
click at [597, 285] on img at bounding box center [563, 243] width 661 height 372
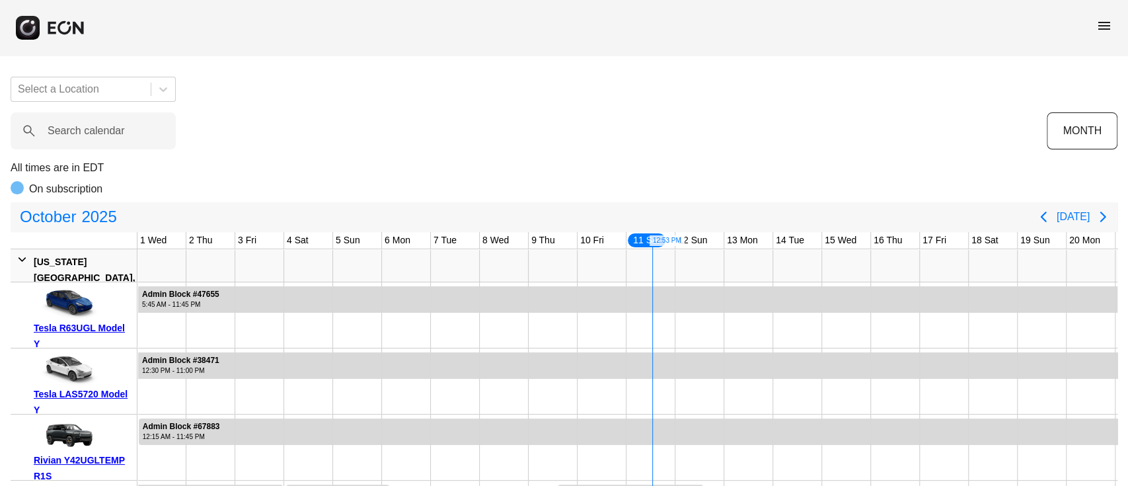
scroll to position [0, 408]
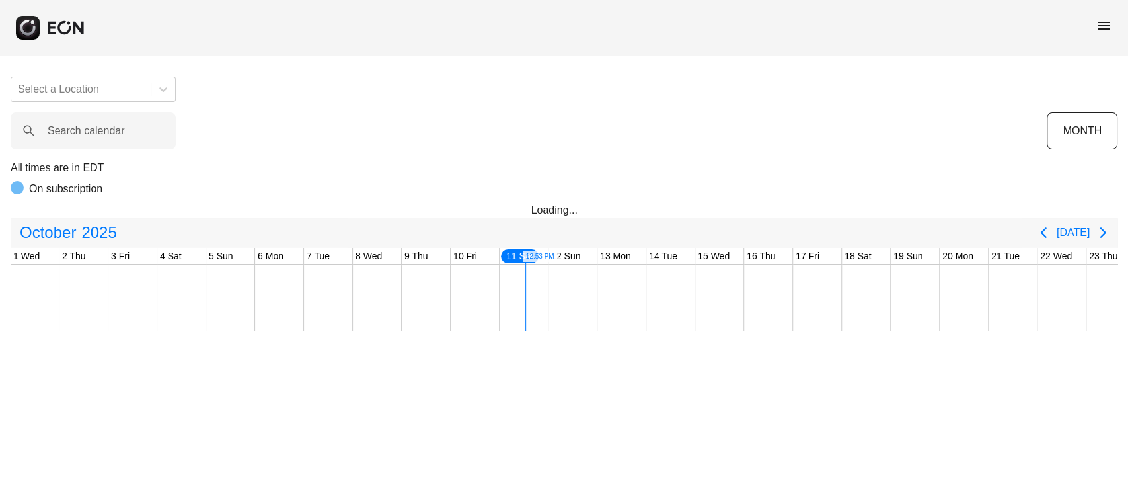
scroll to position [0, 408]
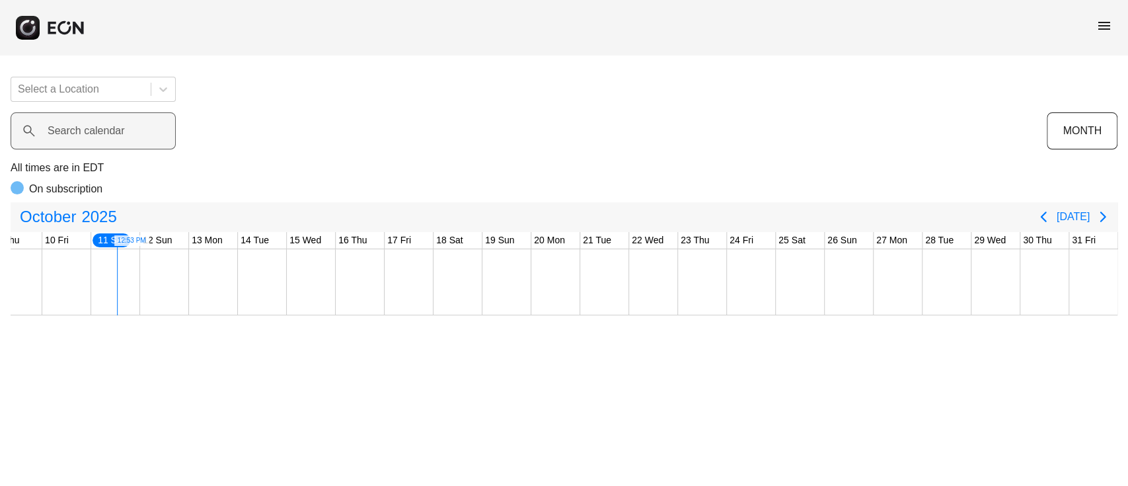
click at [111, 131] on label "Search calendar" at bounding box center [86, 131] width 77 height 16
click at [111, 131] on calendar "Search calendar" at bounding box center [93, 130] width 165 height 37
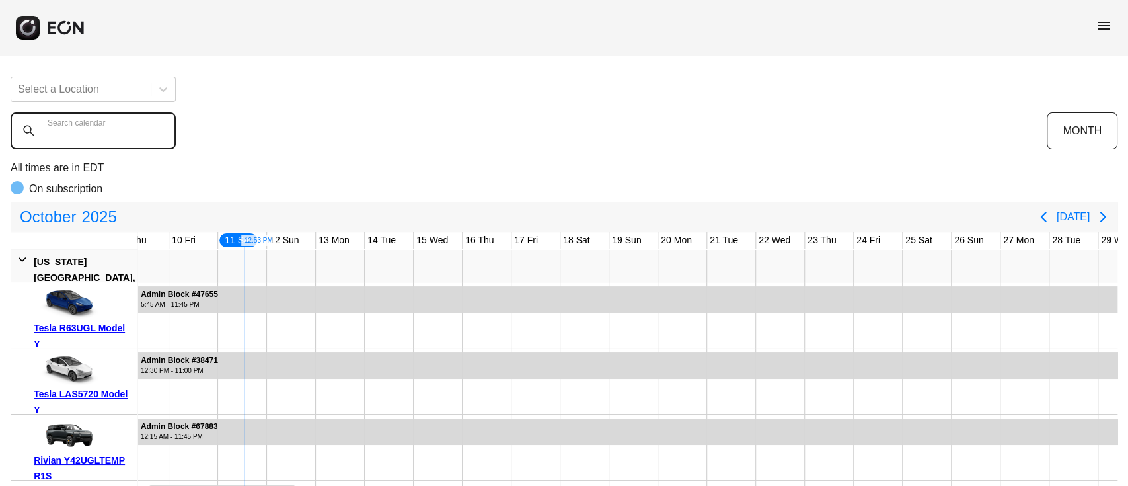
paste calendar "******"
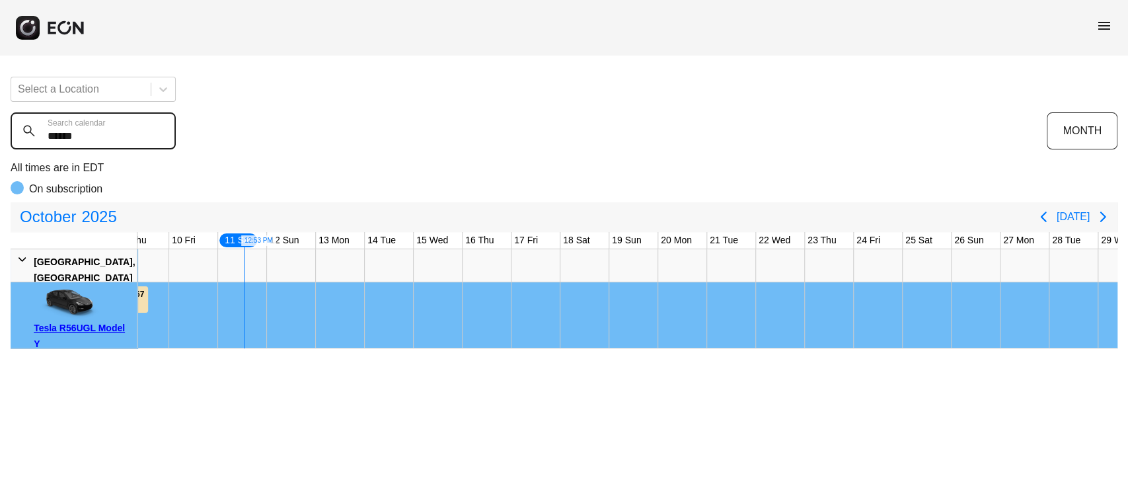
type calendar "******"
drag, startPoint x: 109, startPoint y: 141, endPoint x: 0, endPoint y: 149, distance: 109.2
click at [0, 149] on div "Select a Location ****** Search calendar MONTH All times are in EDT On subscrip…" at bounding box center [564, 207] width 1128 height 282
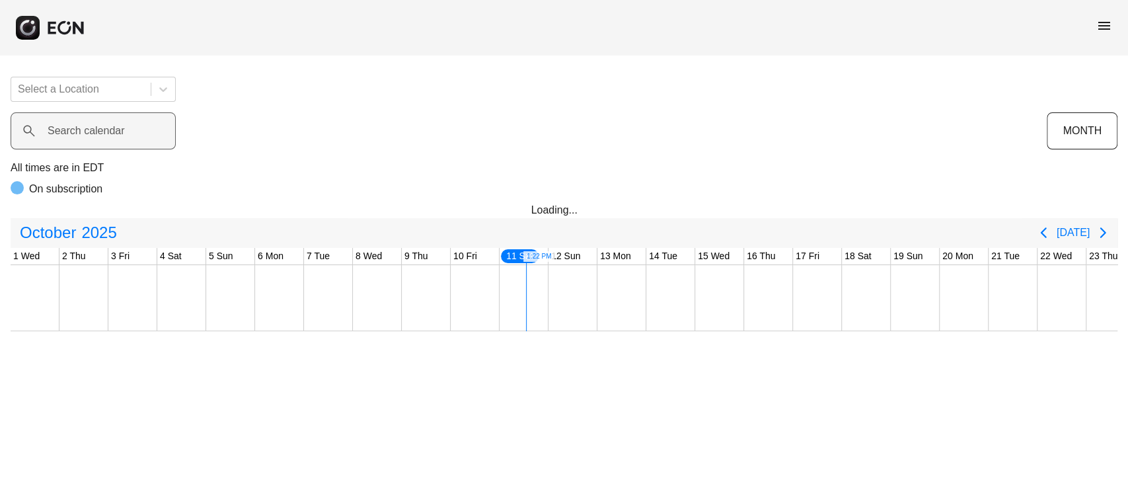
scroll to position [0, 408]
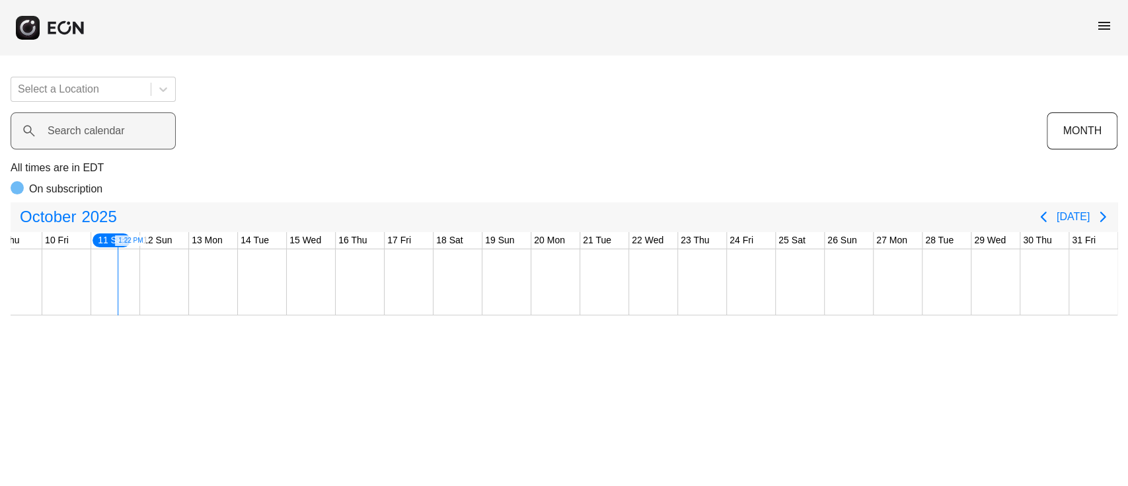
click at [111, 130] on label "Search calendar" at bounding box center [86, 131] width 77 height 16
click at [111, 130] on calendar "Search calendar" at bounding box center [93, 130] width 165 height 37
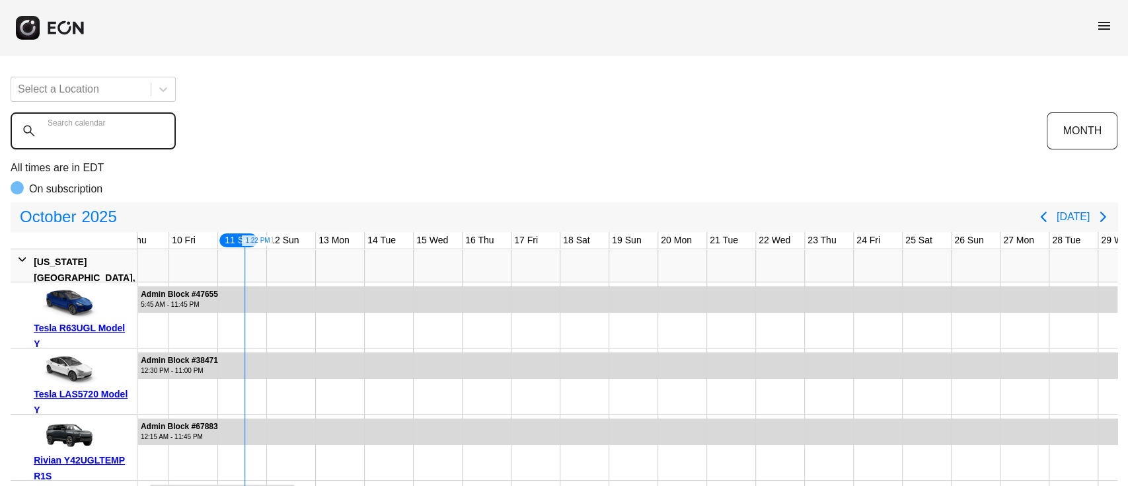
paste calendar "******"
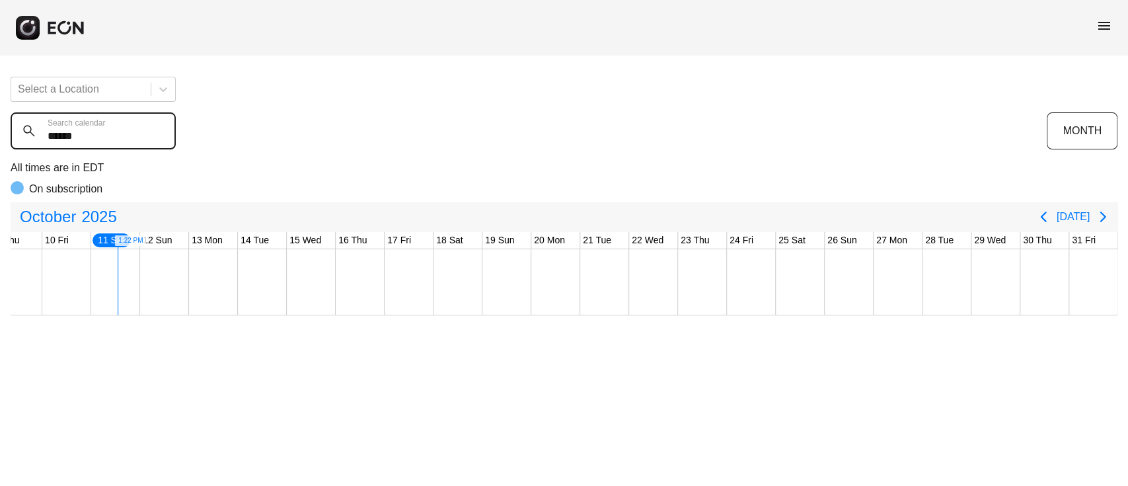
type calendar "******"
drag, startPoint x: 111, startPoint y: 138, endPoint x: 0, endPoint y: 133, distance: 111.1
click at [0, 133] on div "Select a Location ****** Search calendar MONTH All times are in EDT On subscrip…" at bounding box center [564, 190] width 1128 height 249
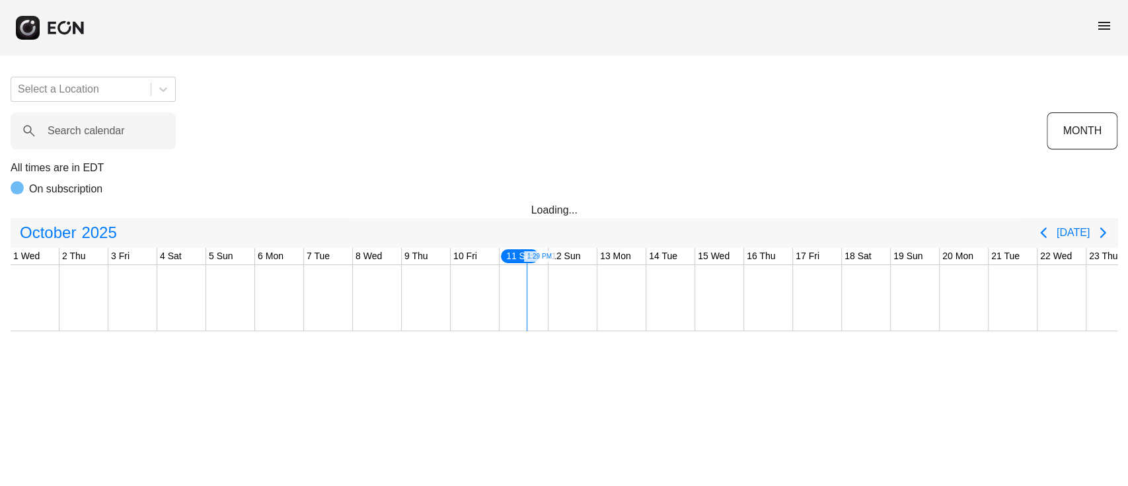
scroll to position [0, 408]
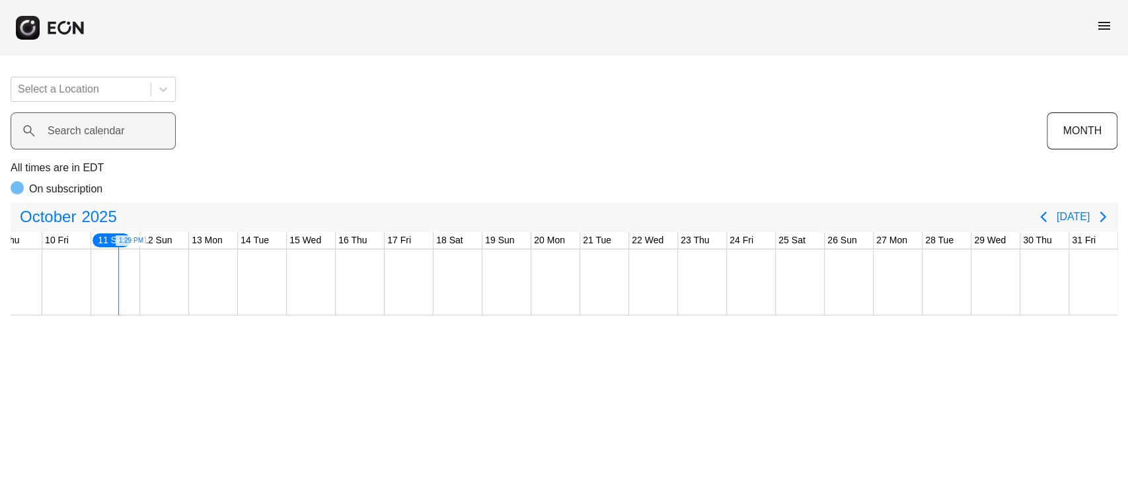
click at [108, 128] on label "Search calendar" at bounding box center [86, 131] width 77 height 16
click at [108, 128] on calendar "Search calendar" at bounding box center [93, 130] width 165 height 37
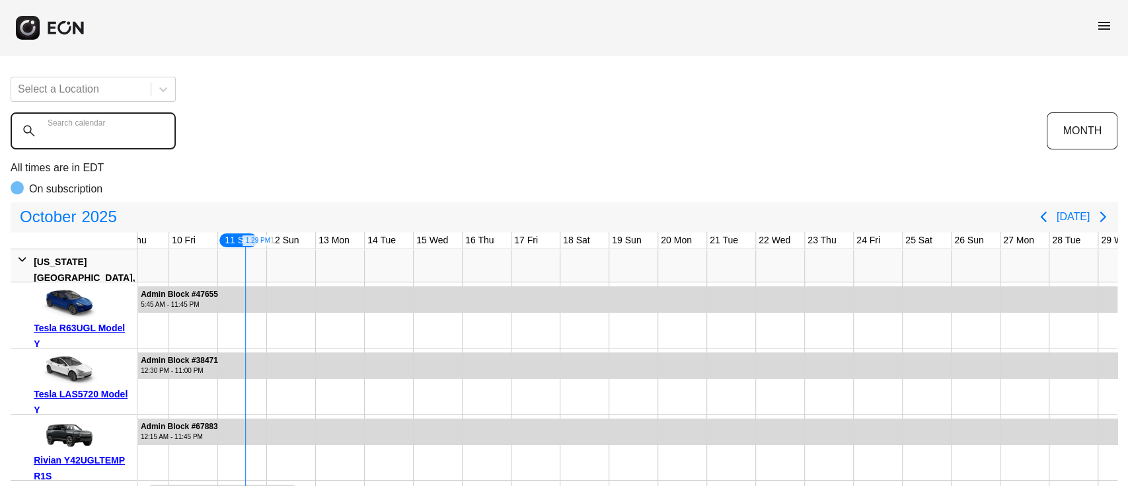
paste calendar "******"
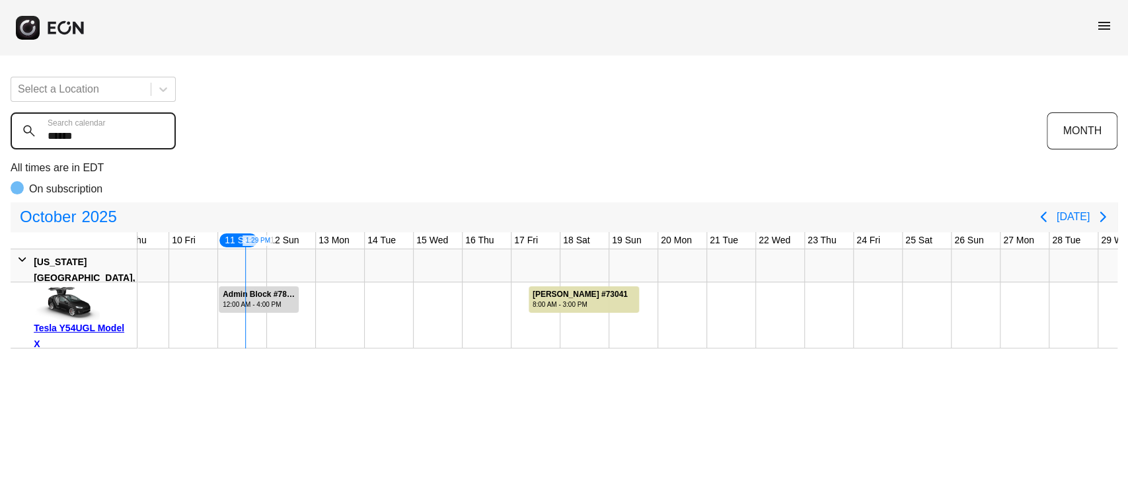
type calendar "******"
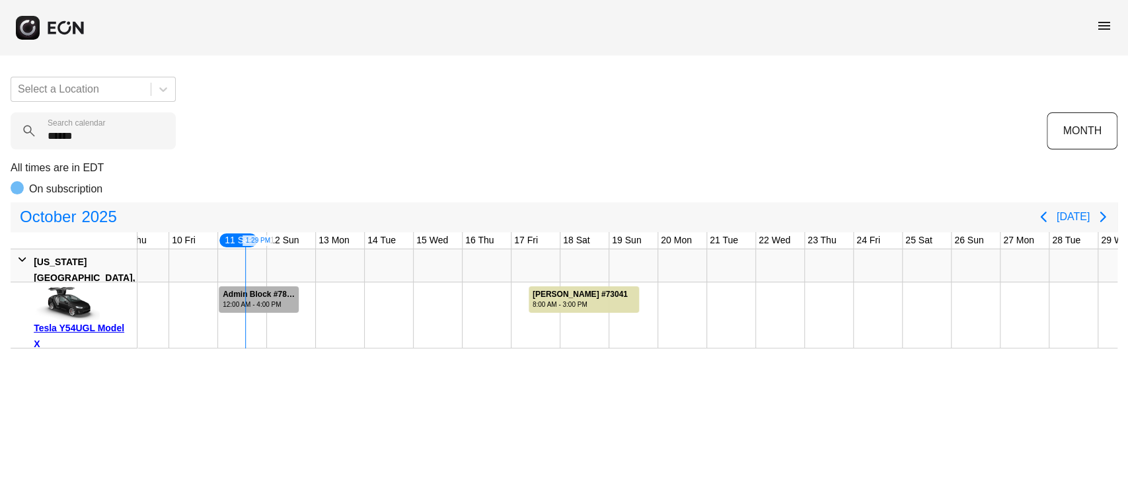
click at [259, 298] on div "Admin Block #78570" at bounding box center [260, 294] width 75 height 10
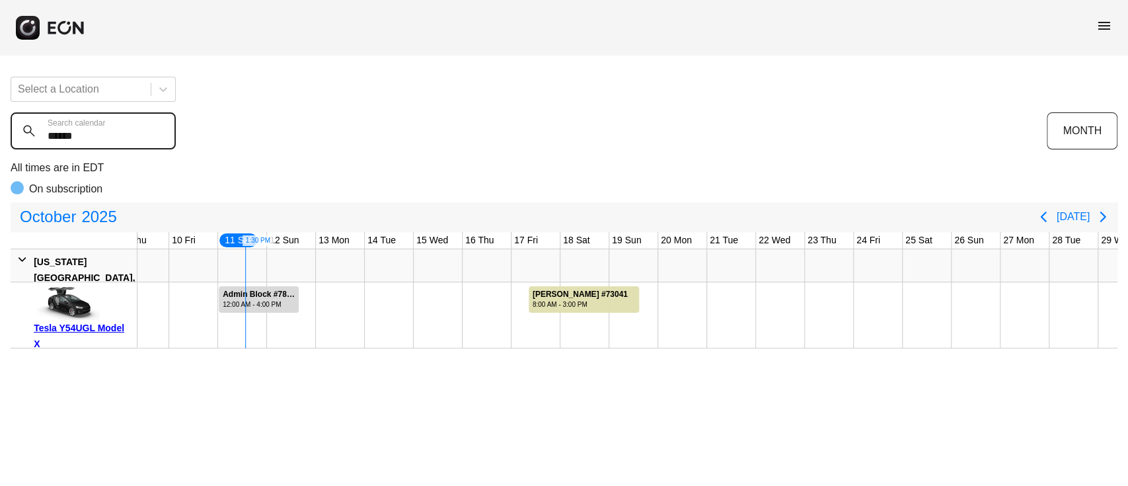
drag, startPoint x: 115, startPoint y: 133, endPoint x: 17, endPoint y: 135, distance: 98.4
click at [17, 135] on calendar "******" at bounding box center [93, 130] width 165 height 37
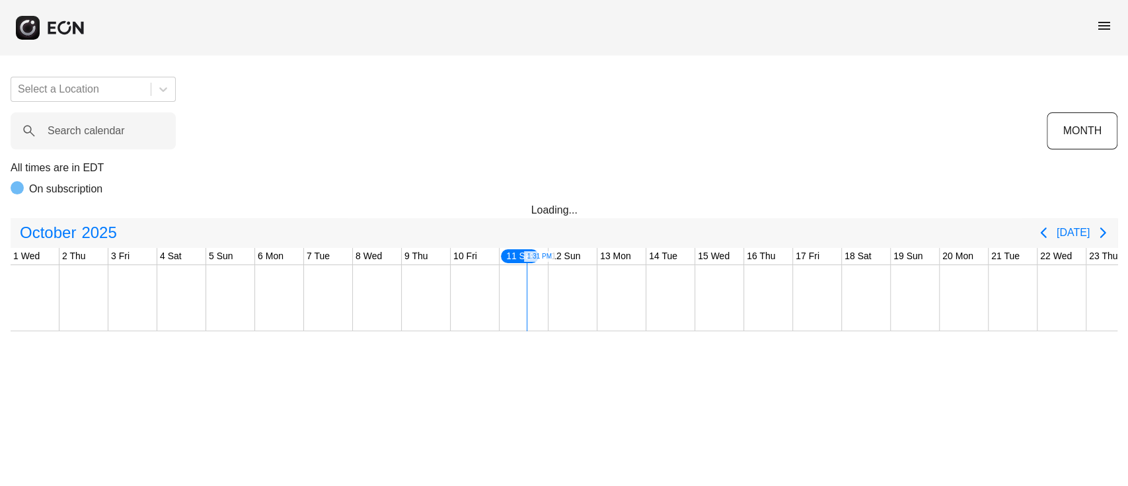
scroll to position [0, 408]
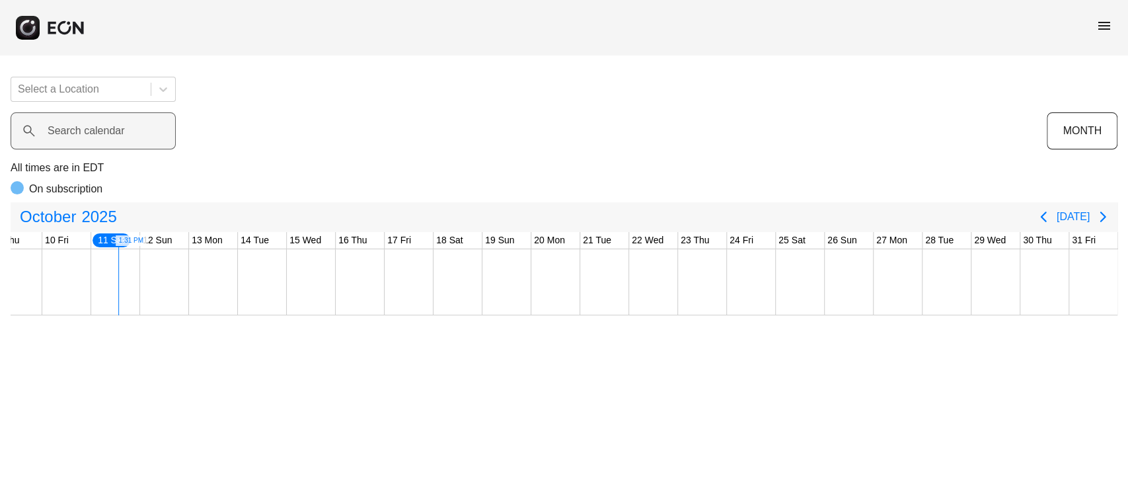
click at [112, 129] on label "Search calendar" at bounding box center [86, 131] width 77 height 16
click at [112, 129] on calendar "Search calendar" at bounding box center [93, 130] width 165 height 37
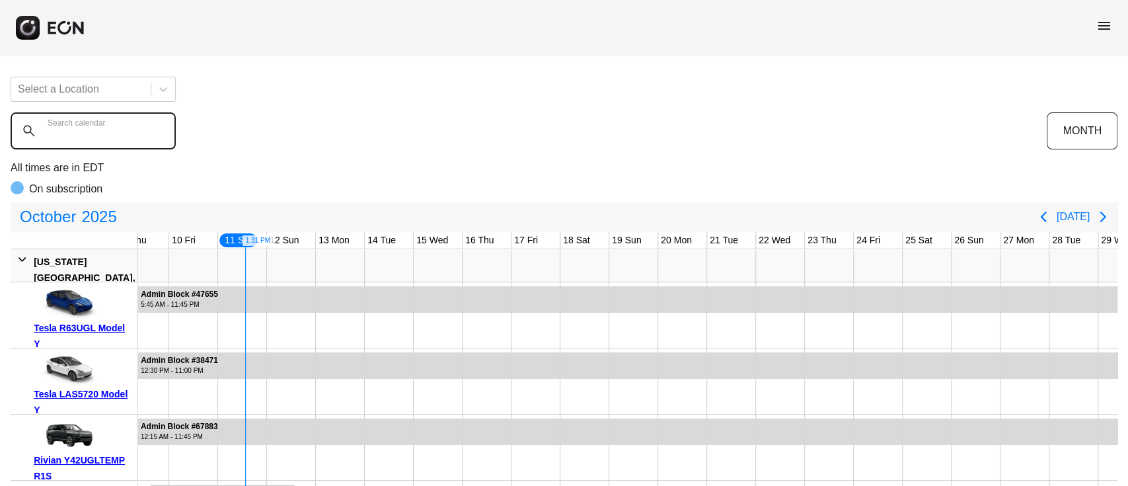
paste calendar "******"
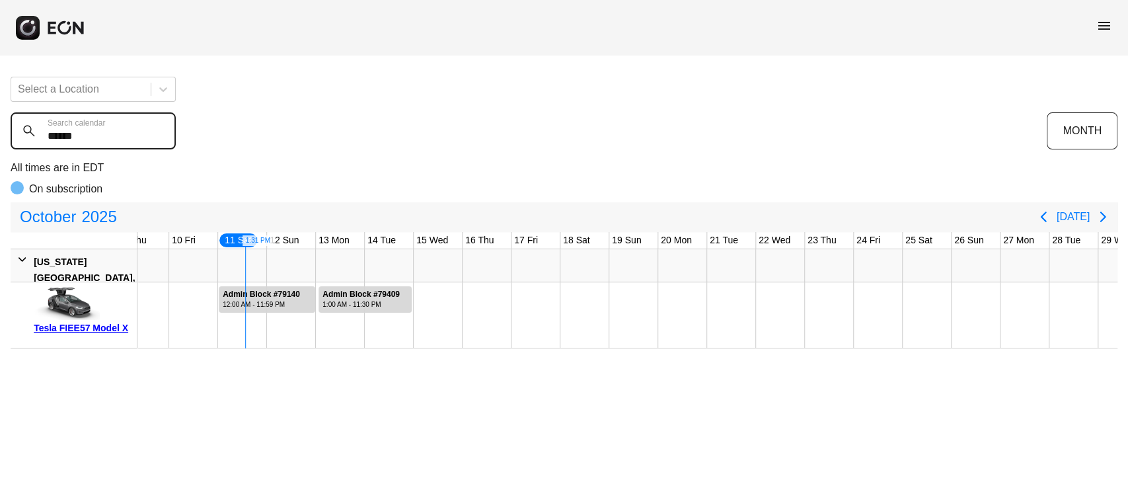
type calendar "******"
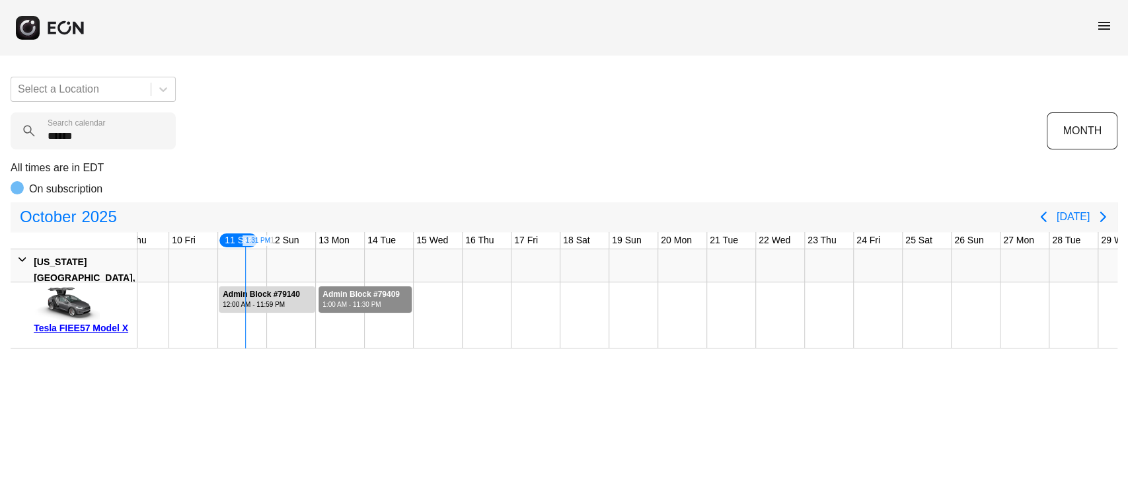
click at [365, 292] on div "Admin Block #79409" at bounding box center [360, 294] width 77 height 10
